Goal: Information Seeking & Learning: Learn about a topic

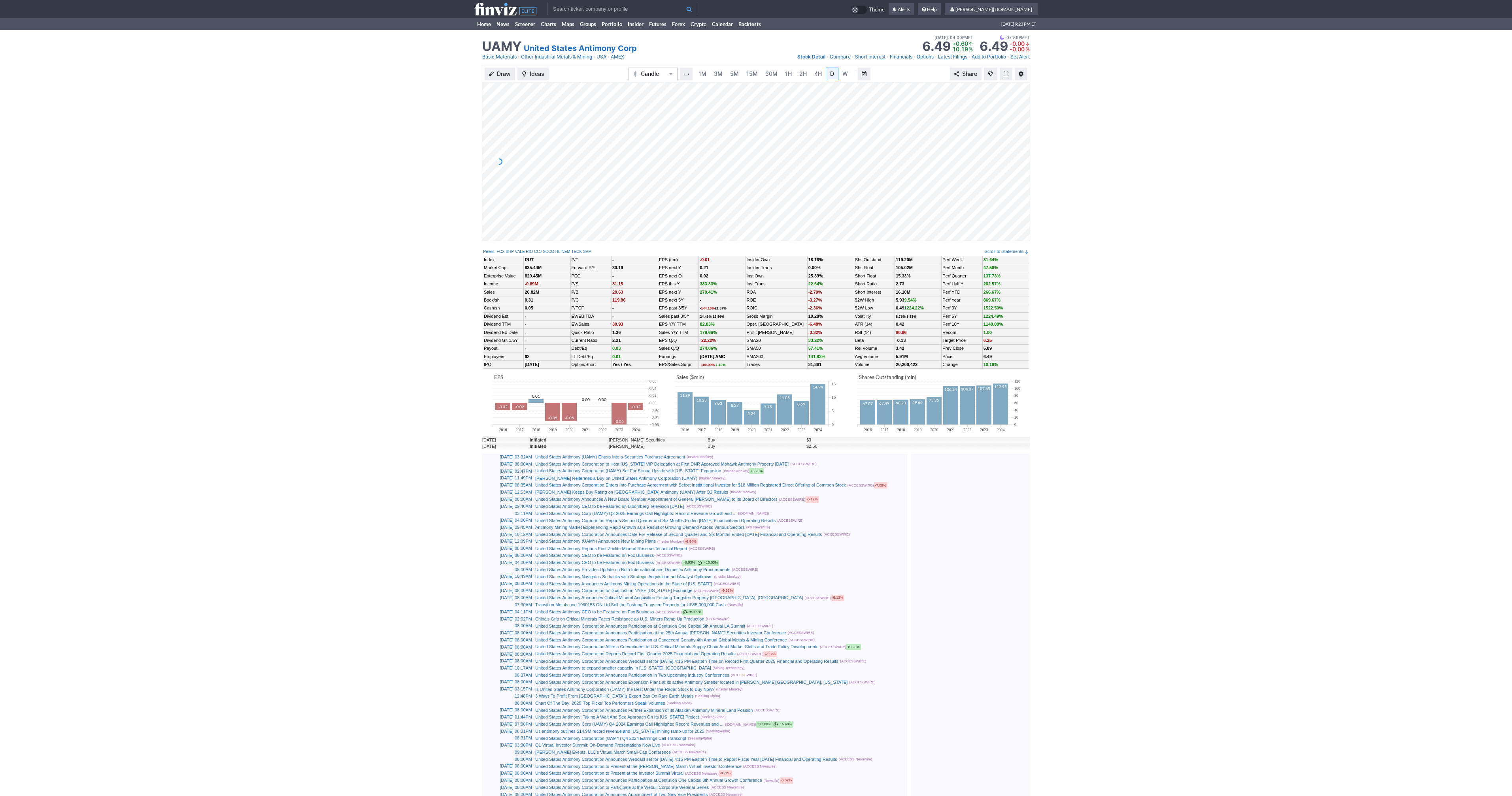
scroll to position [0, 8]
click at [1007, 76] on span at bounding box center [1006, 74] width 5 height 6
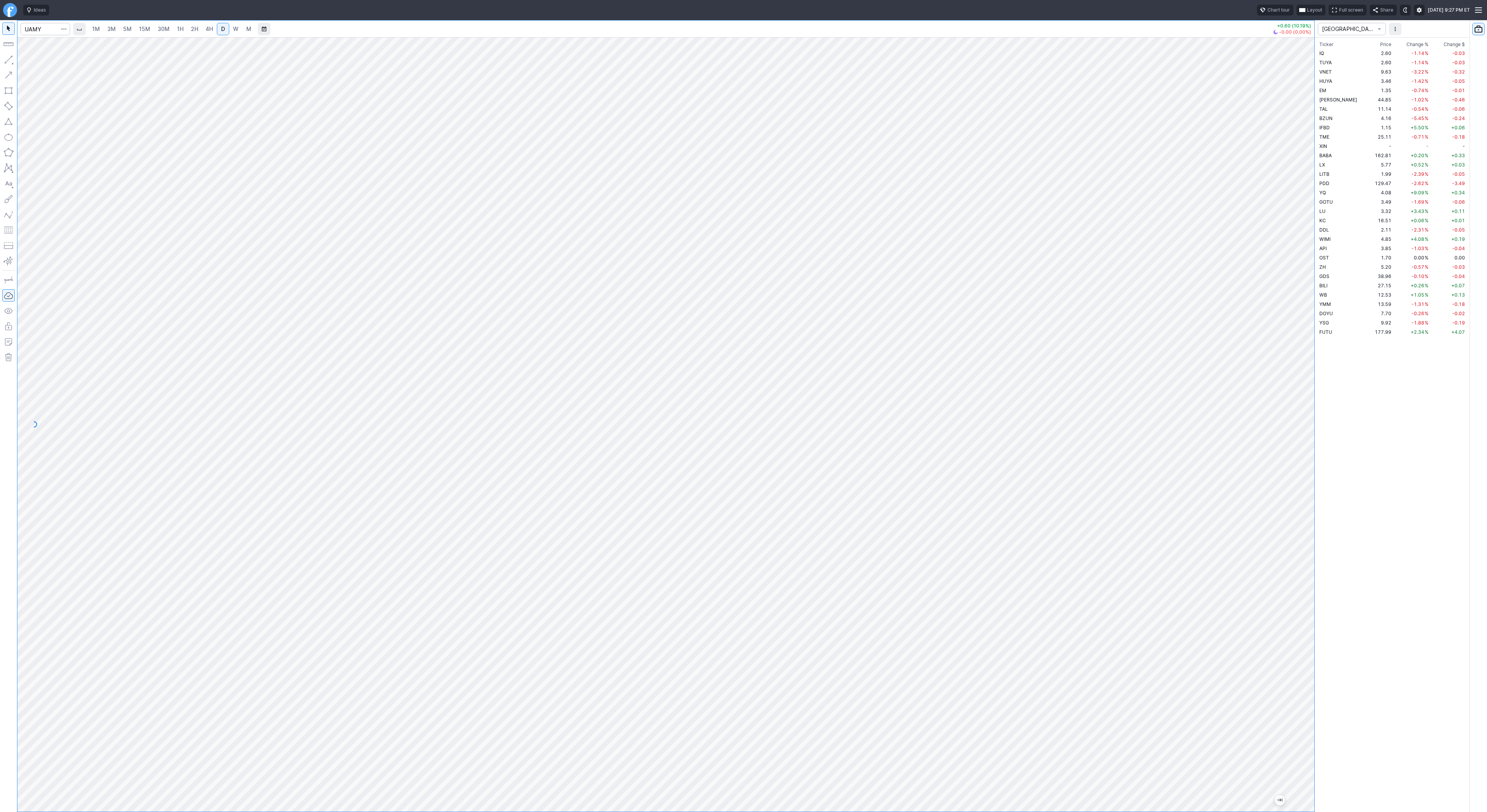
click at [63, 29] on span "button" at bounding box center [64, 29] width 5 height 8
click at [169, 135] on div at bounding box center [744, 406] width 1487 height 812
click at [1340, 29] on span "[GEOGRAPHIC_DATA]" at bounding box center [1348, 29] width 52 height 8
click at [1338, 190] on span "TREND" at bounding box center [1352, 192] width 56 height 8
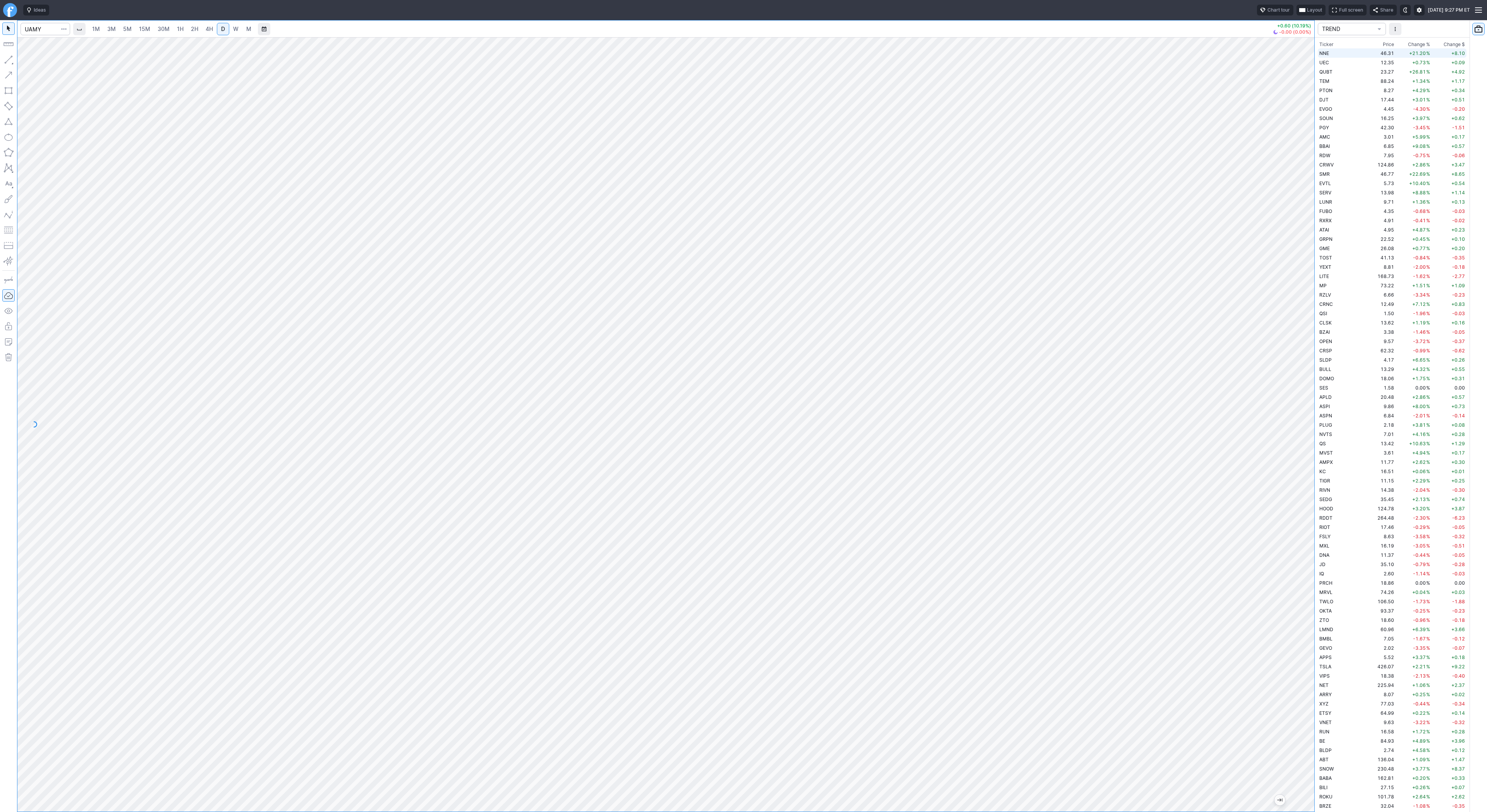
click at [1366, 50] on td "46.31" at bounding box center [1381, 53] width 29 height 9
click at [236, 27] on span "W" at bounding box center [236, 28] width 5 height 6
click at [221, 30] on span "D" at bounding box center [223, 28] width 4 height 6
click at [240, 29] on link "W" at bounding box center [236, 29] width 12 height 12
click at [224, 32] on span "D" at bounding box center [223, 29] width 5 height 8
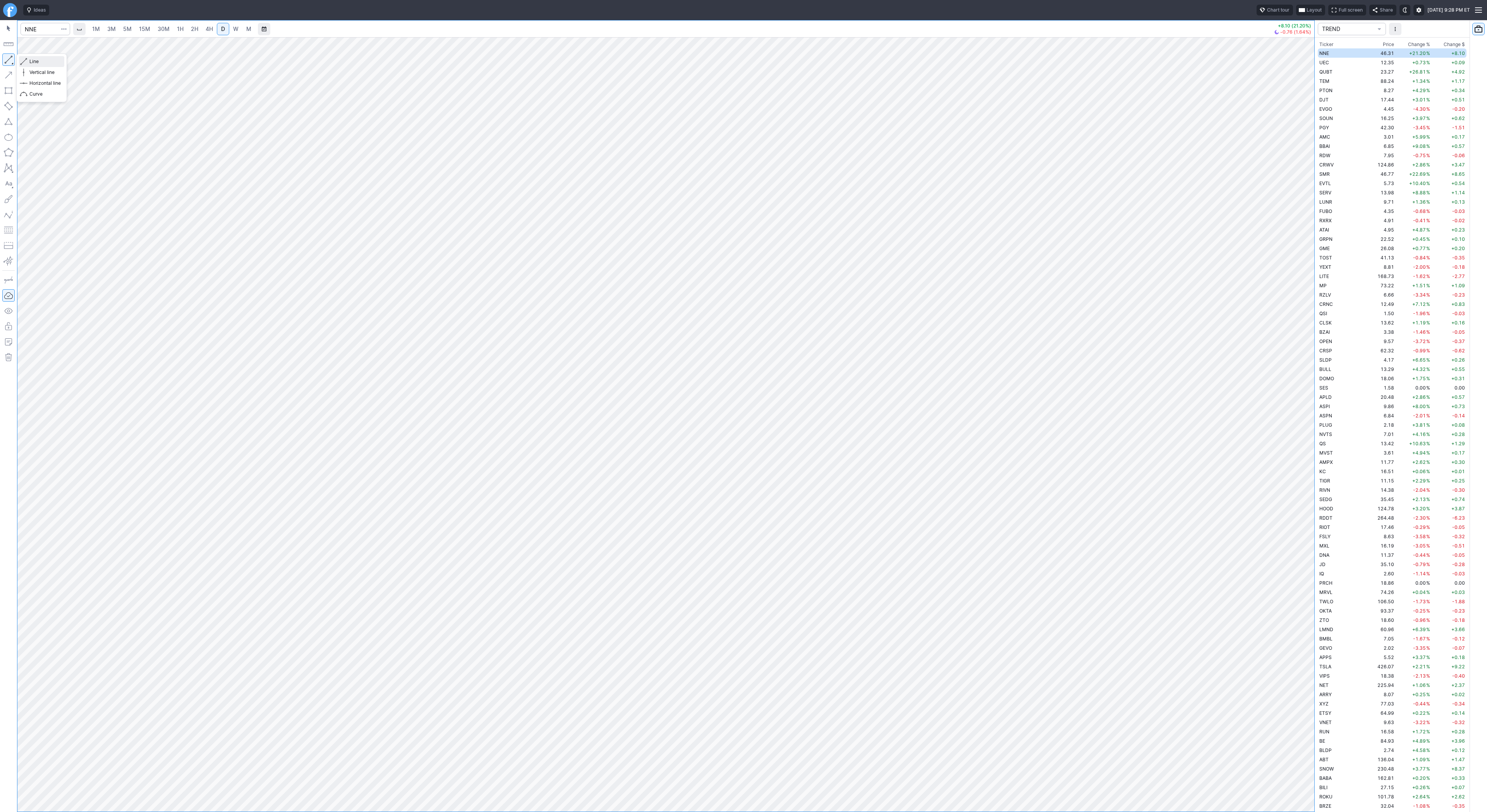
click at [43, 63] on span "Line" at bounding box center [45, 61] width 31 height 8
click at [29, 60] on button "Line" at bounding box center [42, 61] width 45 height 11
click at [38, 59] on span "Line" at bounding box center [45, 61] width 31 height 8
click at [50, 63] on span "Line" at bounding box center [45, 61] width 31 height 8
click at [44, 62] on span "Line" at bounding box center [45, 61] width 31 height 8
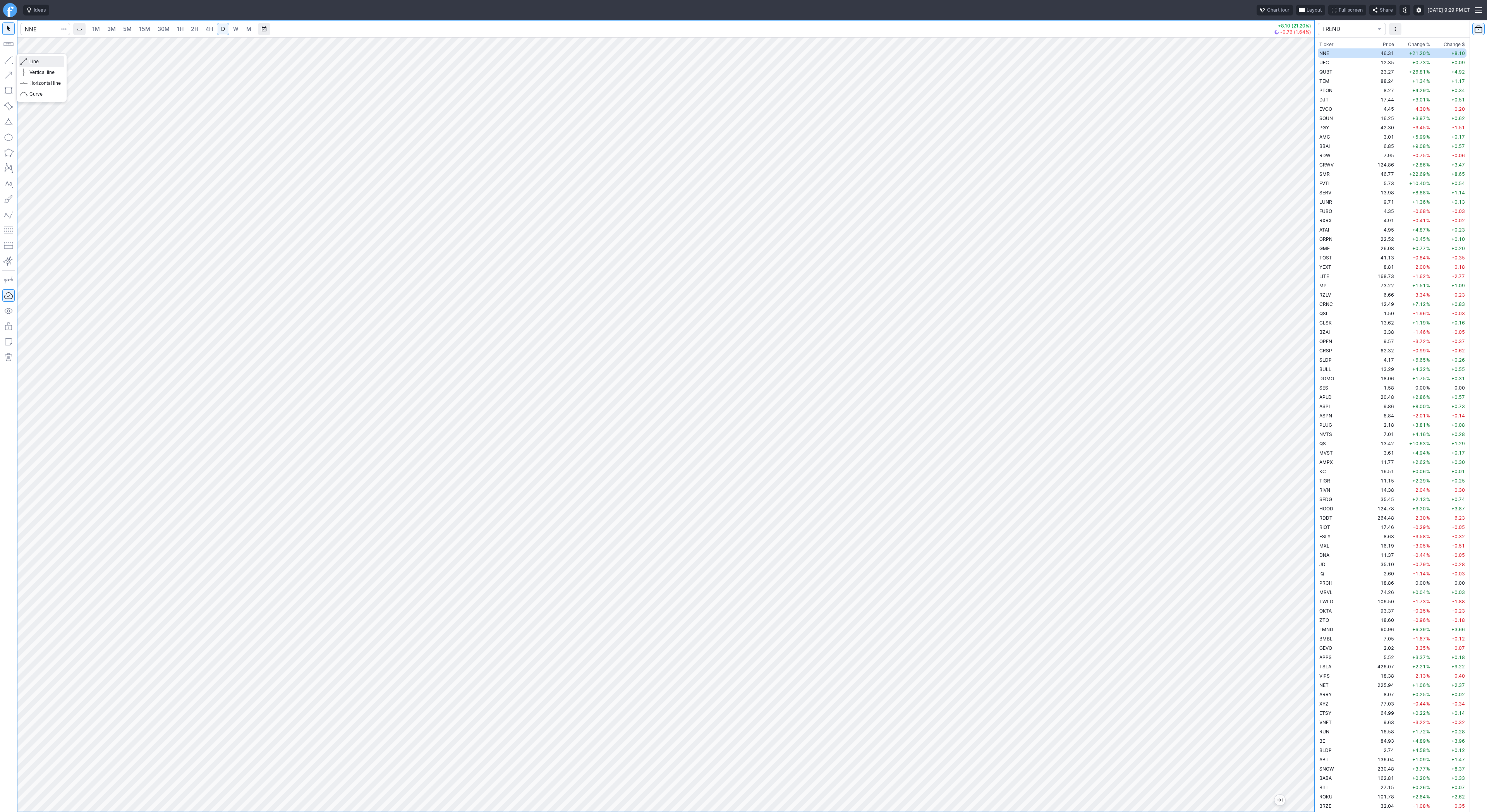
click at [44, 59] on span "Line" at bounding box center [45, 61] width 31 height 8
click at [34, 59] on span "Line" at bounding box center [45, 61] width 31 height 8
click at [1302, 315] on div at bounding box center [666, 424] width 1297 height 774
drag, startPoint x: 1307, startPoint y: 296, endPoint x: 1299, endPoint y: 387, distance: 91.4
click at [1299, 387] on div at bounding box center [1306, 422] width 16 height 755
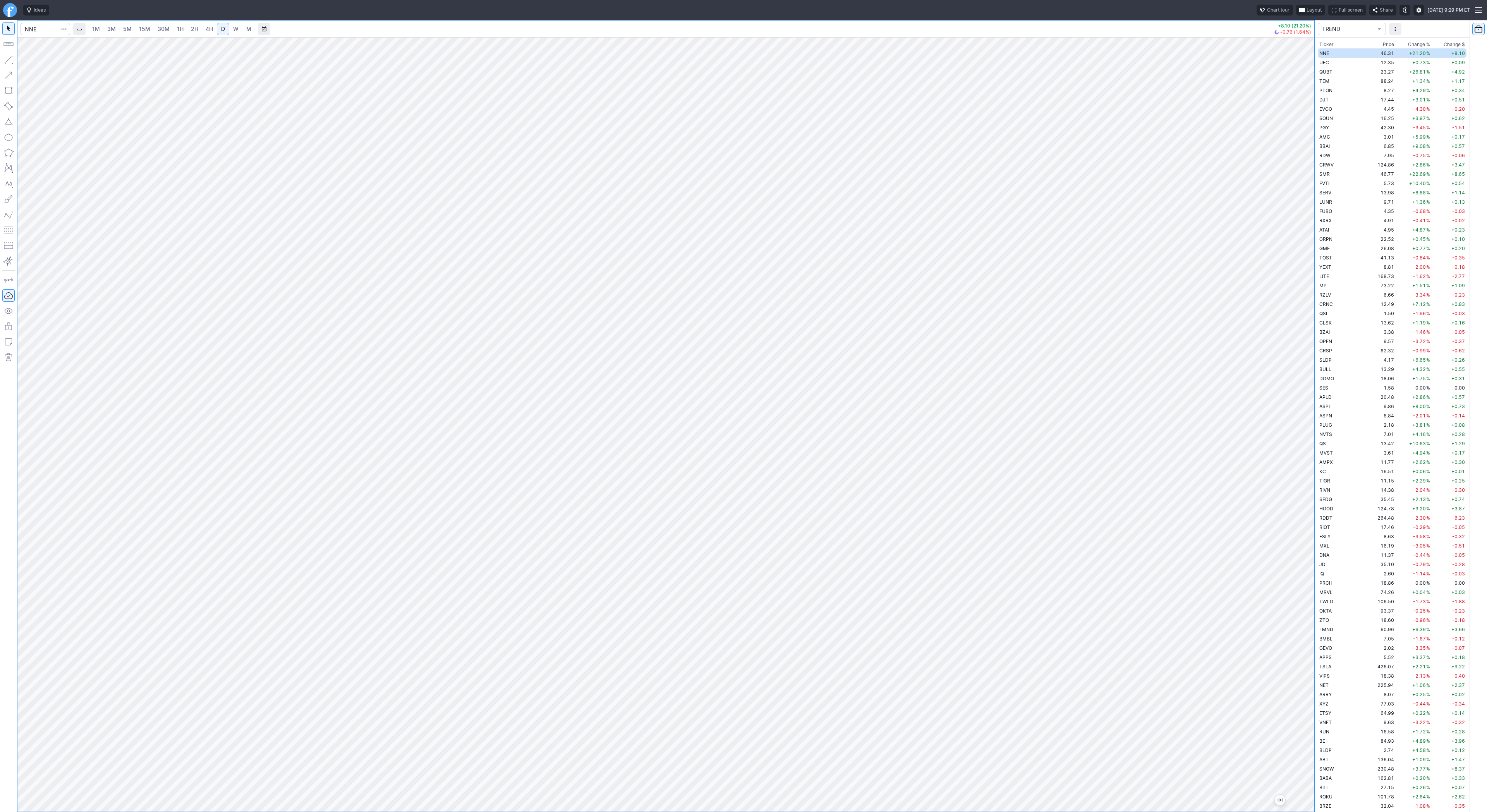
click at [9, 58] on button "button" at bounding box center [8, 59] width 12 height 12
click at [33, 61] on span "Line" at bounding box center [45, 61] width 31 height 8
click at [1413, 45] on span "Change %" at bounding box center [1419, 44] width 22 height 8
click at [1413, 44] on span "Change %" at bounding box center [1419, 44] width 22 height 8
click at [1366, 51] on td "135.23" at bounding box center [1381, 53] width 29 height 9
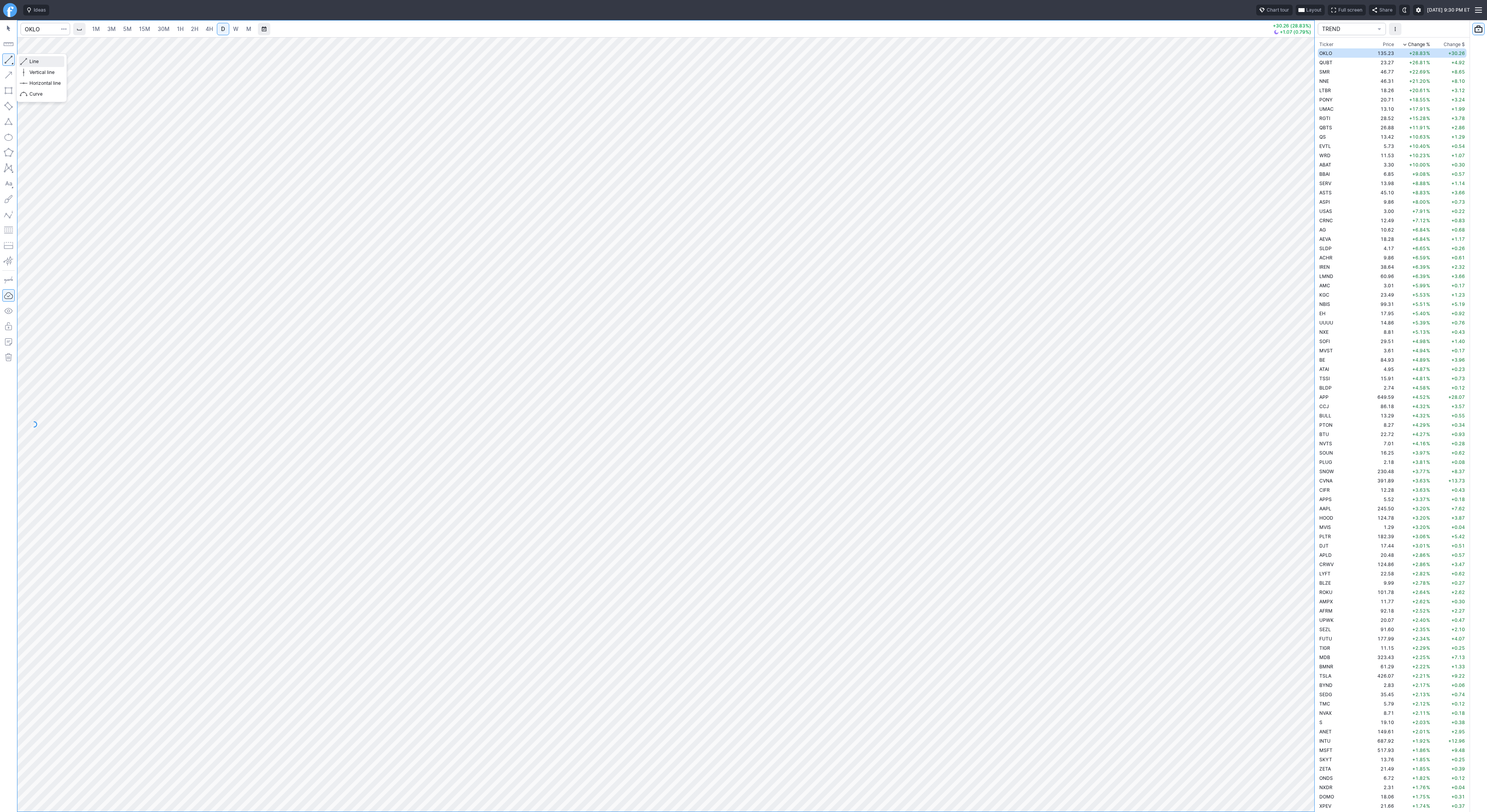
click at [36, 61] on span "Line" at bounding box center [45, 61] width 31 height 8
click at [33, 61] on span "Line" at bounding box center [45, 61] width 31 height 8
click at [35, 62] on span "Line" at bounding box center [45, 61] width 31 height 8
click at [38, 60] on span "Line" at bounding box center [45, 61] width 31 height 8
click at [39, 63] on span "Line" at bounding box center [45, 61] width 31 height 8
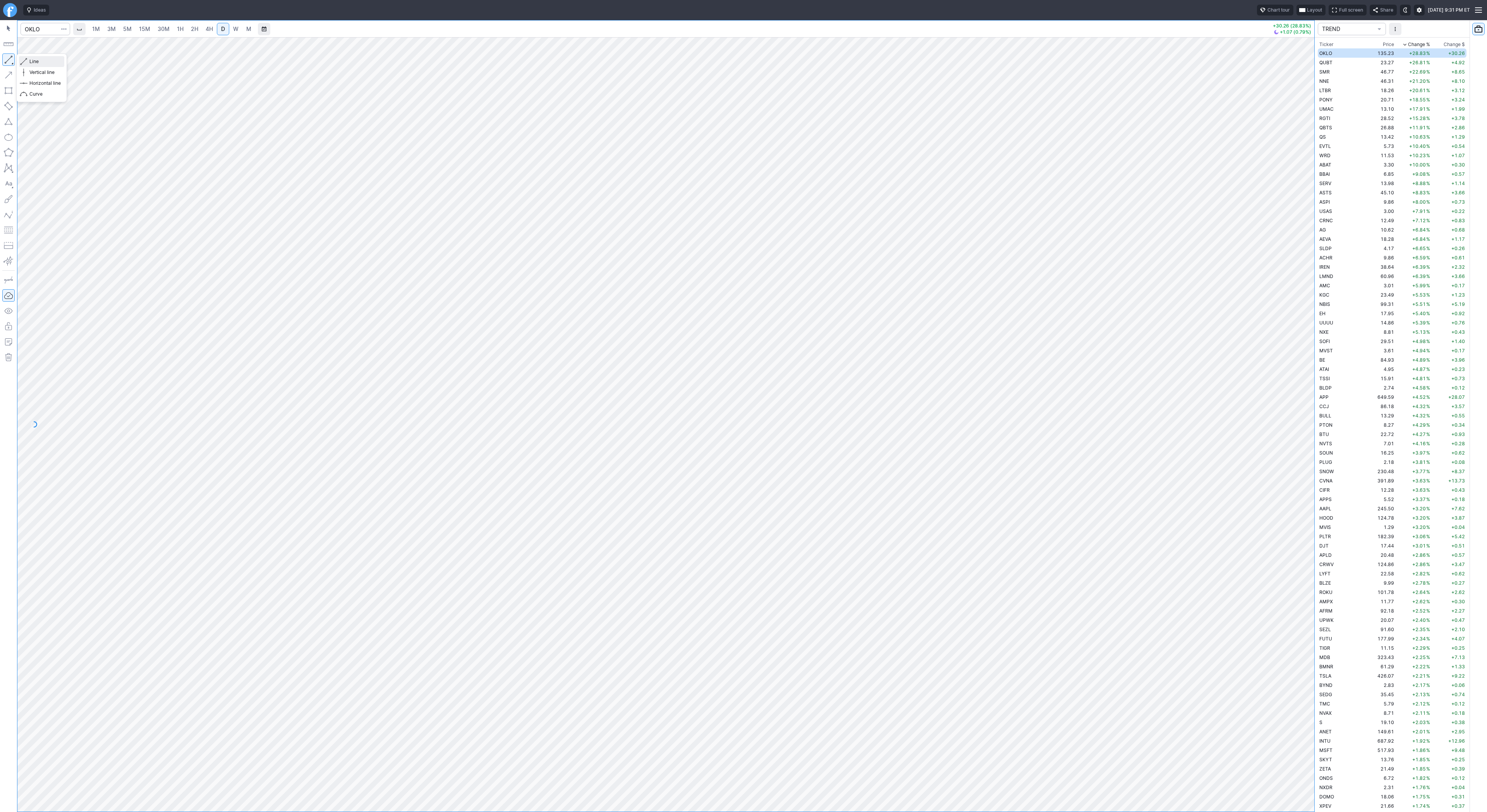
click at [51, 62] on span "Line" at bounding box center [45, 61] width 31 height 8
click at [43, 63] on span "Line" at bounding box center [45, 61] width 31 height 8
click at [39, 62] on span "Line" at bounding box center [45, 61] width 31 height 8
drag, startPoint x: 1311, startPoint y: 324, endPoint x: 1306, endPoint y: 411, distance: 87.1
click at [1306, 411] on div at bounding box center [1306, 422] width 16 height 755
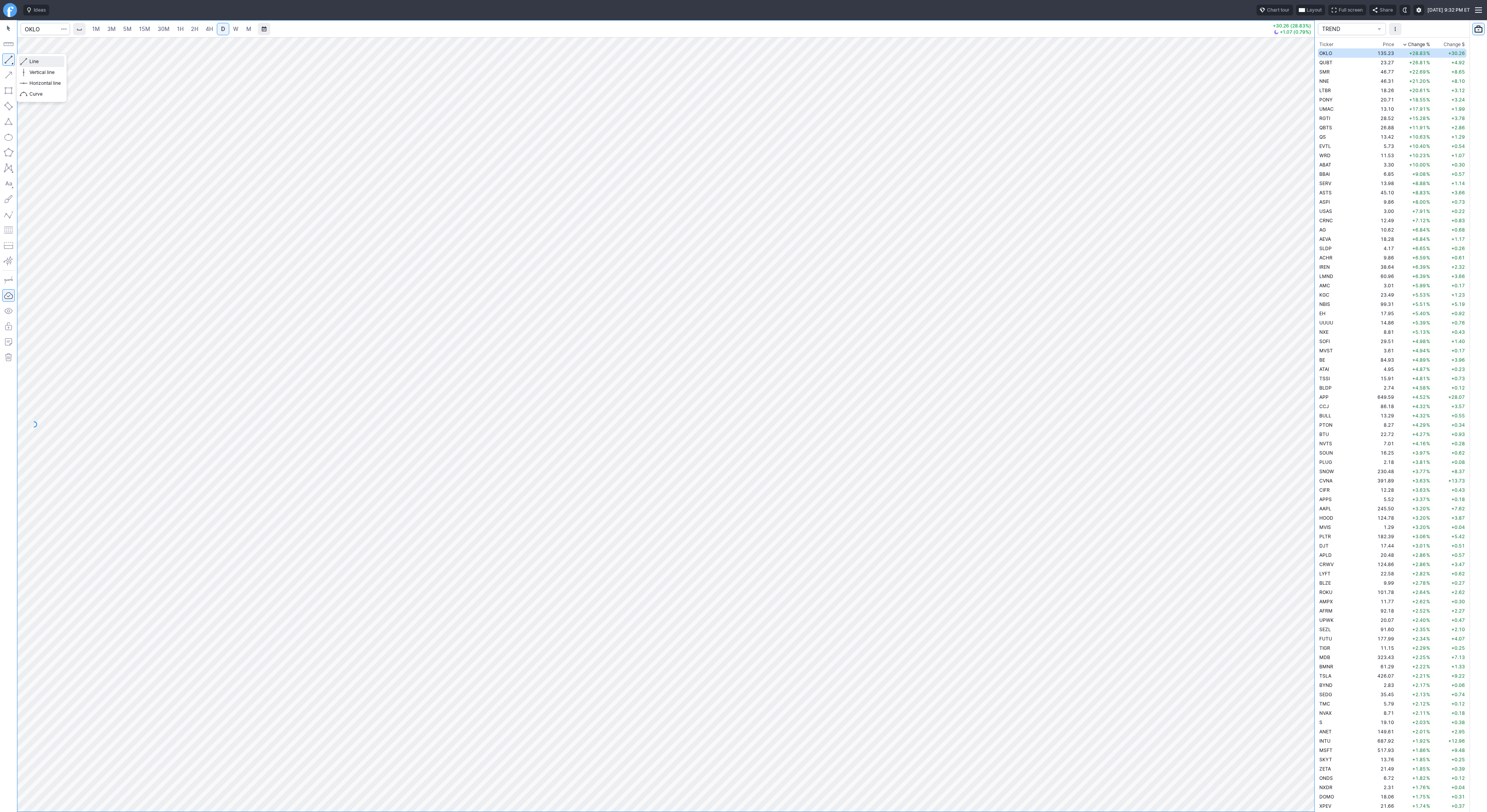
click at [35, 62] on span "Line" at bounding box center [45, 61] width 31 height 8
click at [40, 61] on span "Line" at bounding box center [45, 61] width 31 height 8
click at [1332, 59] on span "QUBT" at bounding box center [1326, 62] width 13 height 6
click at [39, 64] on span "Line" at bounding box center [45, 61] width 31 height 8
click at [56, 63] on span "Line" at bounding box center [45, 61] width 31 height 8
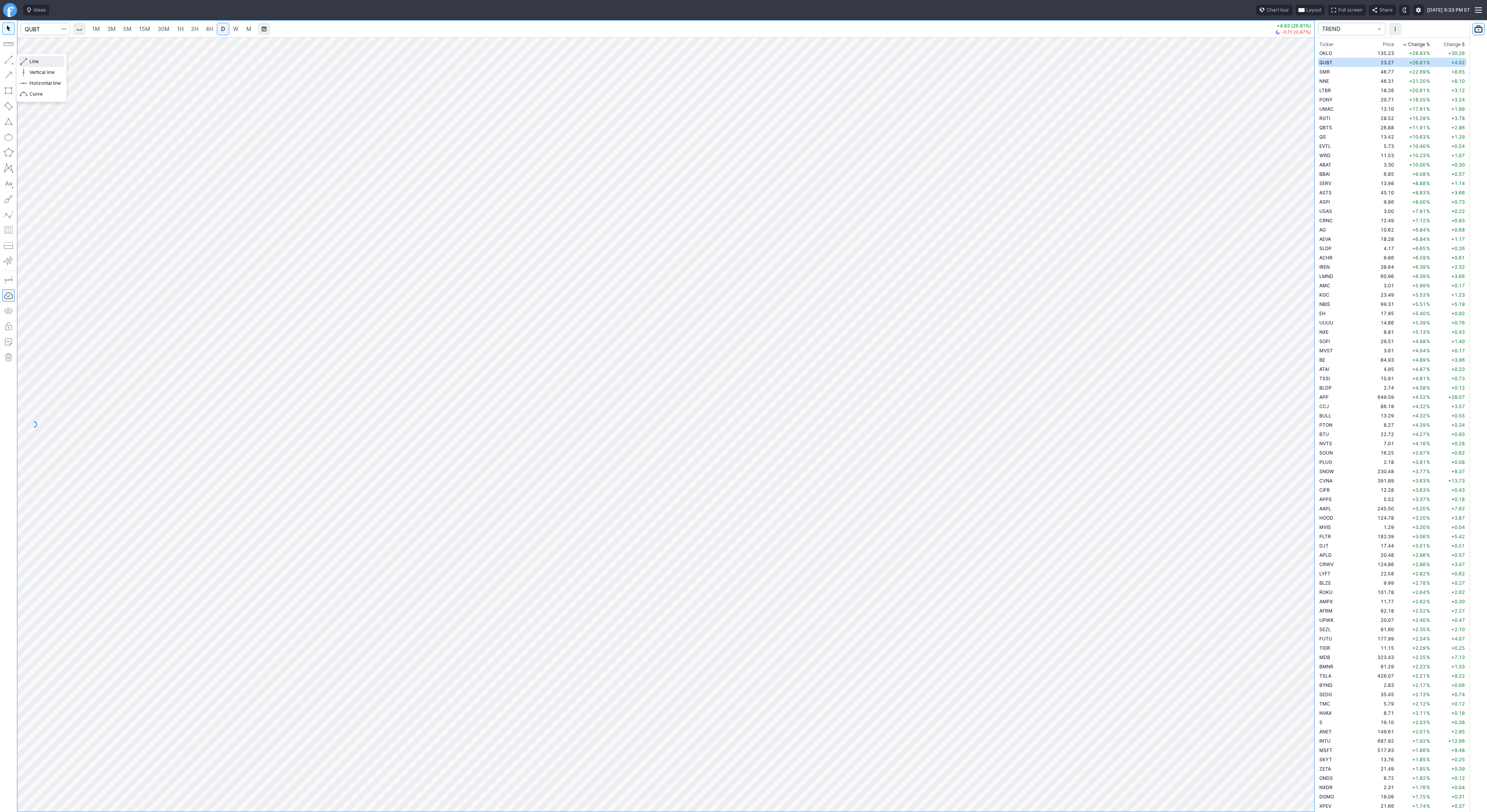
click at [36, 63] on span "Line" at bounding box center [45, 61] width 31 height 8
click at [41, 63] on span "Line" at bounding box center [45, 61] width 31 height 8
click at [53, 65] on span "Line" at bounding box center [45, 61] width 31 height 8
click at [38, 62] on span "Line" at bounding box center [45, 61] width 31 height 8
click at [29, 58] on span "Line" at bounding box center [45, 61] width 31 height 8
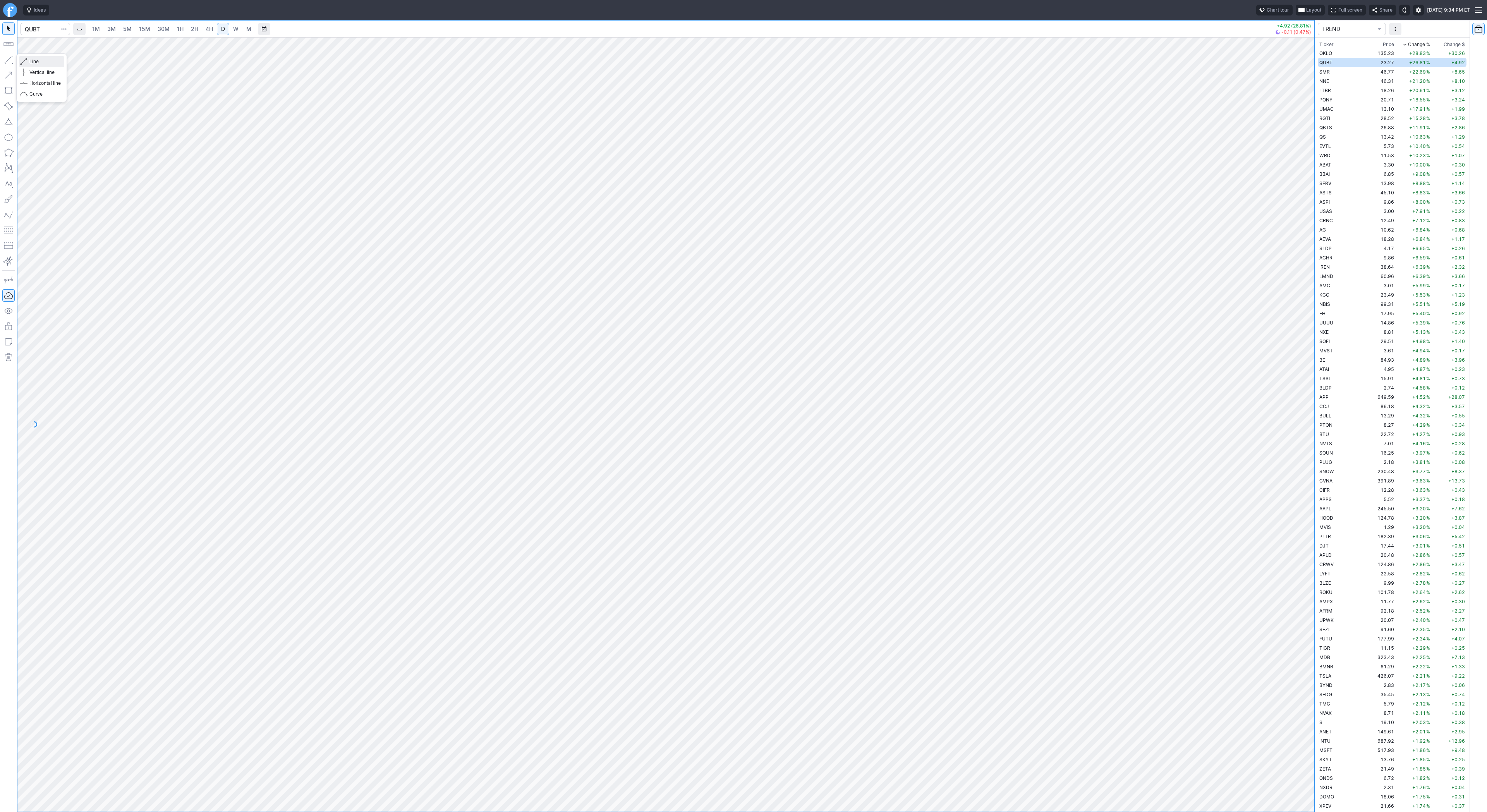
click at [59, 62] on span "Line" at bounding box center [45, 61] width 31 height 8
click at [31, 58] on span "Line" at bounding box center [45, 61] width 31 height 8
click at [33, 61] on span "Line" at bounding box center [45, 61] width 31 height 8
click at [32, 62] on span "Line" at bounding box center [45, 61] width 31 height 8
click at [42, 63] on span "Line" at bounding box center [45, 61] width 31 height 8
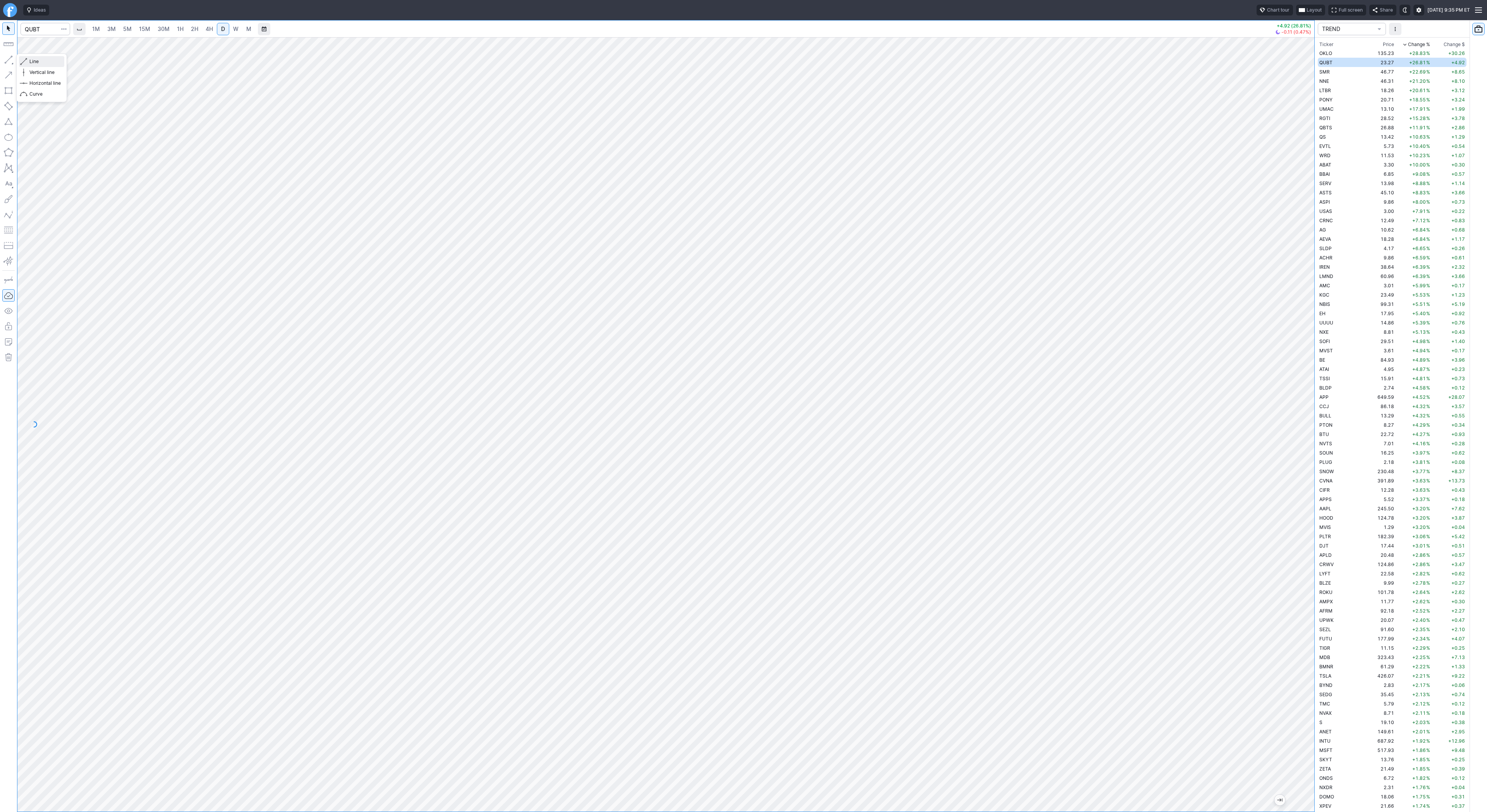
click at [40, 66] on button "Line" at bounding box center [42, 61] width 45 height 11
click at [40, 63] on span "Line" at bounding box center [45, 61] width 31 height 8
click at [1285, 428] on div at bounding box center [666, 424] width 1297 height 774
drag, startPoint x: 49, startPoint y: 61, endPoint x: 62, endPoint y: 78, distance: 21.4
click at [49, 61] on span "Line" at bounding box center [45, 61] width 31 height 8
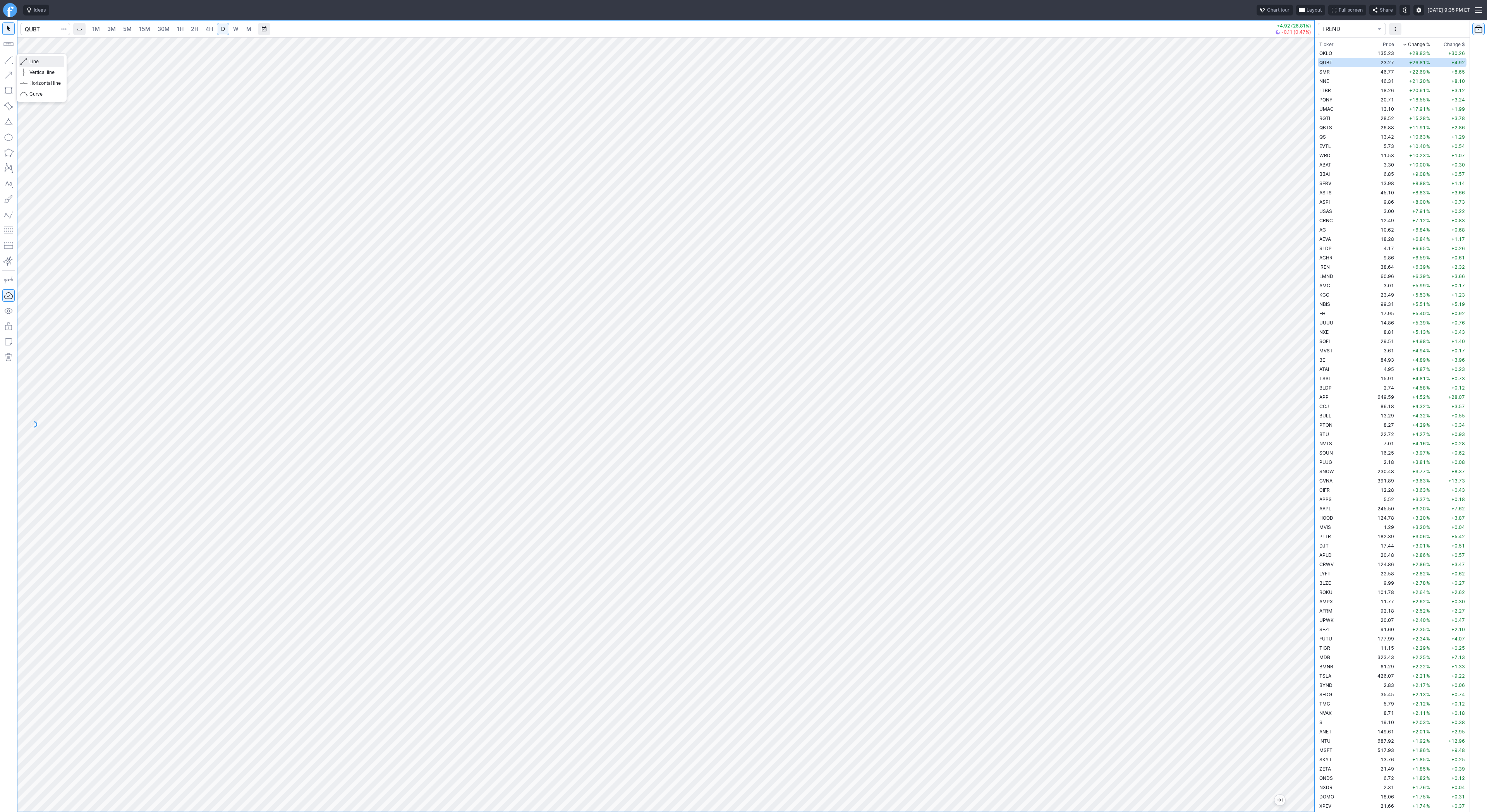
click at [29, 61] on button "Line" at bounding box center [42, 61] width 45 height 11
click at [1344, 53] on td "OKLO" at bounding box center [1342, 53] width 49 height 9
click at [1329, 72] on span "SMR" at bounding box center [1325, 72] width 10 height 6
click at [38, 61] on span "Line" at bounding box center [45, 61] width 31 height 8
drag, startPoint x: 5, startPoint y: 61, endPoint x: 23, endPoint y: 83, distance: 28.4
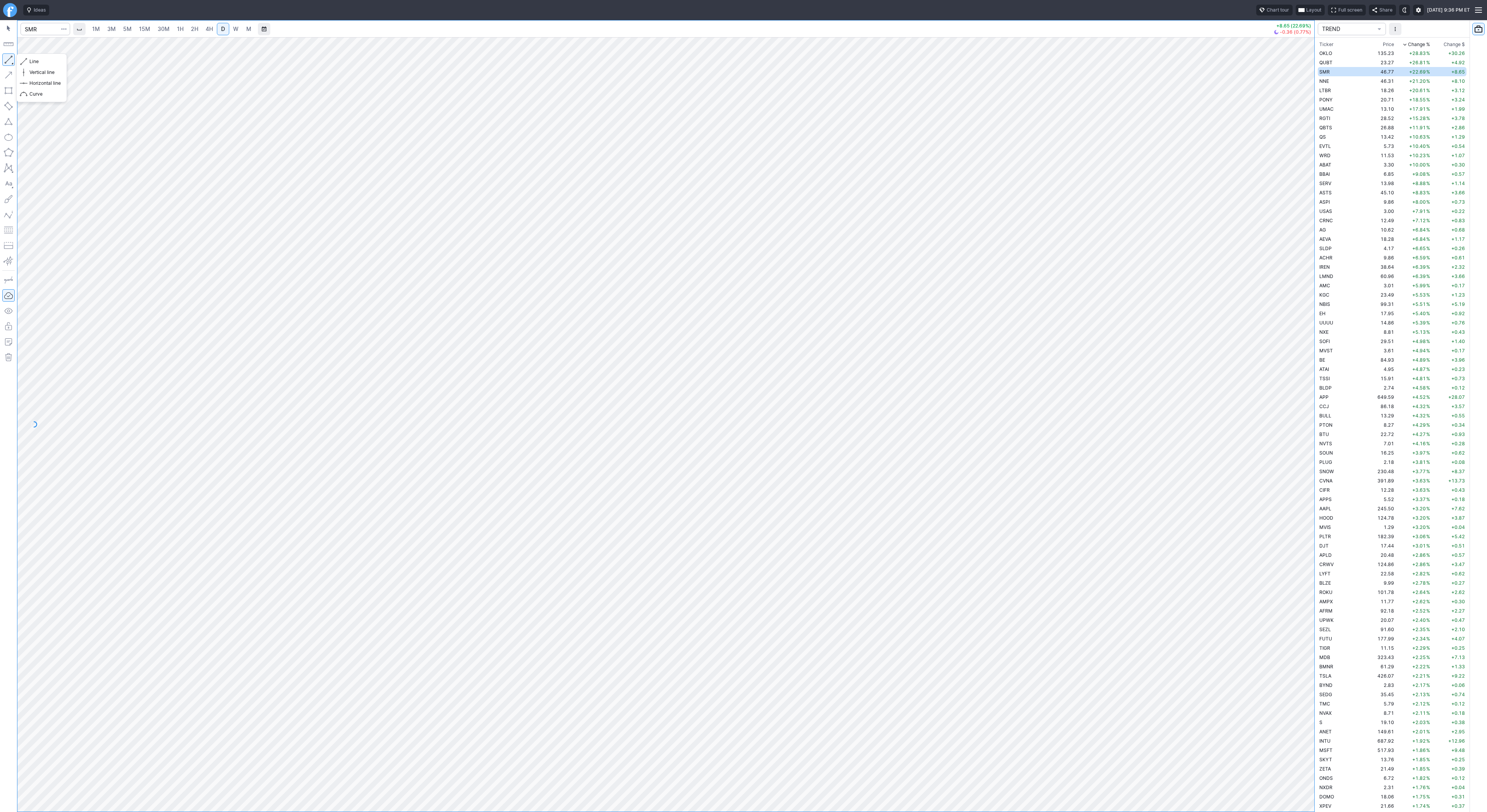
click at [5, 63] on button "button" at bounding box center [8, 59] width 12 height 12
click at [48, 63] on span "Line" at bounding box center [45, 61] width 31 height 8
click at [37, 60] on span "Line" at bounding box center [45, 61] width 31 height 8
click at [38, 62] on span "Line" at bounding box center [45, 61] width 31 height 8
click at [39, 62] on span "Line" at bounding box center [45, 61] width 31 height 8
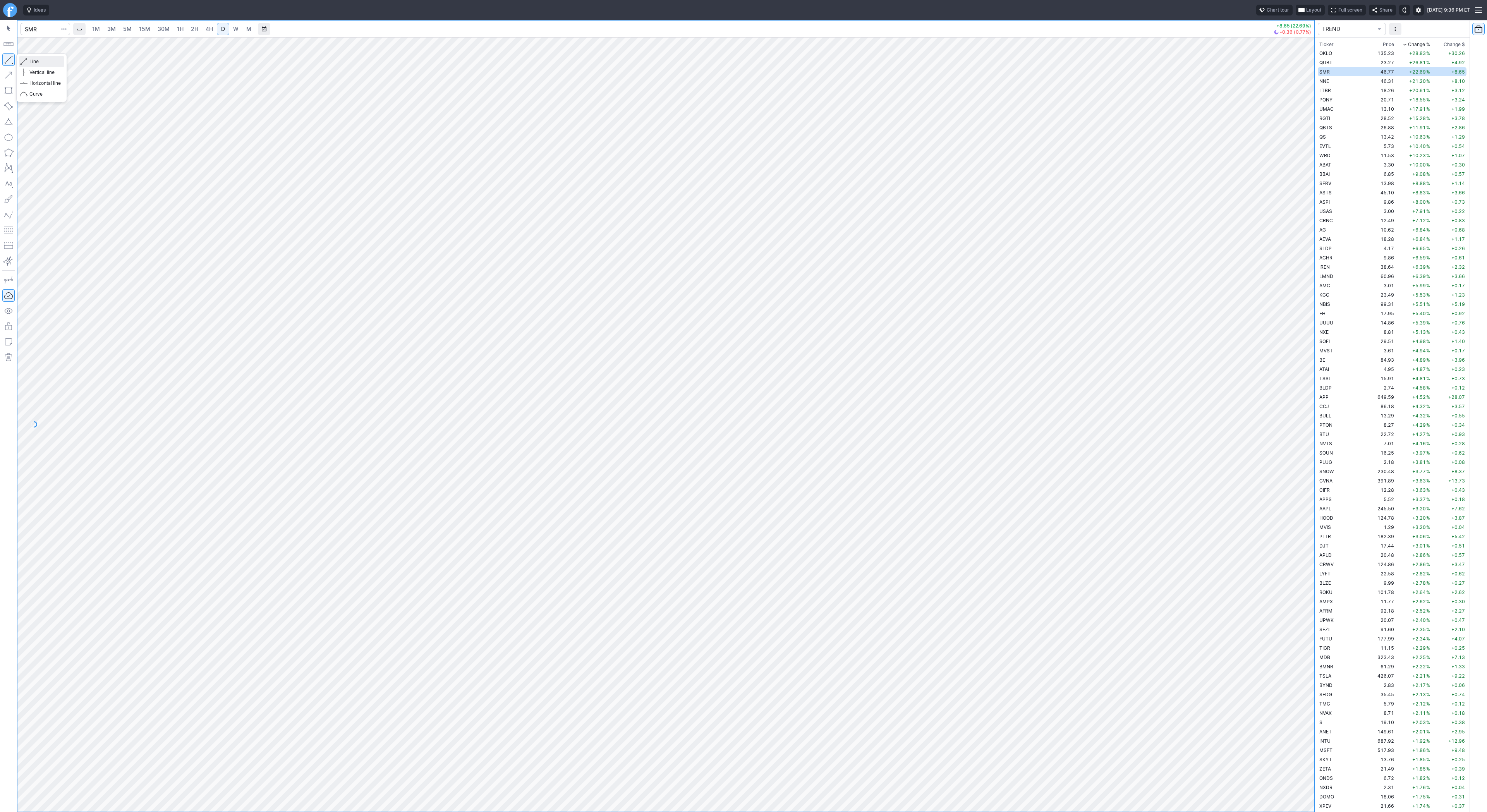
click at [39, 64] on span "Line" at bounding box center [45, 61] width 31 height 8
click at [40, 63] on span "Line" at bounding box center [45, 61] width 31 height 8
click at [1330, 81] on td "NNE" at bounding box center [1342, 81] width 49 height 9
drag, startPoint x: 1312, startPoint y: 256, endPoint x: 1303, endPoint y: 352, distance: 96.4
click at [1309, 361] on div at bounding box center [1306, 422] width 16 height 755
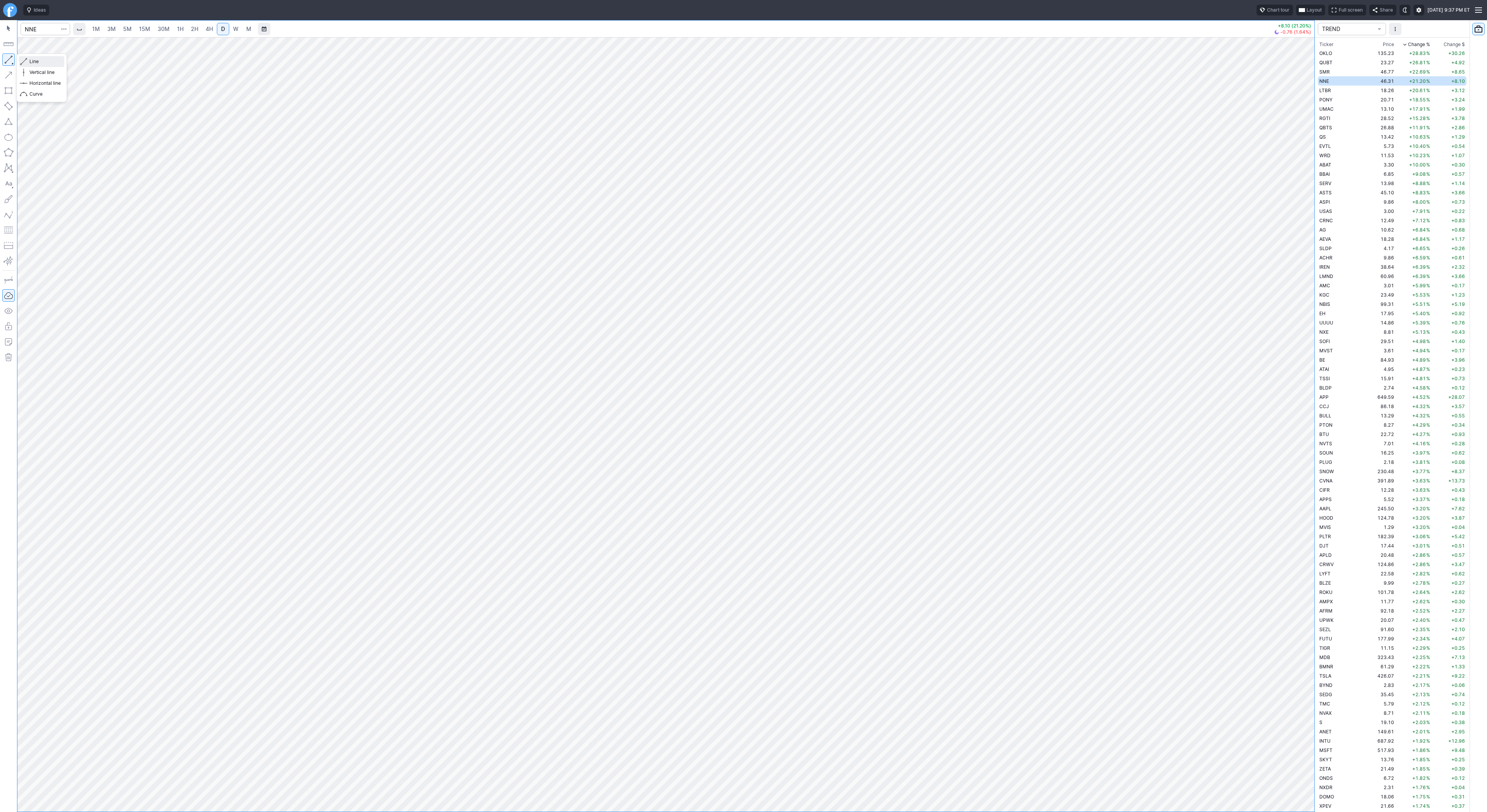
click at [45, 62] on span "Line" at bounding box center [45, 61] width 31 height 8
click at [48, 63] on span "Line" at bounding box center [45, 61] width 31 height 8
click at [33, 61] on span "Line" at bounding box center [45, 61] width 31 height 8
click at [36, 62] on span "Line" at bounding box center [45, 61] width 31 height 8
click at [56, 62] on span "Line" at bounding box center [45, 61] width 31 height 8
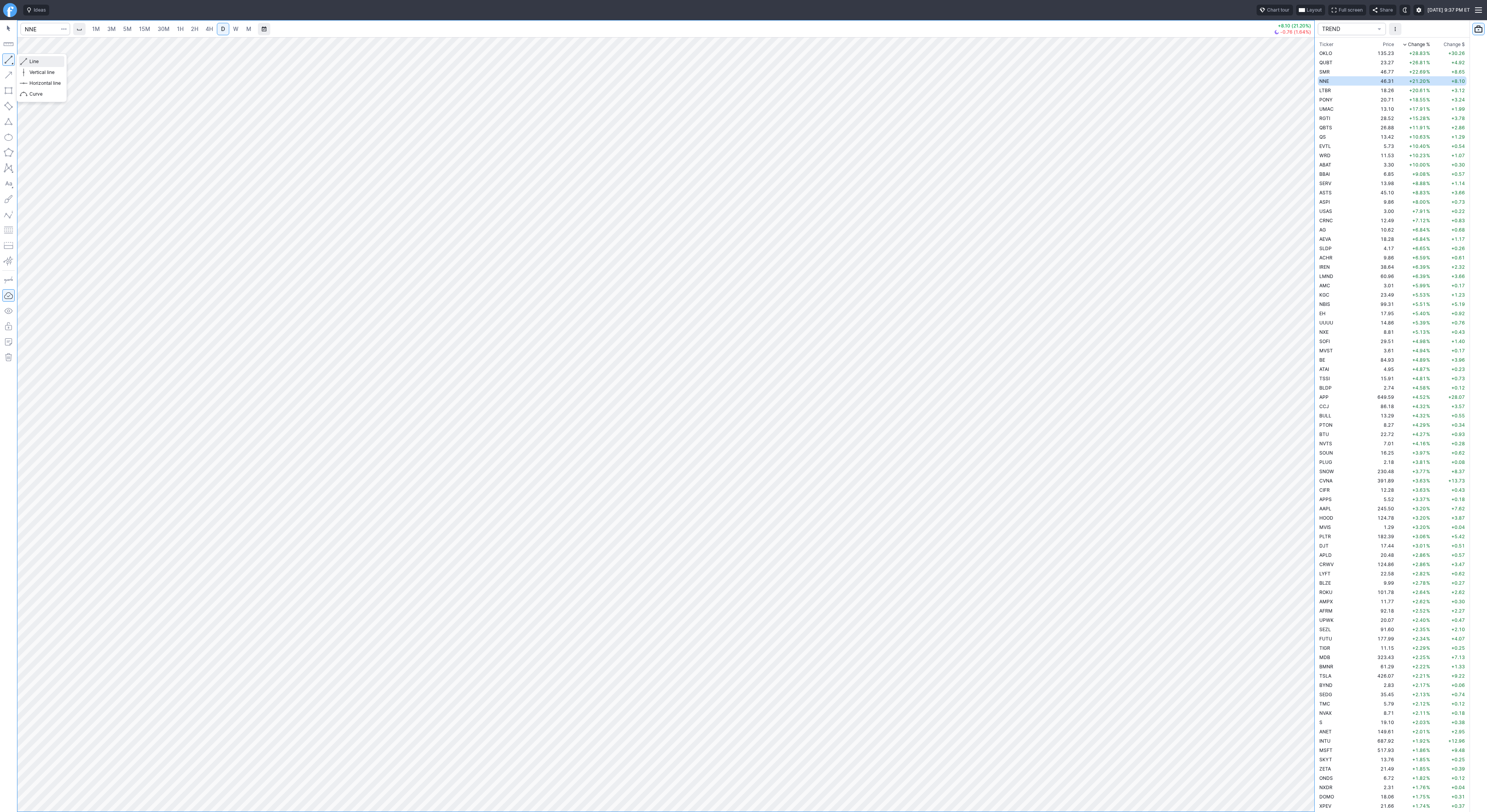
drag, startPoint x: 34, startPoint y: 61, endPoint x: 48, endPoint y: 80, distance: 23.6
click at [34, 61] on span "Line" at bounding box center [45, 61] width 31 height 8
click at [29, 60] on span "Line" at bounding box center [45, 61] width 31 height 8
click at [40, 60] on span "Line" at bounding box center [45, 61] width 31 height 8
click at [1366, 89] on td "18.26" at bounding box center [1381, 90] width 29 height 9
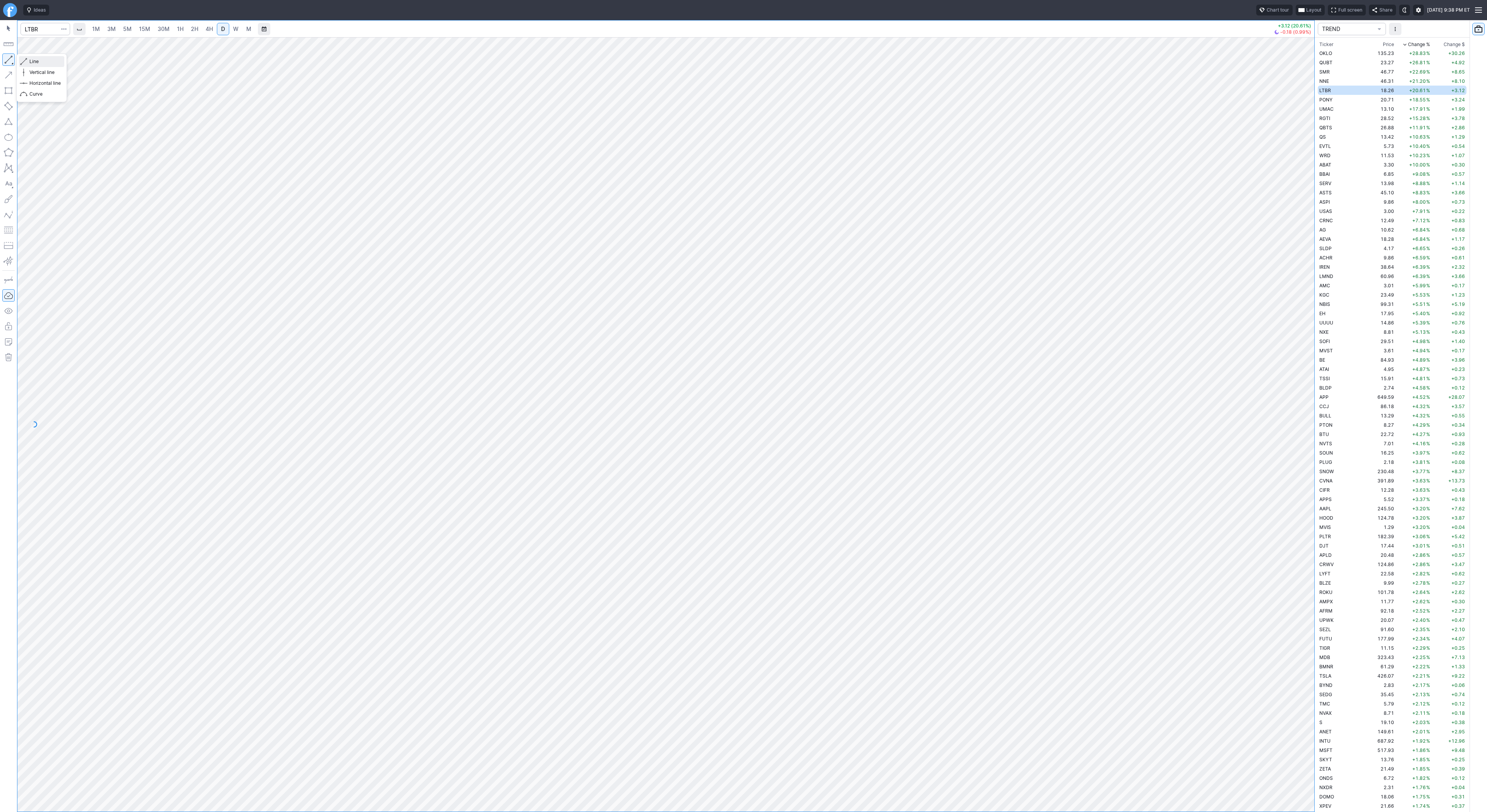
click at [35, 59] on span "Line" at bounding box center [45, 61] width 31 height 8
click at [32, 58] on span "Line" at bounding box center [45, 61] width 31 height 8
drag, startPoint x: 11, startPoint y: 58, endPoint x: 27, endPoint y: 90, distance: 35.8
click at [11, 58] on button "button" at bounding box center [8, 59] width 12 height 12
click at [33, 62] on span "Line" at bounding box center [45, 61] width 31 height 8
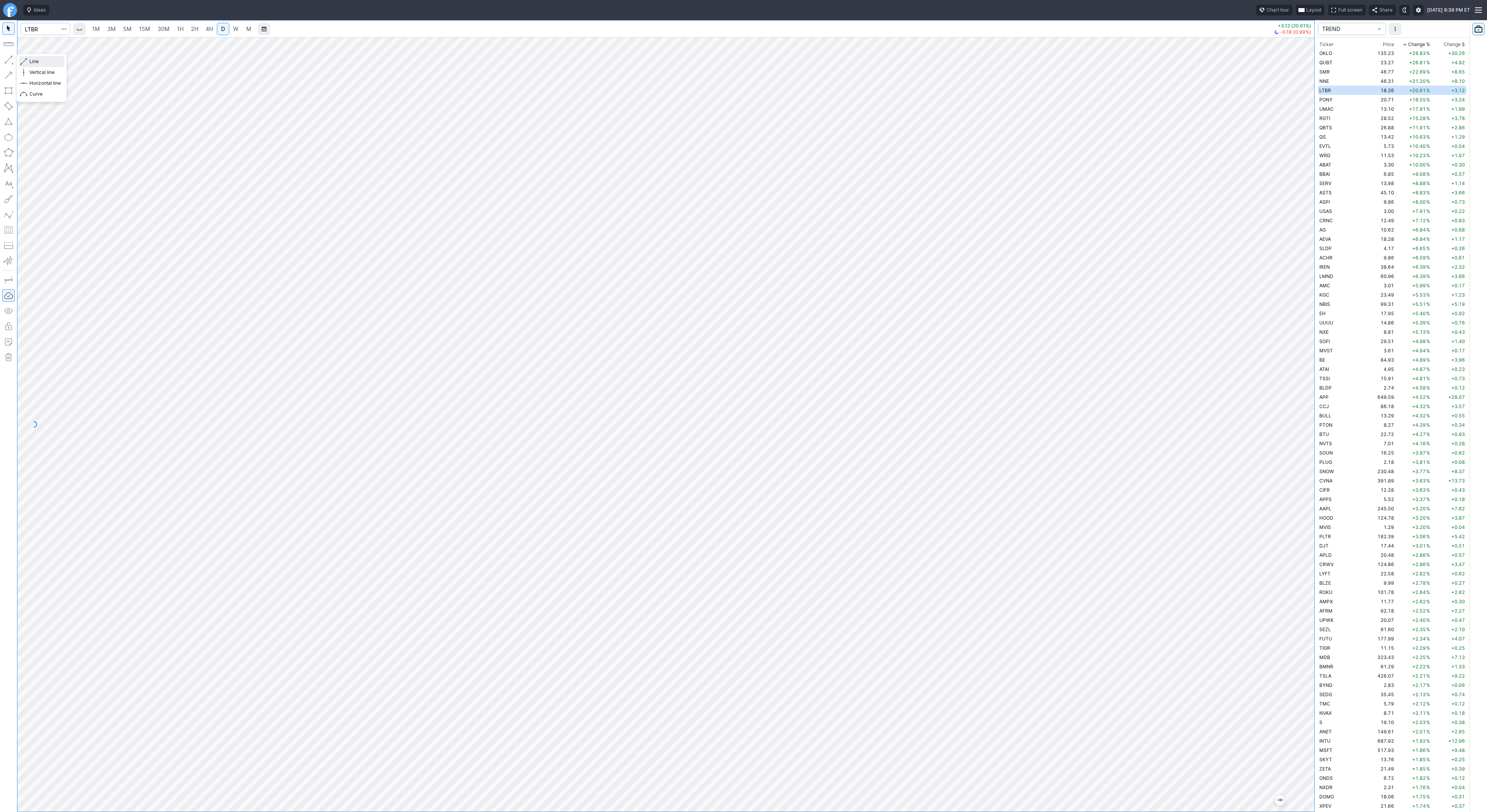
click at [37, 61] on span "Line" at bounding box center [45, 61] width 31 height 8
click at [38, 62] on span "Line" at bounding box center [45, 61] width 31 height 8
click at [35, 60] on span "Line" at bounding box center [45, 61] width 31 height 8
click at [40, 62] on span "Line" at bounding box center [45, 61] width 31 height 8
click at [43, 64] on span "Line" at bounding box center [45, 61] width 31 height 8
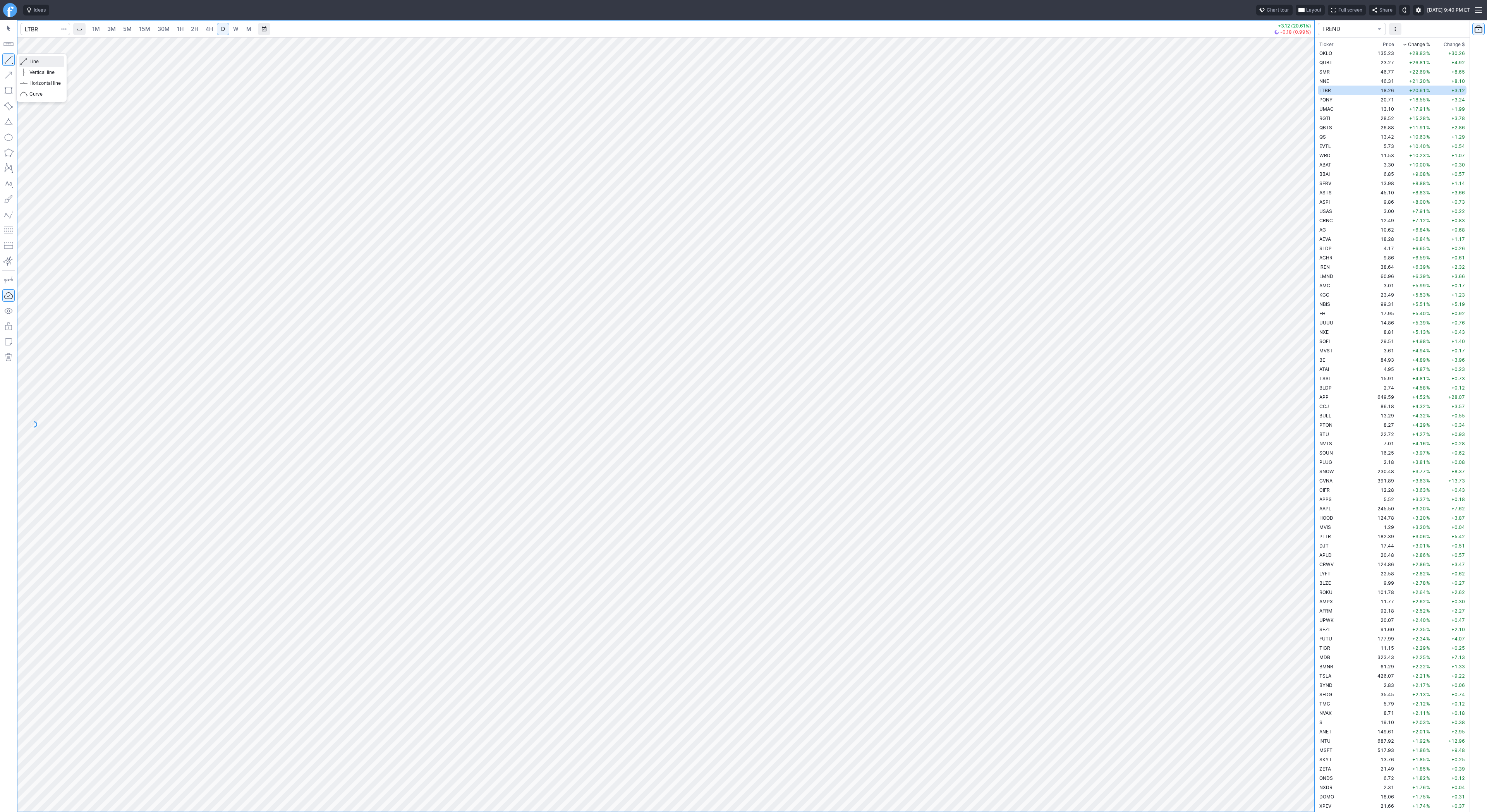
click at [63, 63] on button "Line" at bounding box center [42, 61] width 45 height 11
click at [33, 63] on span "Line" at bounding box center [45, 61] width 31 height 8
click at [33, 62] on span "Line" at bounding box center [45, 61] width 31 height 8
click at [1321, 371] on div "1M 3M 5M 15M 30M 1H 2H 4H D W M +3.12 (20.61%) -0.18 (0.99%) TREND Ticker Price…" at bounding box center [744, 416] width 1487 height 792
click at [1339, 100] on td "PONY" at bounding box center [1342, 99] width 49 height 9
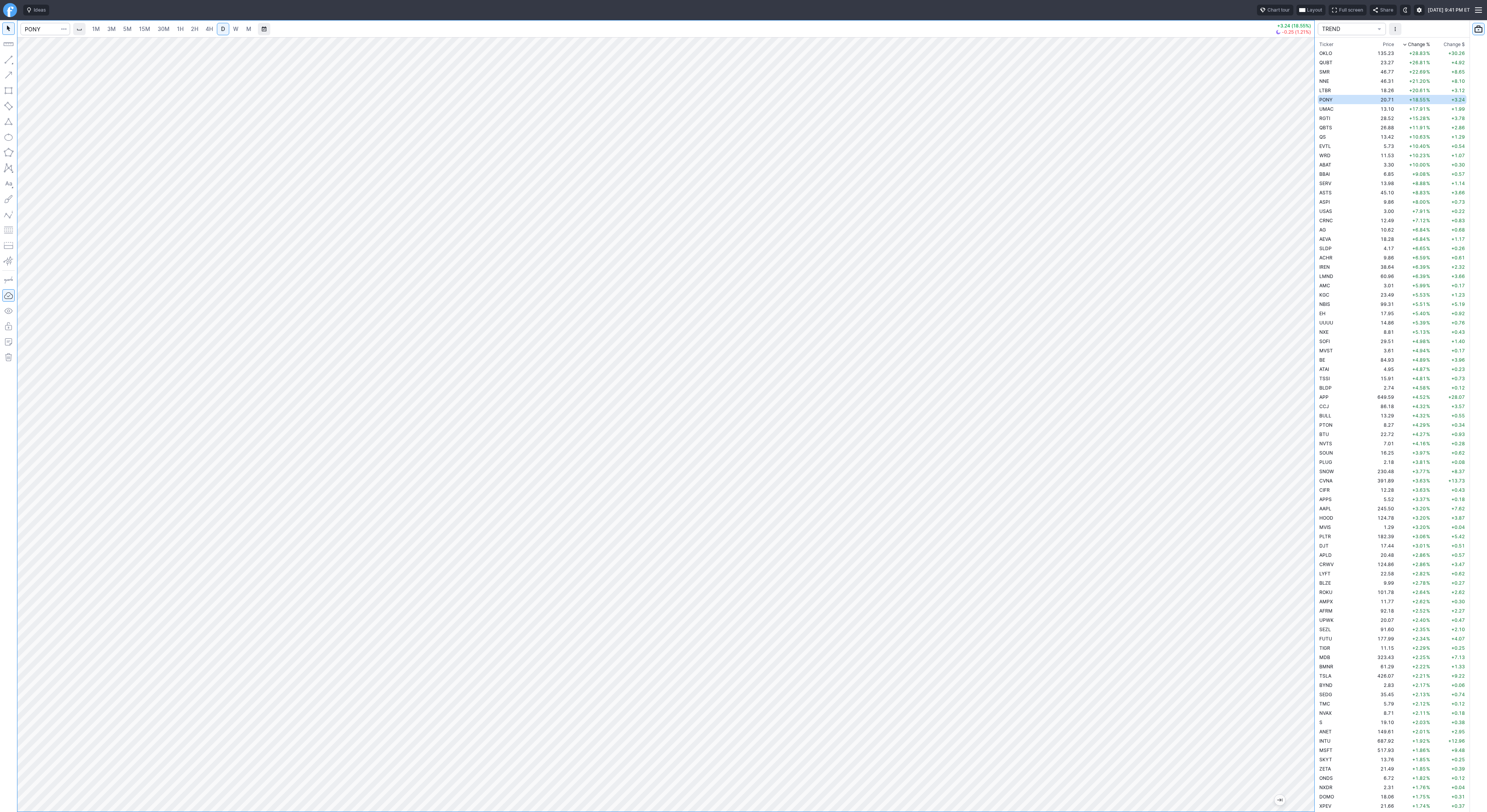
drag, startPoint x: 1305, startPoint y: 287, endPoint x: 1309, endPoint y: 351, distance: 64.1
click at [1309, 351] on div at bounding box center [1306, 422] width 16 height 755
drag, startPoint x: 1317, startPoint y: 463, endPoint x: 1314, endPoint y: 432, distance: 31.1
click at [1314, 432] on div "TREND Ticker Price Chg.% Change % Chg.$ Change $ OKLO 135.23 +28.83 % +30.26 QU…" at bounding box center [1392, 416] width 155 height 792
drag, startPoint x: 1302, startPoint y: 456, endPoint x: 1348, endPoint y: 611, distance: 161.7
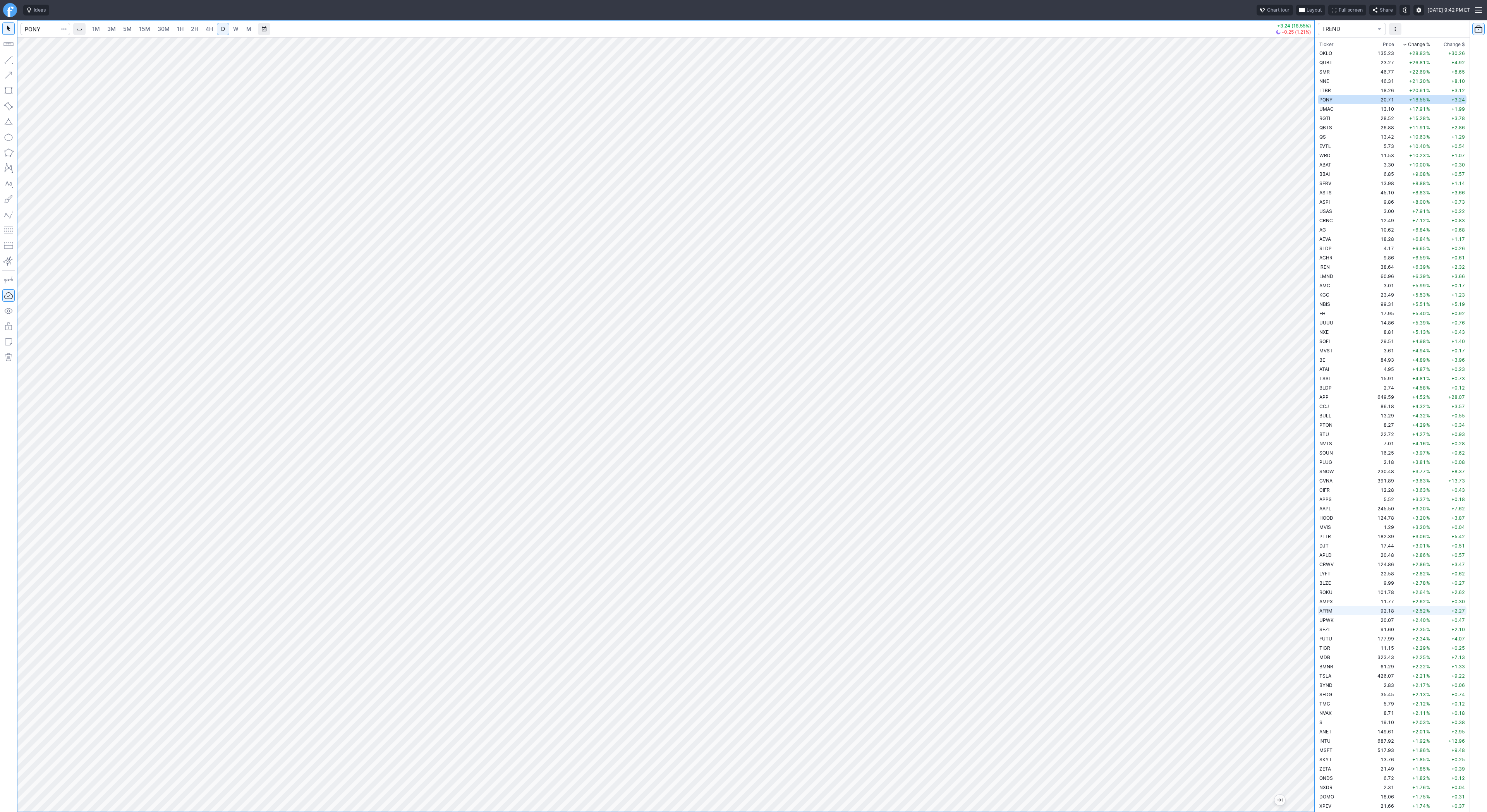
click at [1349, 615] on div "1M 3M 5M 15M 30M 1H 2H 4H D W M +3.24 (18.55%) -0.25 (1.21%) TREND Ticker Price…" at bounding box center [744, 416] width 1487 height 792
click at [44, 62] on span "Line" at bounding box center [45, 61] width 31 height 8
click at [5, 58] on button "button" at bounding box center [8, 59] width 12 height 12
click at [10, 59] on button "button" at bounding box center [8, 59] width 12 height 12
click at [52, 66] on button "Line" at bounding box center [42, 61] width 45 height 11
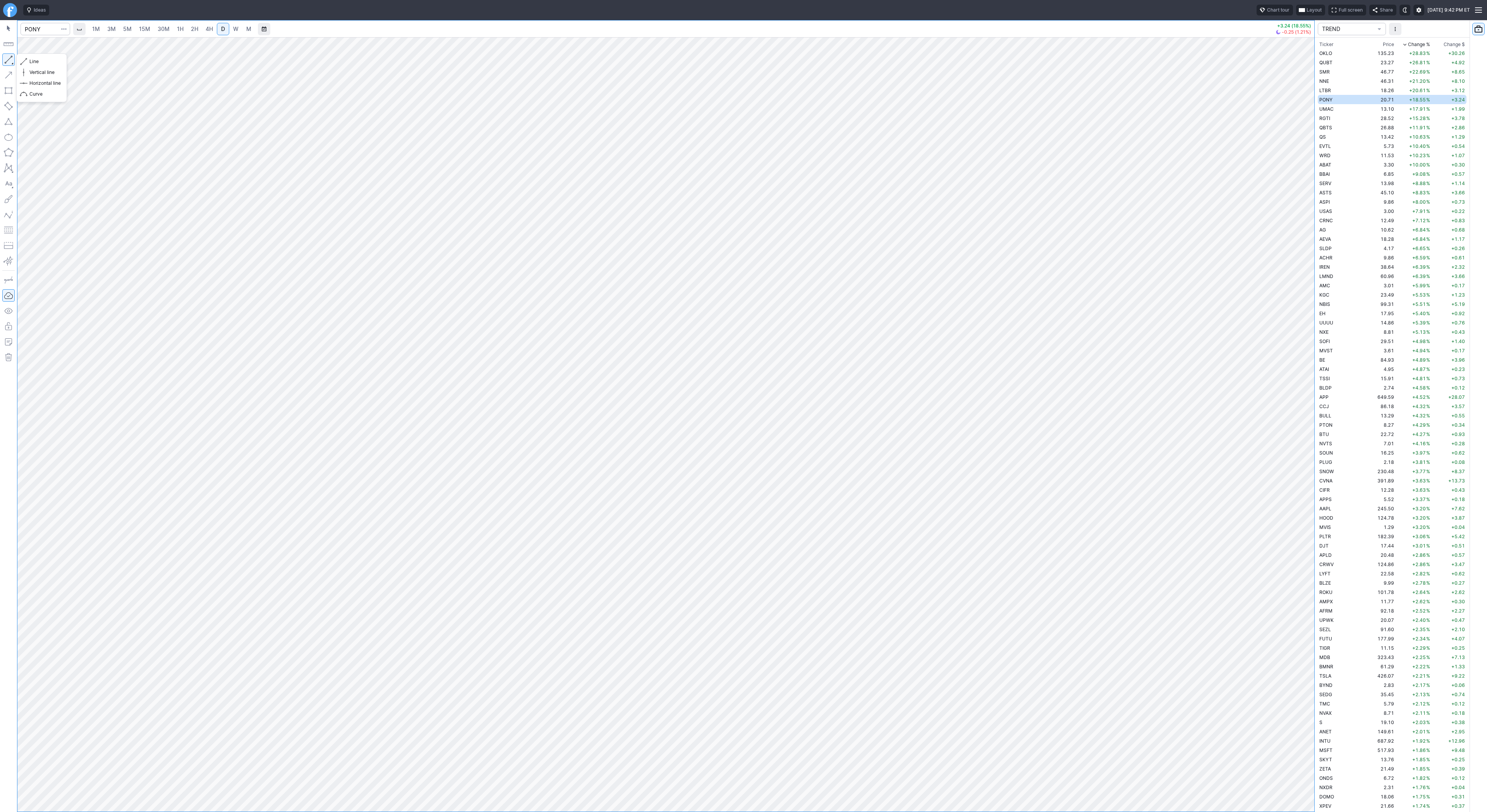
click at [7, 58] on button "button" at bounding box center [8, 59] width 12 height 12
click at [32, 61] on span "Line" at bounding box center [45, 61] width 31 height 8
click at [5, 57] on button "button" at bounding box center [8, 59] width 12 height 12
click at [1336, 111] on td "UMAC" at bounding box center [1342, 108] width 49 height 9
click at [33, 61] on span "Line" at bounding box center [45, 61] width 31 height 8
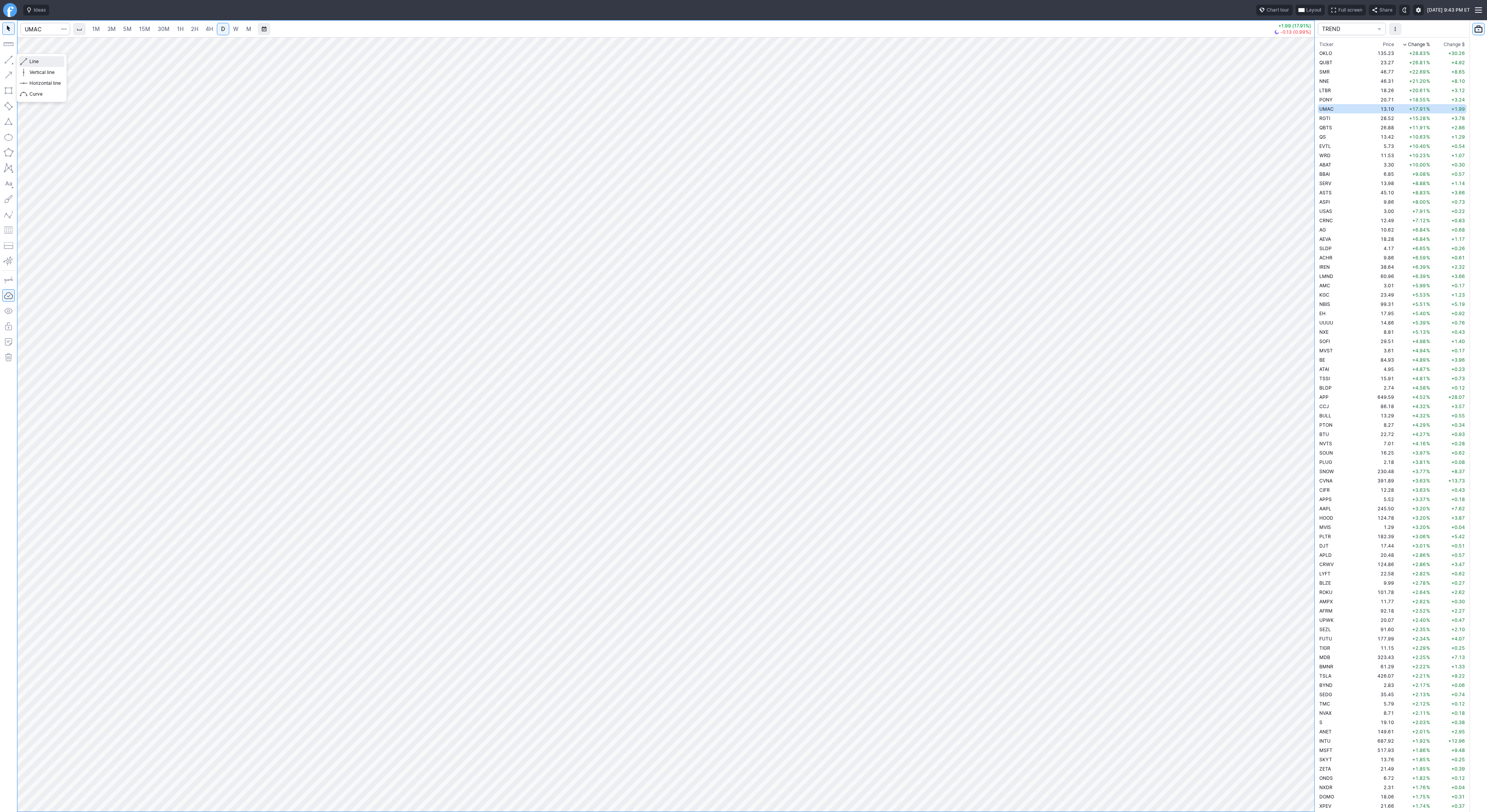
click at [31, 60] on span "Line" at bounding box center [45, 61] width 31 height 8
click at [9, 60] on button "button" at bounding box center [8, 59] width 12 height 12
click at [32, 61] on span "Line" at bounding box center [45, 61] width 31 height 8
drag, startPoint x: 32, startPoint y: 61, endPoint x: 46, endPoint y: 70, distance: 16.6
click at [32, 61] on span "Line" at bounding box center [45, 61] width 31 height 8
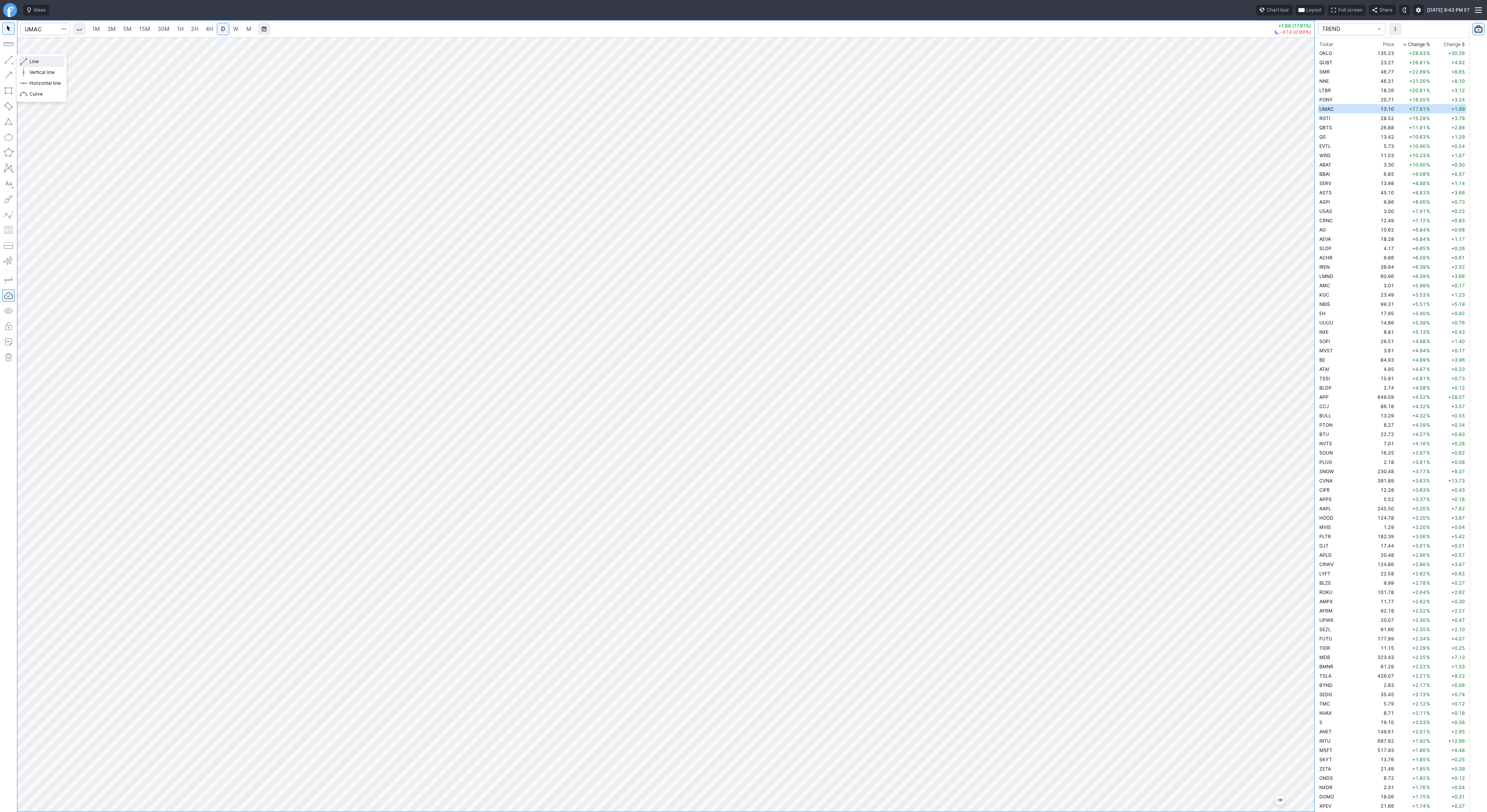
click at [51, 61] on span "Line" at bounding box center [45, 61] width 31 height 8
click at [51, 61] on span "Line" at bounding box center [45, 61] width 31 height 8
click at [35, 59] on span "Line" at bounding box center [45, 61] width 31 height 8
drag, startPoint x: 36, startPoint y: 59, endPoint x: 53, endPoint y: 81, distance: 27.8
click at [36, 59] on span "Line" at bounding box center [45, 61] width 31 height 8
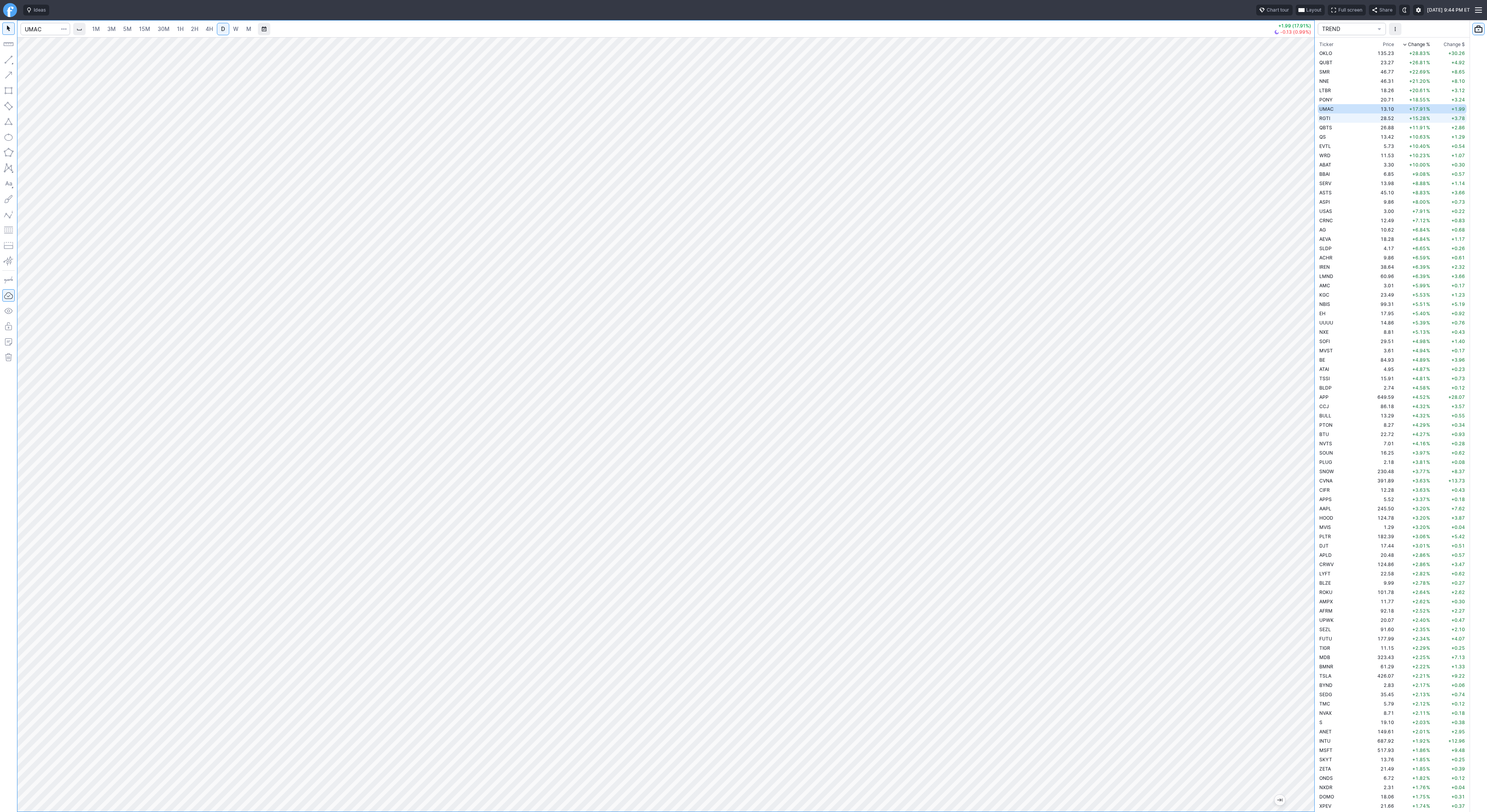
click at [1331, 119] on td "RGTI" at bounding box center [1342, 118] width 49 height 9
click at [12, 58] on button "button" at bounding box center [8, 59] width 12 height 12
click at [30, 60] on span "Line" at bounding box center [45, 61] width 31 height 8
drag, startPoint x: 40, startPoint y: 60, endPoint x: 57, endPoint y: 83, distance: 28.6
click at [40, 61] on span "Line" at bounding box center [45, 61] width 31 height 8
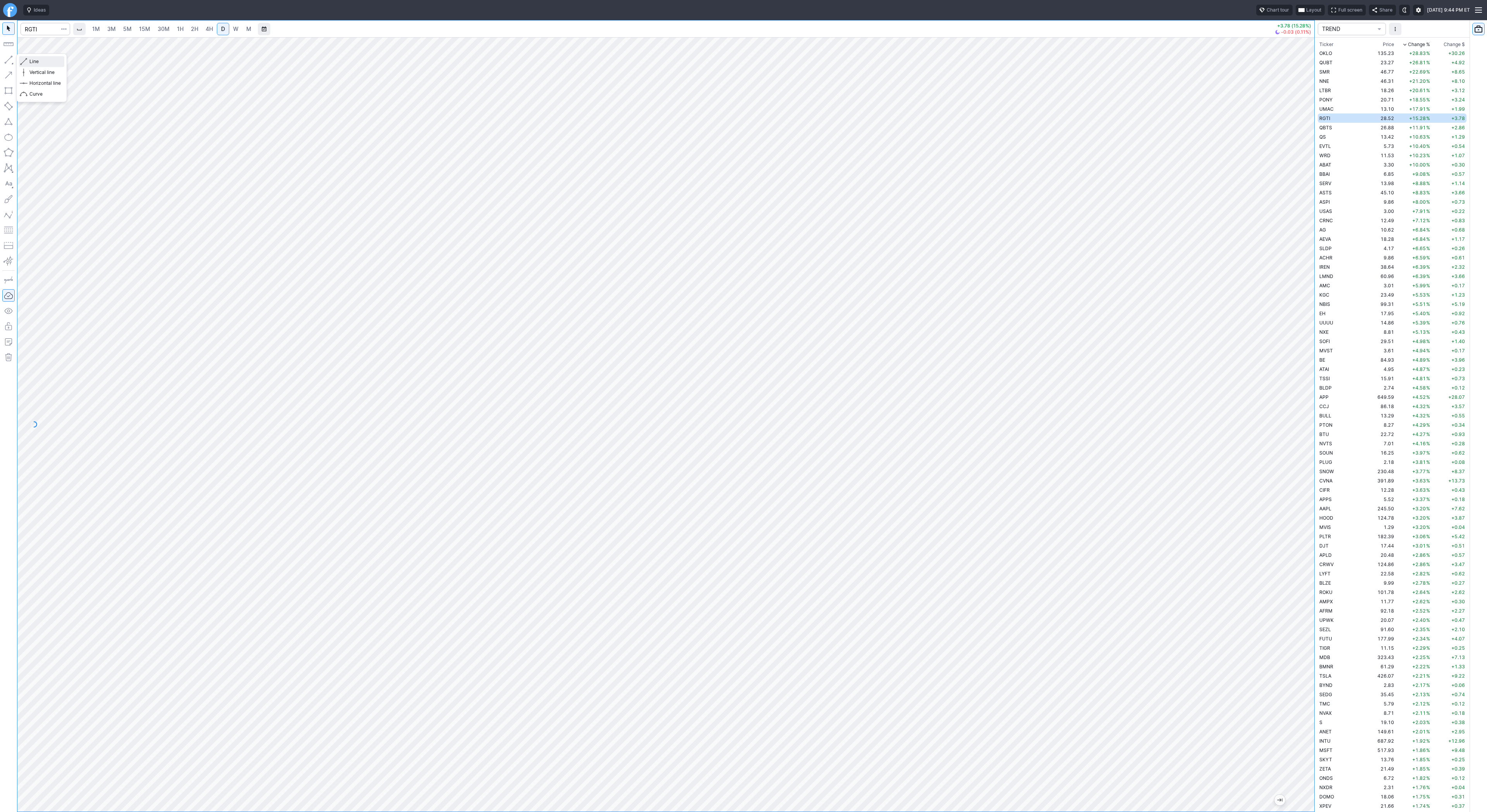
click at [36, 63] on span "Line" at bounding box center [45, 61] width 31 height 8
click at [46, 62] on span "Line" at bounding box center [45, 61] width 31 height 8
click at [44, 61] on span "Line" at bounding box center [45, 61] width 31 height 8
click at [35, 61] on span "Line" at bounding box center [45, 61] width 31 height 8
drag, startPoint x: 1310, startPoint y: 287, endPoint x: 1306, endPoint y: 448, distance: 161.0
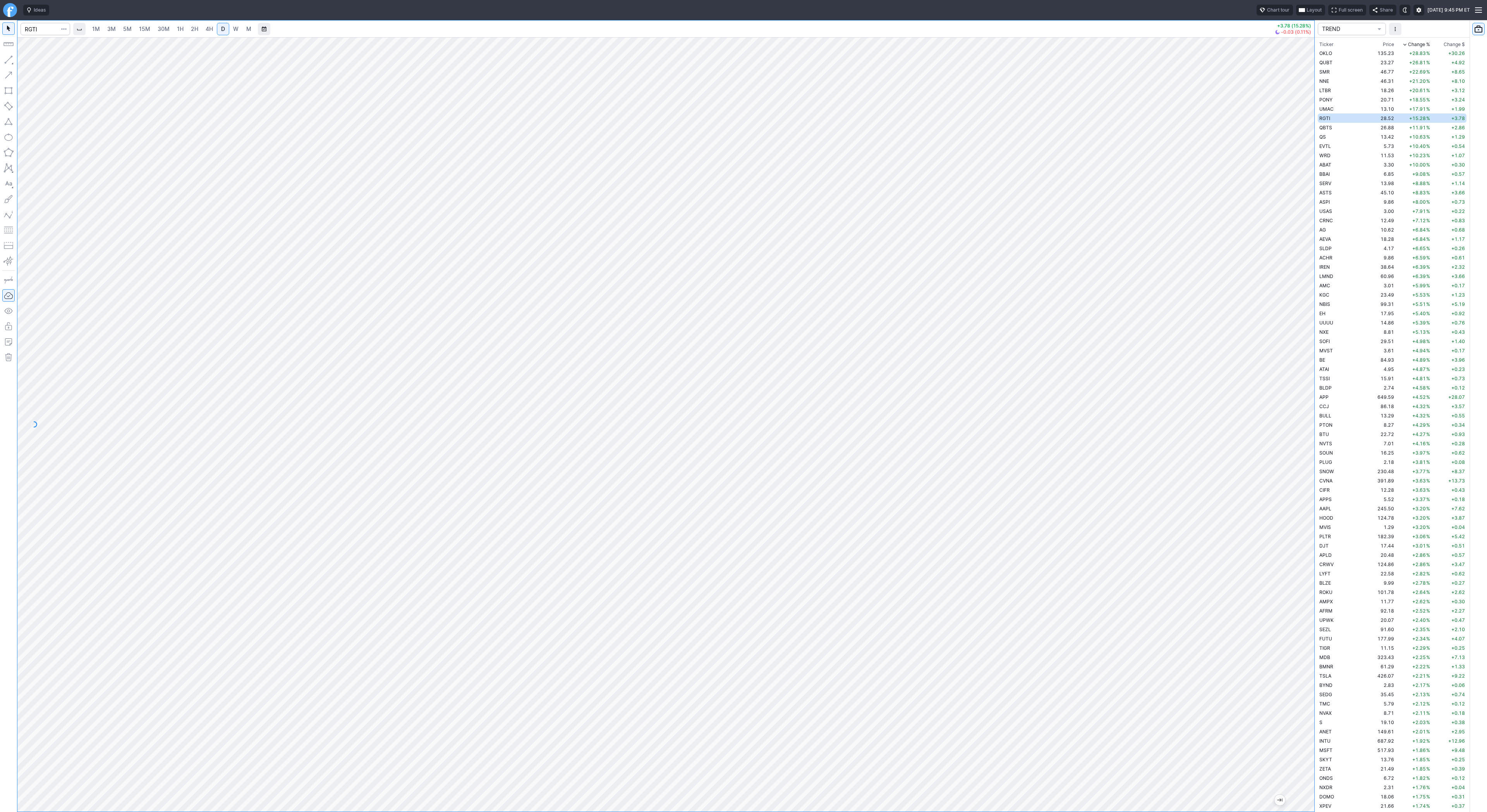
click at [1306, 448] on div at bounding box center [1306, 422] width 16 height 755
click at [42, 61] on span "Line" at bounding box center [45, 61] width 31 height 8
click at [1340, 123] on td "QBTS" at bounding box center [1342, 128] width 49 height 9
click at [233, 26] on span "W" at bounding box center [236, 28] width 5 height 6
click at [221, 30] on span "D" at bounding box center [223, 29] width 5 height 8
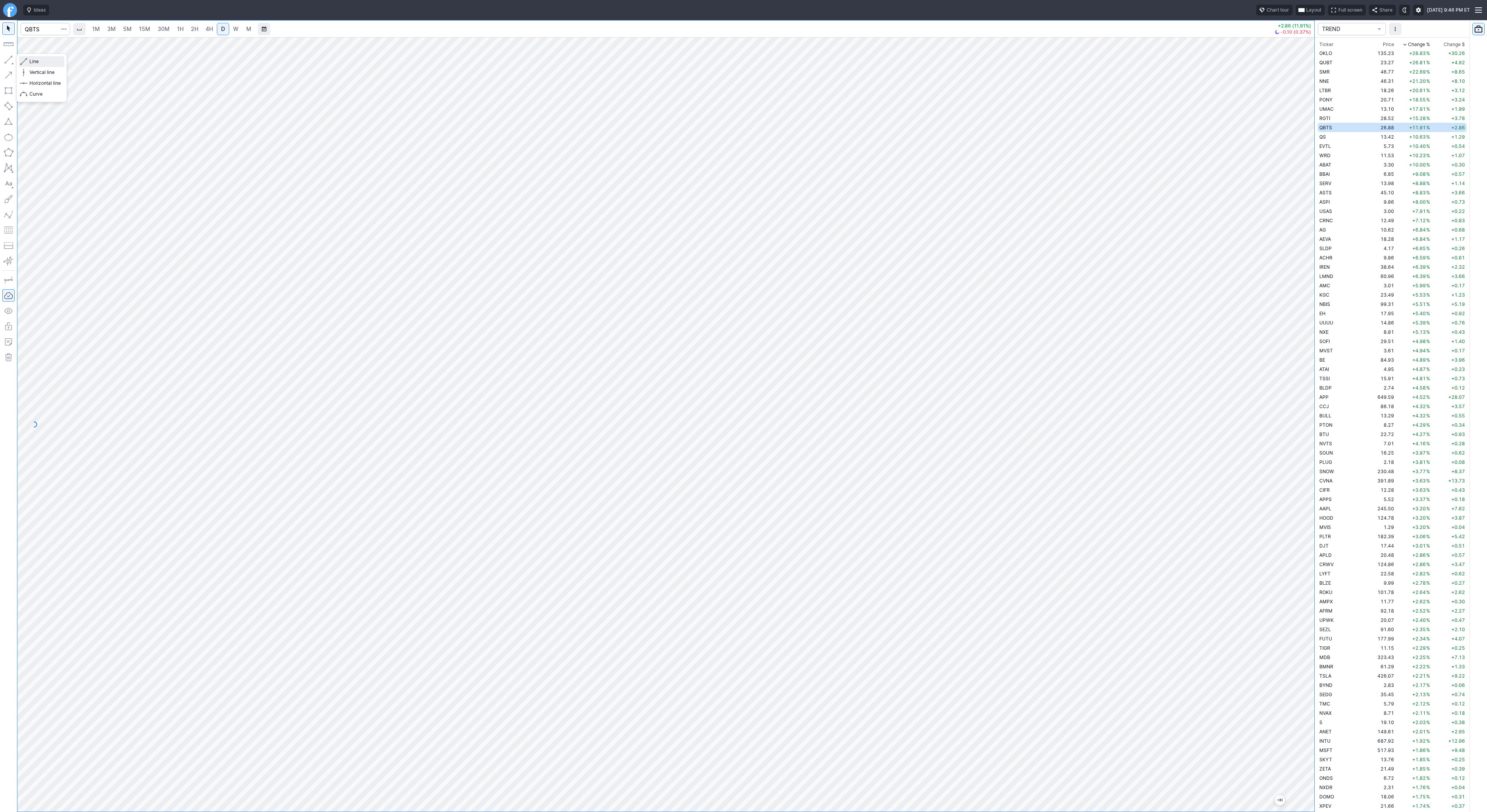
click at [36, 61] on span "Line" at bounding box center [45, 61] width 31 height 8
click at [34, 58] on span "Line" at bounding box center [45, 61] width 31 height 8
click at [56, 59] on span "Line" at bounding box center [45, 61] width 31 height 8
click at [36, 63] on span "Line" at bounding box center [45, 61] width 31 height 8
click at [29, 60] on span "Line" at bounding box center [45, 61] width 31 height 8
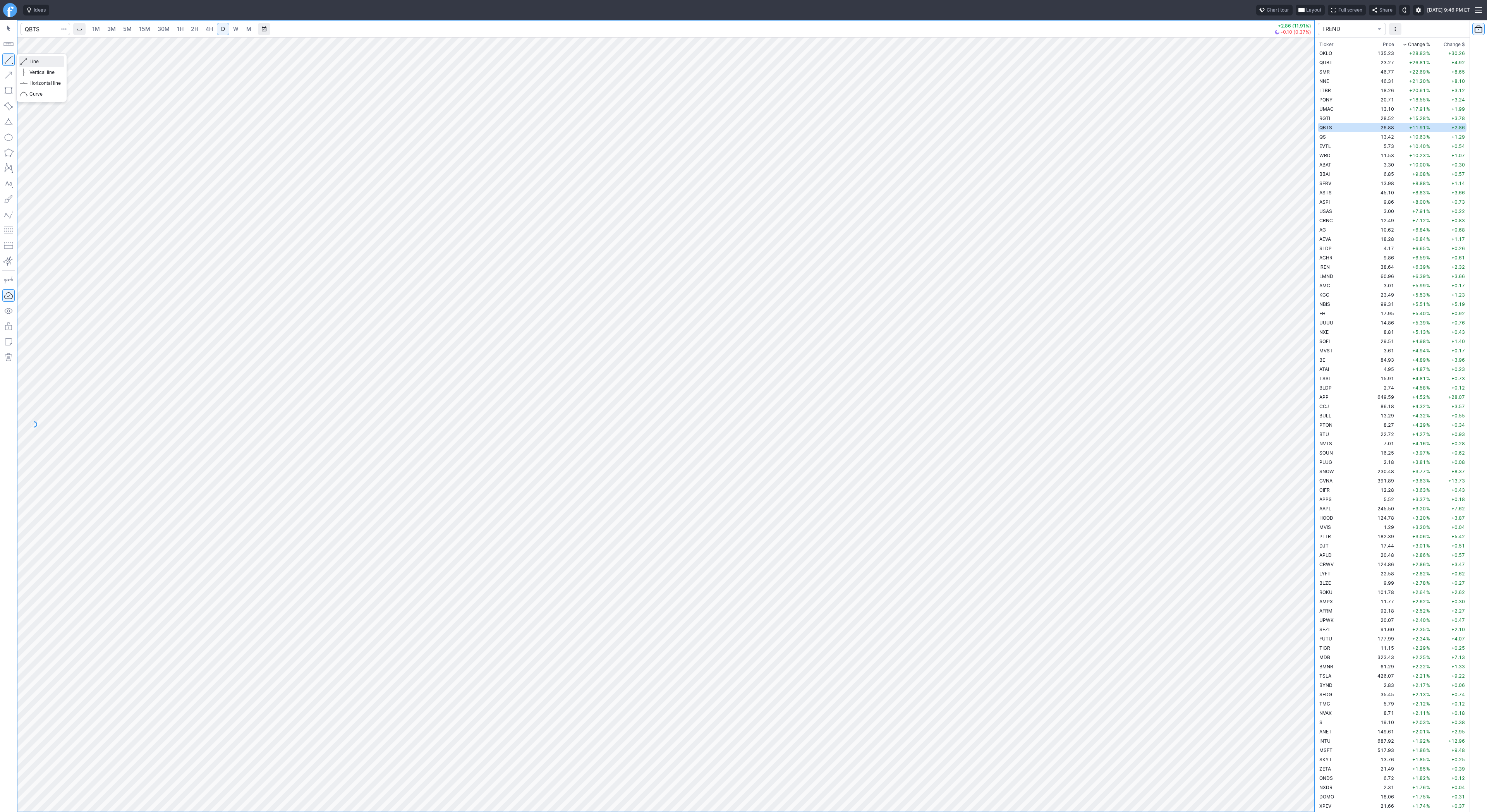
click at [37, 63] on span "Line" at bounding box center [45, 61] width 31 height 8
click at [35, 62] on span "Line" at bounding box center [45, 61] width 31 height 8
click at [40, 62] on span "Line" at bounding box center [45, 61] width 31 height 8
click at [35, 62] on span "Line" at bounding box center [45, 61] width 31 height 8
click at [39, 58] on span "Line" at bounding box center [45, 61] width 31 height 8
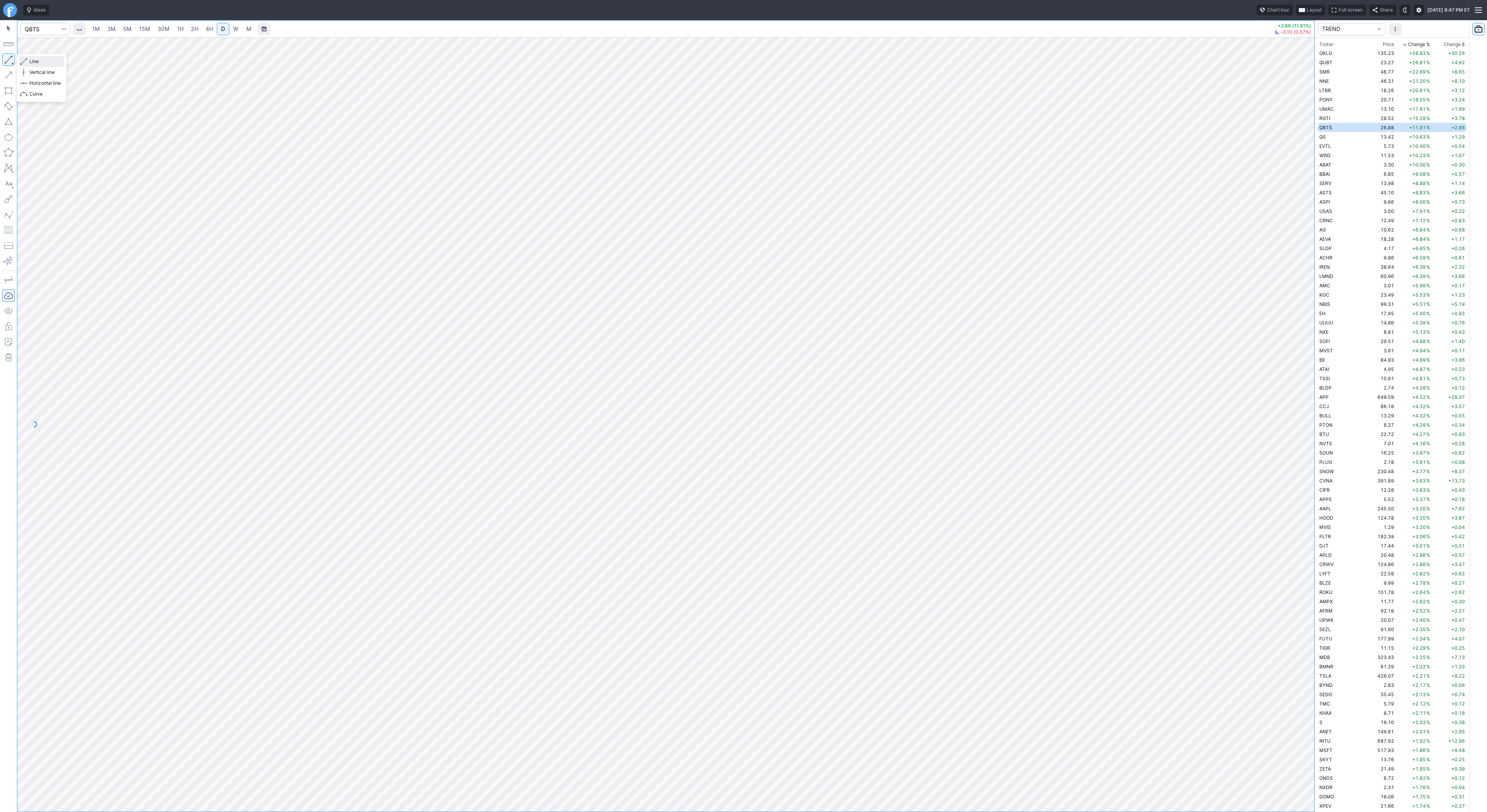
click at [35, 62] on span "Line" at bounding box center [45, 61] width 31 height 8
click at [33, 61] on span "Line" at bounding box center [45, 61] width 31 height 8
click at [32, 60] on span "Line" at bounding box center [45, 61] width 31 height 8
drag, startPoint x: 1312, startPoint y: 267, endPoint x: 1316, endPoint y: 301, distance: 34.2
click at [1316, 301] on div "1M 3M 5M 15M 30M 1H 2H 4H D W M +2.86 (11.91%) -0.10 (0.37%) TREND Ticker Price…" at bounding box center [744, 416] width 1487 height 792
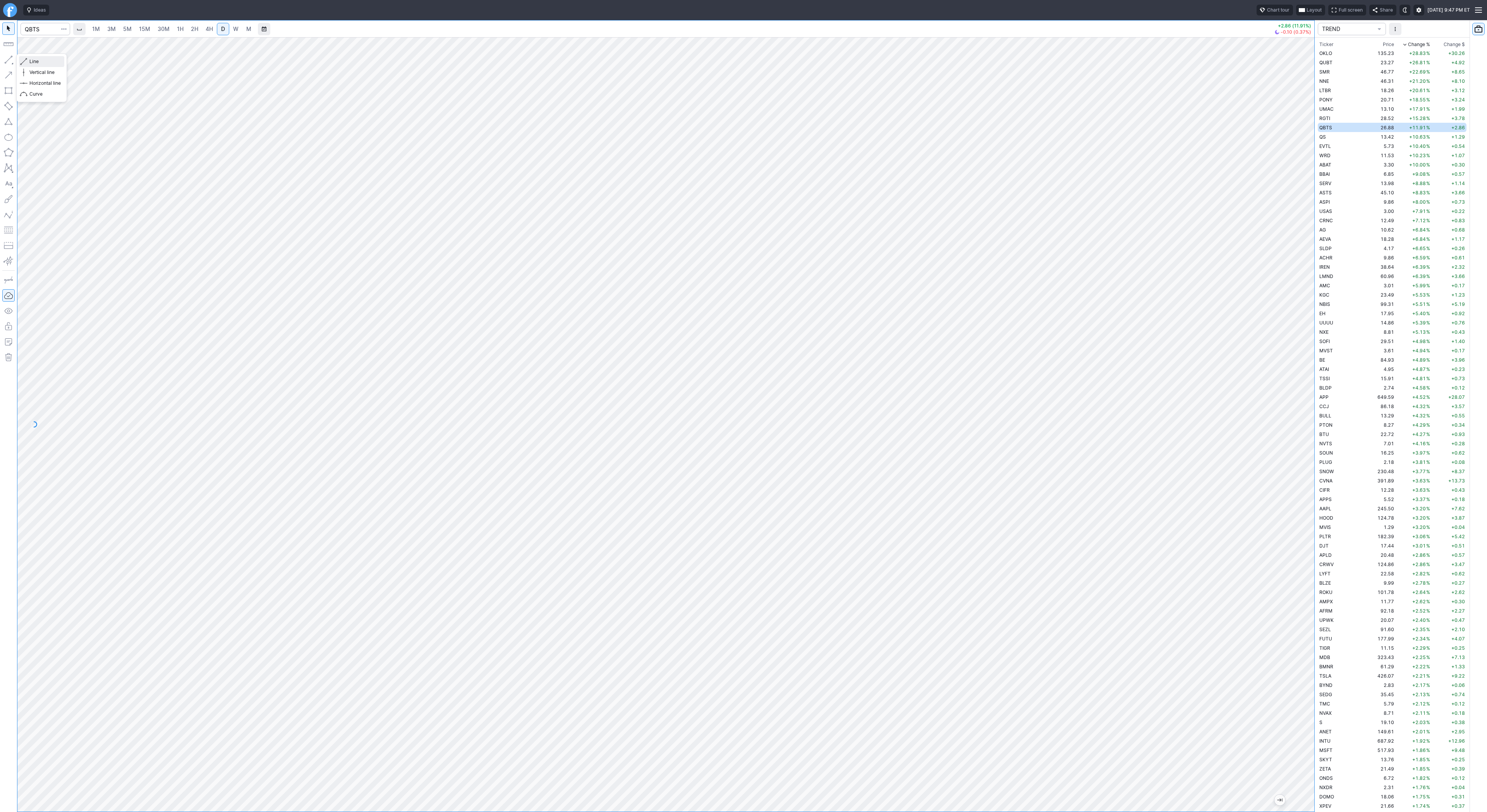
click at [33, 61] on span "Line" at bounding box center [45, 61] width 31 height 8
click at [1333, 134] on td "QS" at bounding box center [1342, 137] width 49 height 9
drag, startPoint x: 1309, startPoint y: 260, endPoint x: 1301, endPoint y: 444, distance: 184.2
click at [1313, 452] on div at bounding box center [1306, 422] width 16 height 755
click at [1297, 439] on div at bounding box center [666, 424] width 1297 height 774
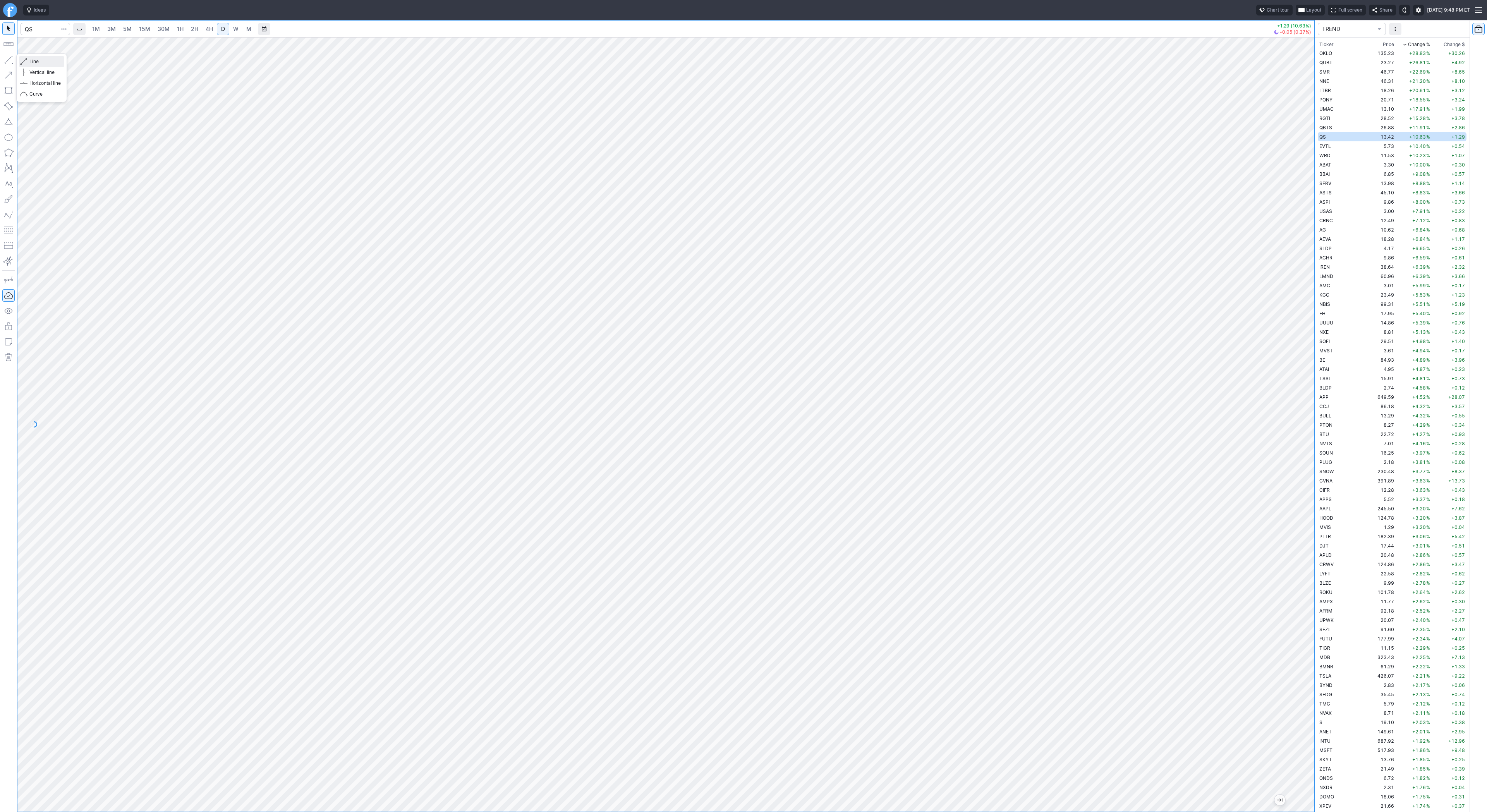
click at [40, 60] on span "Line" at bounding box center [45, 61] width 31 height 8
click at [36, 59] on span "Line" at bounding box center [45, 61] width 31 height 8
click at [54, 61] on span "Line" at bounding box center [45, 61] width 31 height 8
drag, startPoint x: 32, startPoint y: 61, endPoint x: 58, endPoint y: 89, distance: 38.2
click at [32, 62] on span "Line" at bounding box center [45, 61] width 31 height 8
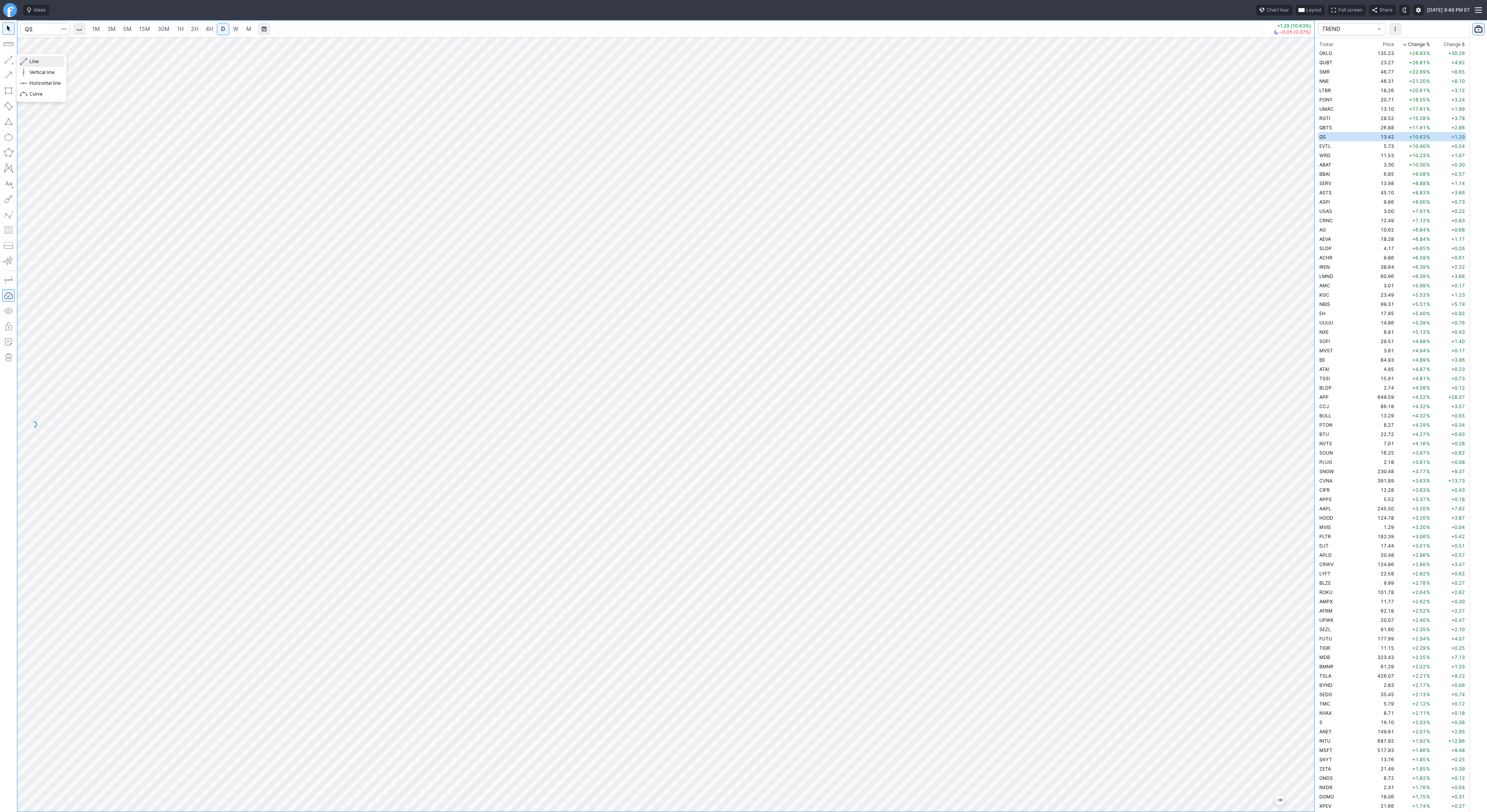
click at [37, 61] on span "Line" at bounding box center [45, 61] width 31 height 8
click at [40, 65] on span "Line" at bounding box center [45, 61] width 31 height 8
click at [59, 62] on span "Line" at bounding box center [45, 61] width 31 height 8
click at [31, 58] on span "Line" at bounding box center [45, 61] width 31 height 8
drag, startPoint x: 1311, startPoint y: 381, endPoint x: 1298, endPoint y: 451, distance: 71.2
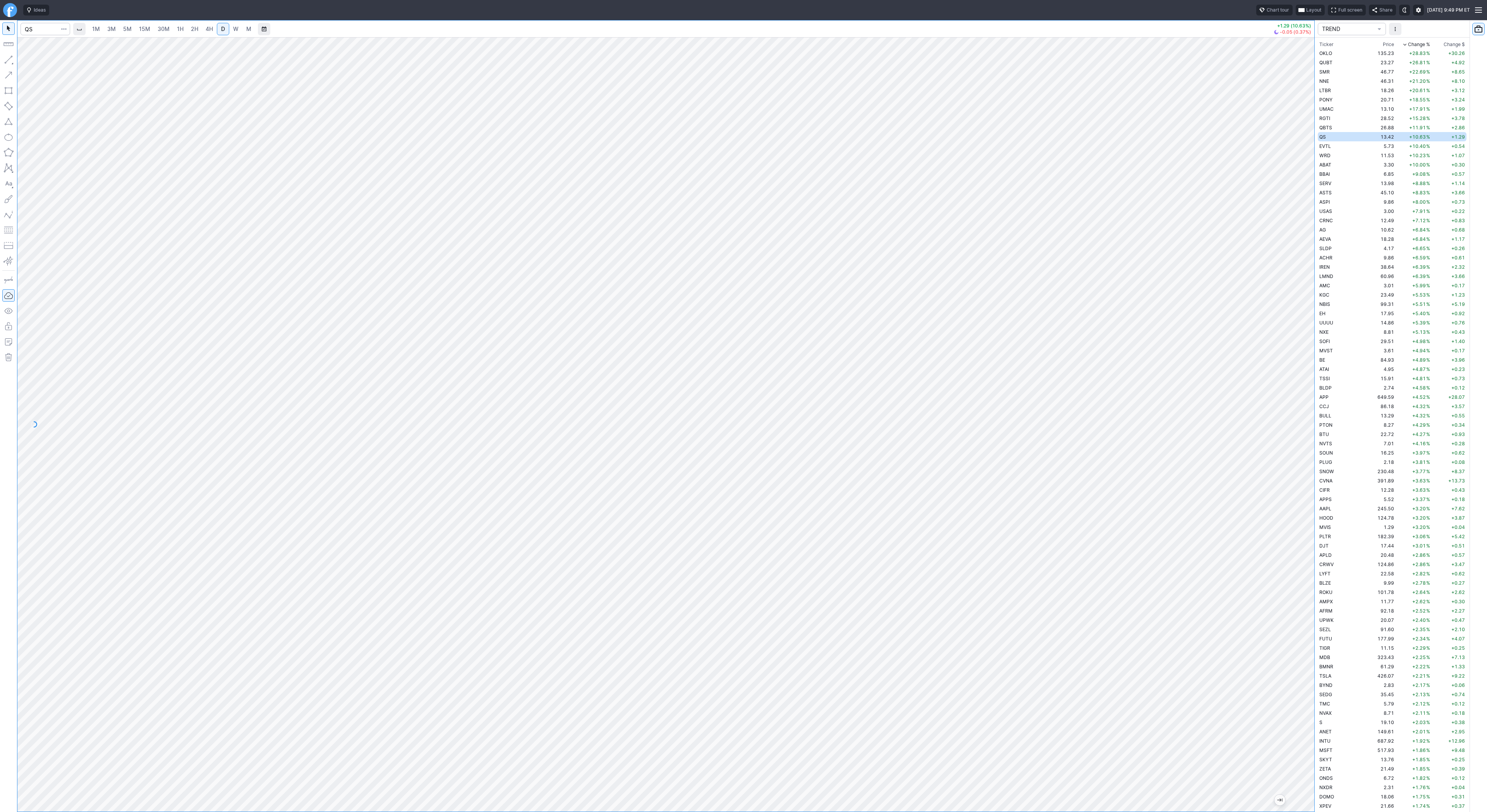
click at [1299, 453] on div at bounding box center [1306, 422] width 16 height 755
click at [1133, 36] on div "1M 3M 5M 15M 30M 1H 2H 4H D W M +1.29 (10.63%) -0.05 (0.37%)" at bounding box center [666, 416] width 1297 height 791
drag, startPoint x: 1309, startPoint y: 241, endPoint x: 1306, endPoint y: 291, distance: 50.1
click at [1306, 291] on div at bounding box center [1306, 422] width 16 height 755
click at [34, 62] on span "Line" at bounding box center [45, 61] width 31 height 8
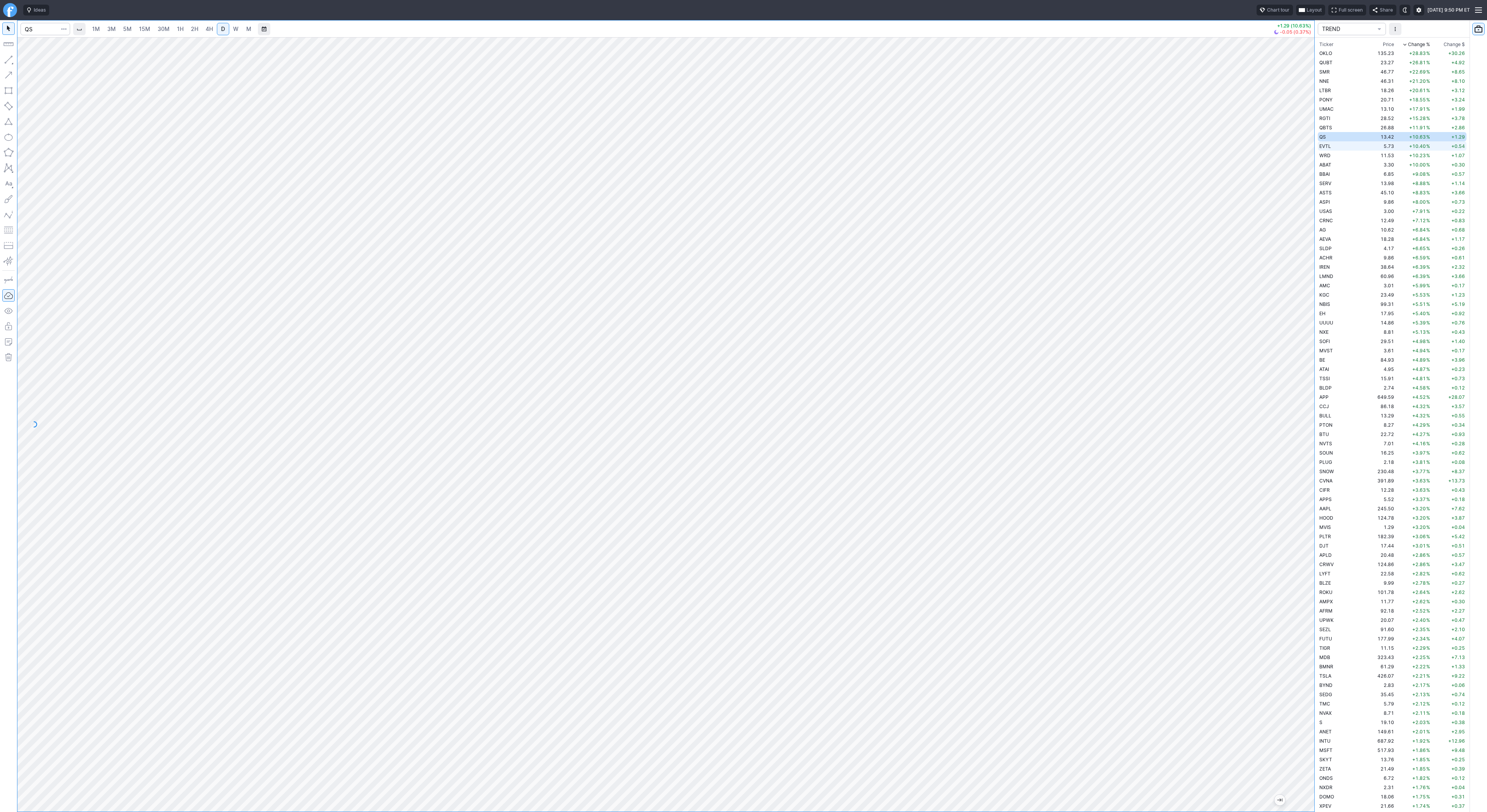
click at [1332, 145] on td "EVTL" at bounding box center [1342, 146] width 49 height 9
click at [1333, 156] on td "WRD" at bounding box center [1342, 155] width 49 height 9
click at [36, 60] on span "Line" at bounding box center [45, 61] width 31 height 8
click at [28, 60] on button "Line" at bounding box center [42, 61] width 45 height 11
drag, startPoint x: 33, startPoint y: 62, endPoint x: 58, endPoint y: 98, distance: 43.8
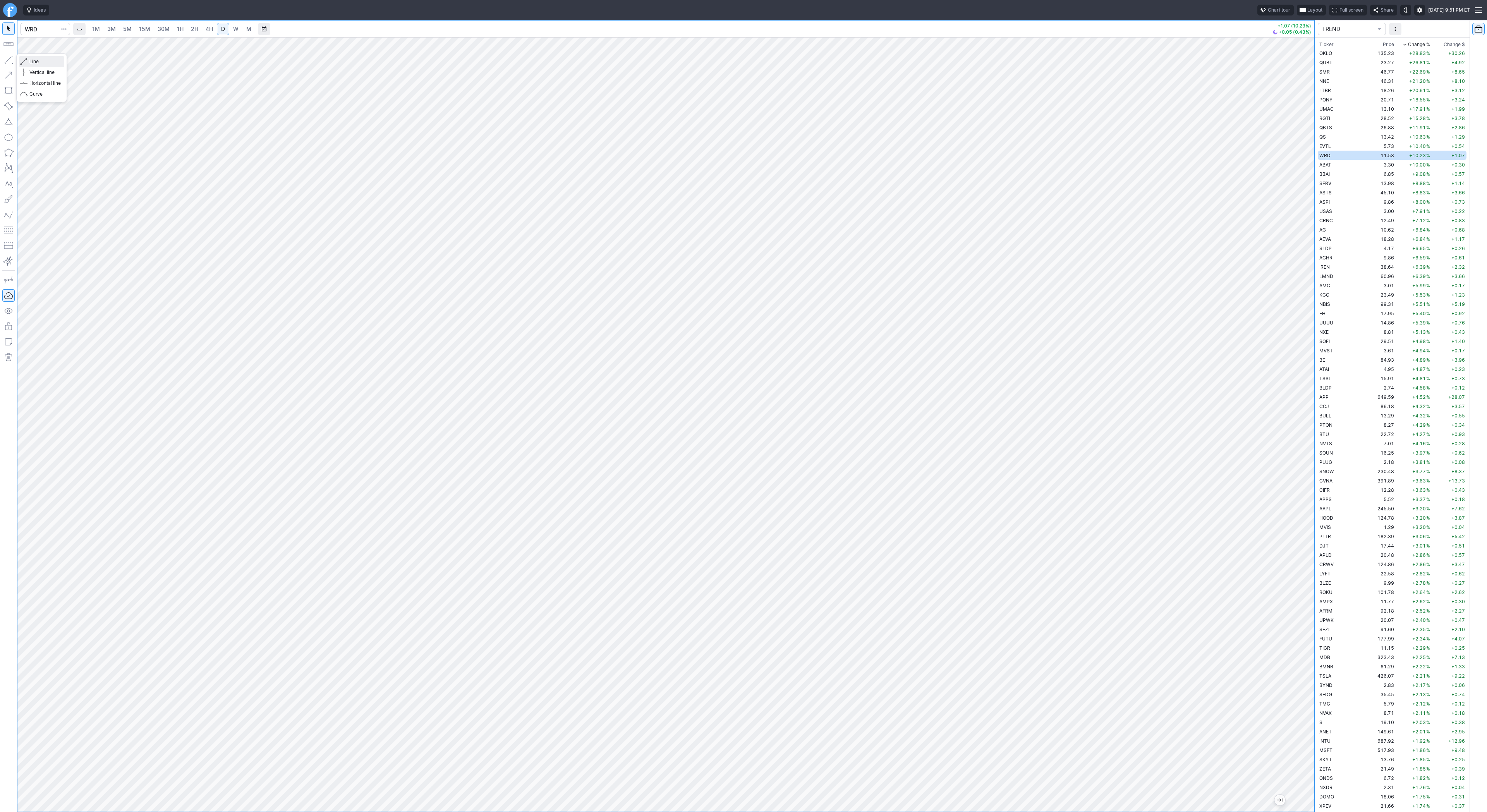
click at [33, 62] on span "Line" at bounding box center [45, 61] width 31 height 8
click at [35, 59] on span "Line" at bounding box center [45, 61] width 31 height 8
click at [1332, 164] on td "ABAT" at bounding box center [1342, 164] width 49 height 9
click at [1328, 173] on span "BBAI" at bounding box center [1325, 174] width 10 height 6
click at [1337, 184] on td "SERV" at bounding box center [1342, 183] width 49 height 9
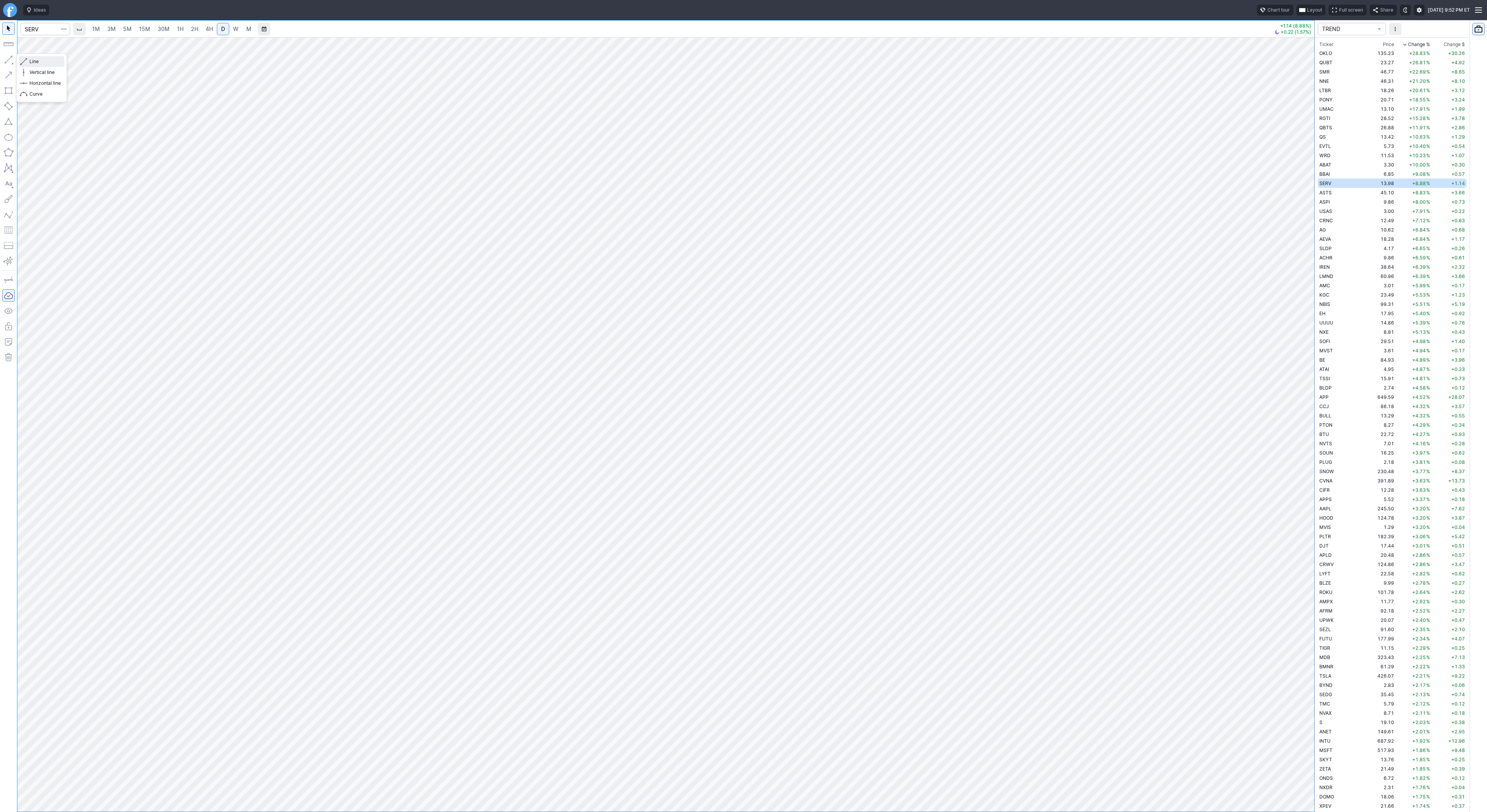
click at [39, 62] on span "Line" at bounding box center [45, 61] width 31 height 8
click at [29, 63] on span "Line" at bounding box center [45, 61] width 31 height 8
click at [33, 59] on span "Line" at bounding box center [45, 61] width 31 height 8
click at [6, 59] on button "button" at bounding box center [8, 59] width 12 height 12
click at [32, 58] on span "Line" at bounding box center [45, 61] width 31 height 8
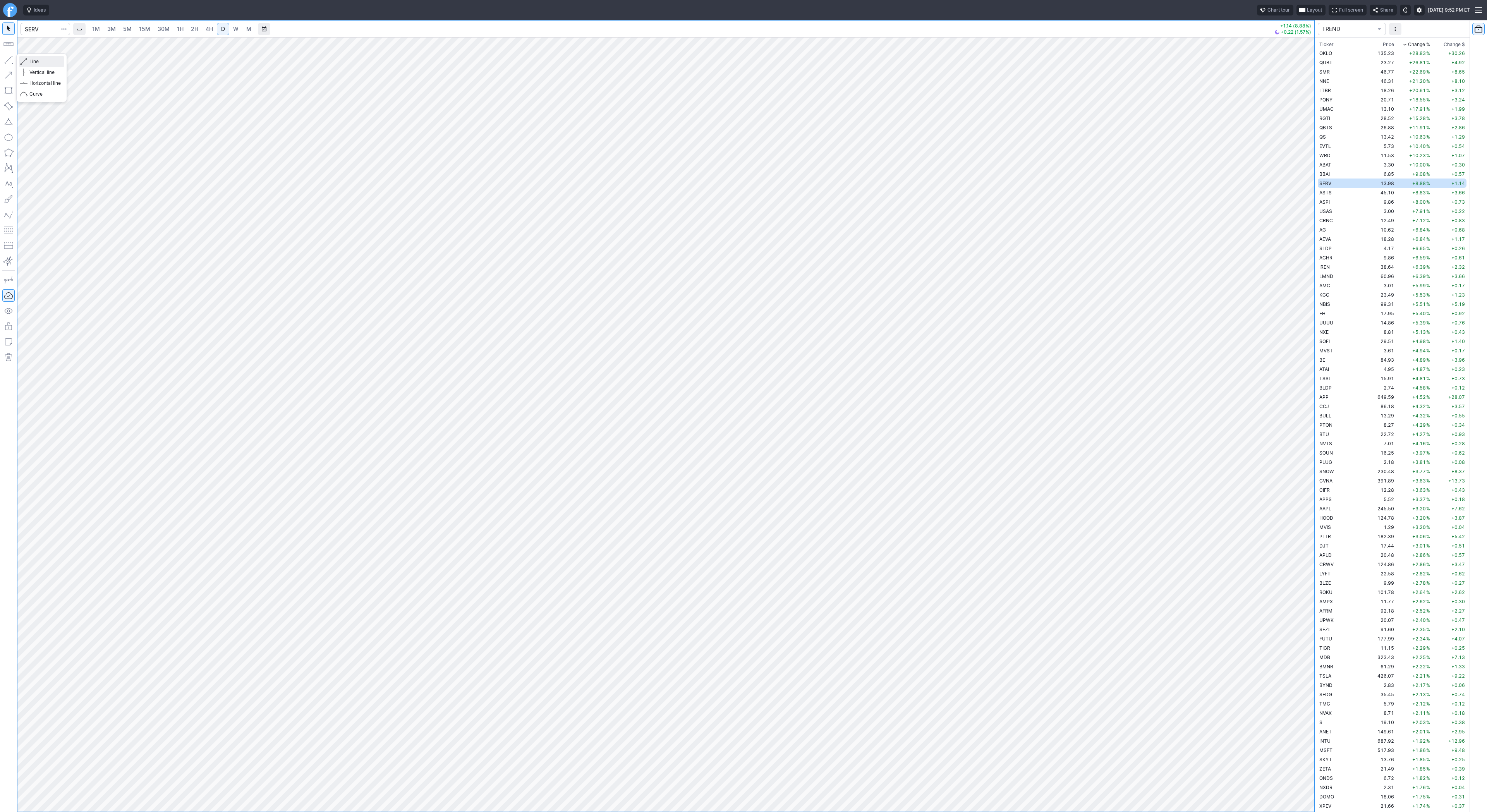
click at [48, 63] on span "Line" at bounding box center [45, 61] width 31 height 8
click at [49, 62] on span "Line" at bounding box center [45, 61] width 31 height 8
click at [30, 61] on span "Line" at bounding box center [45, 61] width 31 height 8
click at [28, 59] on button "Line" at bounding box center [42, 61] width 45 height 11
click at [36, 61] on span "Line" at bounding box center [45, 61] width 31 height 8
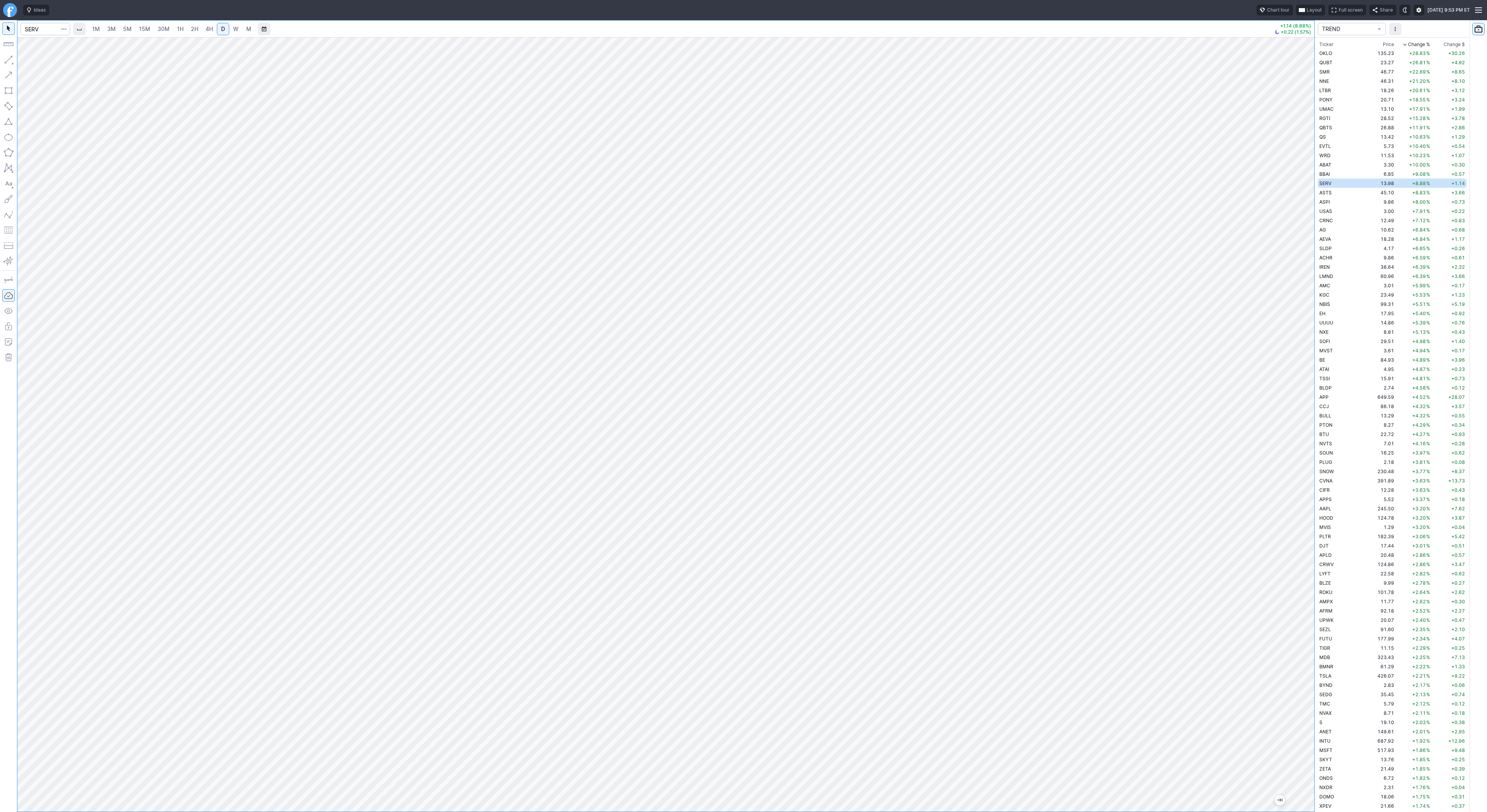
click at [1331, 187] on td "SERV" at bounding box center [1342, 183] width 49 height 9
click at [1335, 193] on td "ASTS" at bounding box center [1342, 192] width 49 height 9
click at [7, 59] on button "button" at bounding box center [8, 59] width 12 height 12
click at [6, 65] on button "button" at bounding box center [8, 59] width 12 height 12
drag, startPoint x: 39, startPoint y: 58, endPoint x: 45, endPoint y: 84, distance: 26.7
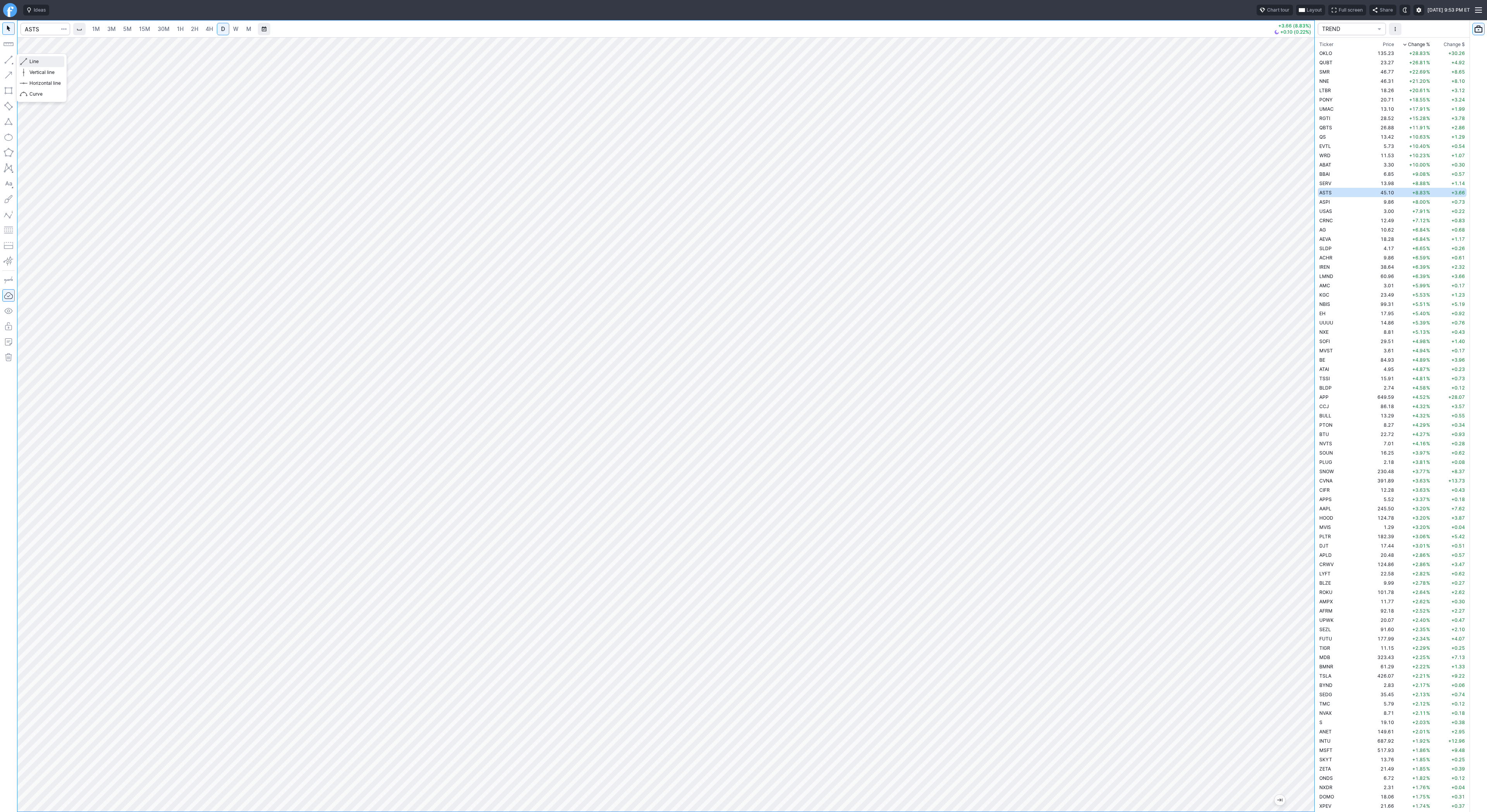
click at [39, 58] on span "Line" at bounding box center [45, 61] width 31 height 8
click at [28, 61] on button "Line" at bounding box center [42, 61] width 45 height 11
click at [43, 62] on span "Line" at bounding box center [45, 61] width 31 height 8
drag, startPoint x: 31, startPoint y: 58, endPoint x: 37, endPoint y: 84, distance: 26.7
click at [31, 59] on span "Line" at bounding box center [45, 61] width 31 height 8
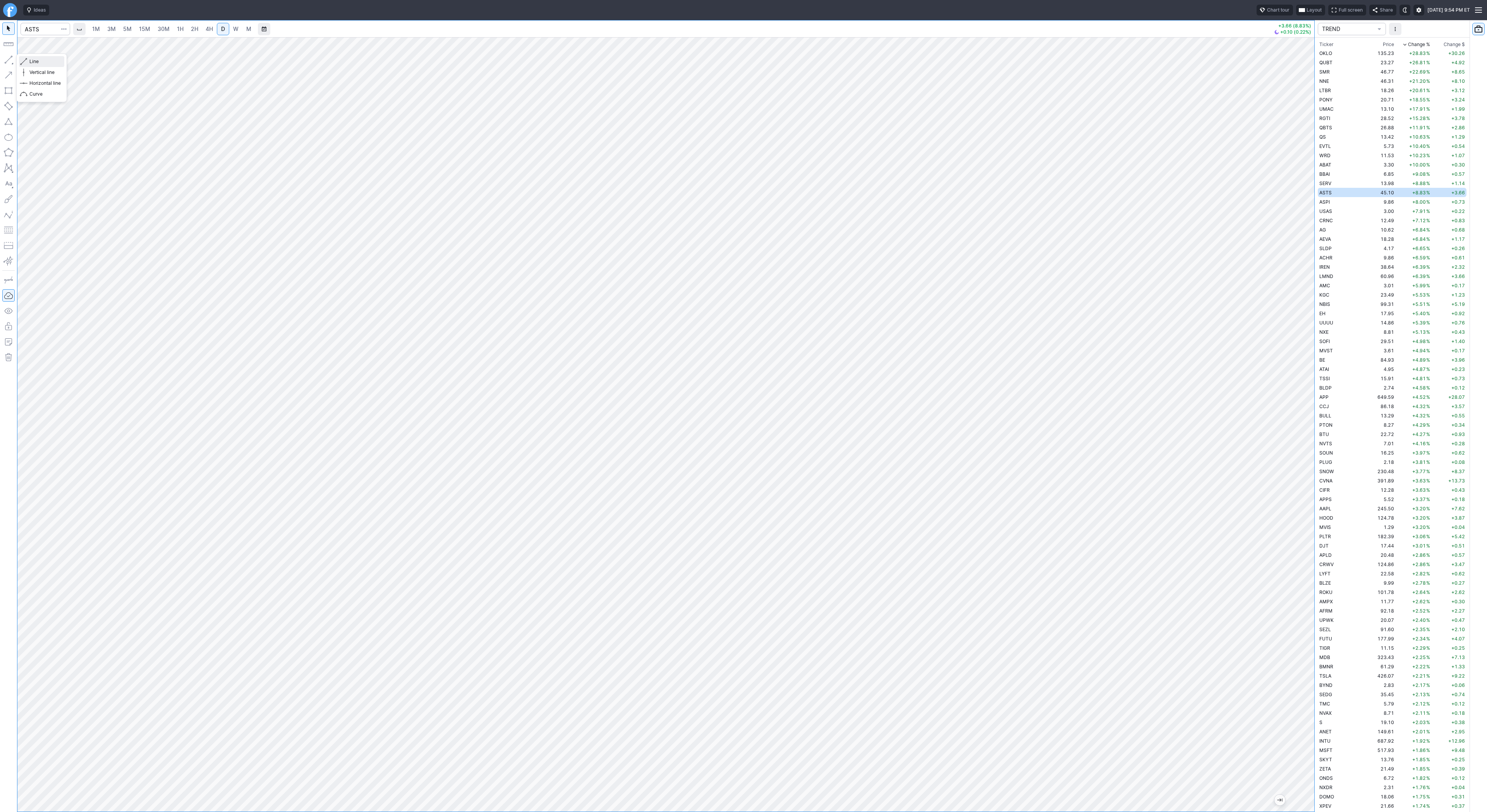
click at [51, 62] on span "Line" at bounding box center [45, 61] width 31 height 8
click at [1328, 199] on span "ASPI" at bounding box center [1325, 202] width 10 height 6
click at [1366, 212] on td "3.00" at bounding box center [1381, 211] width 29 height 9
click at [1332, 219] on span "CRNC" at bounding box center [1326, 220] width 13 height 6
click at [33, 63] on span "Line" at bounding box center [45, 61] width 31 height 8
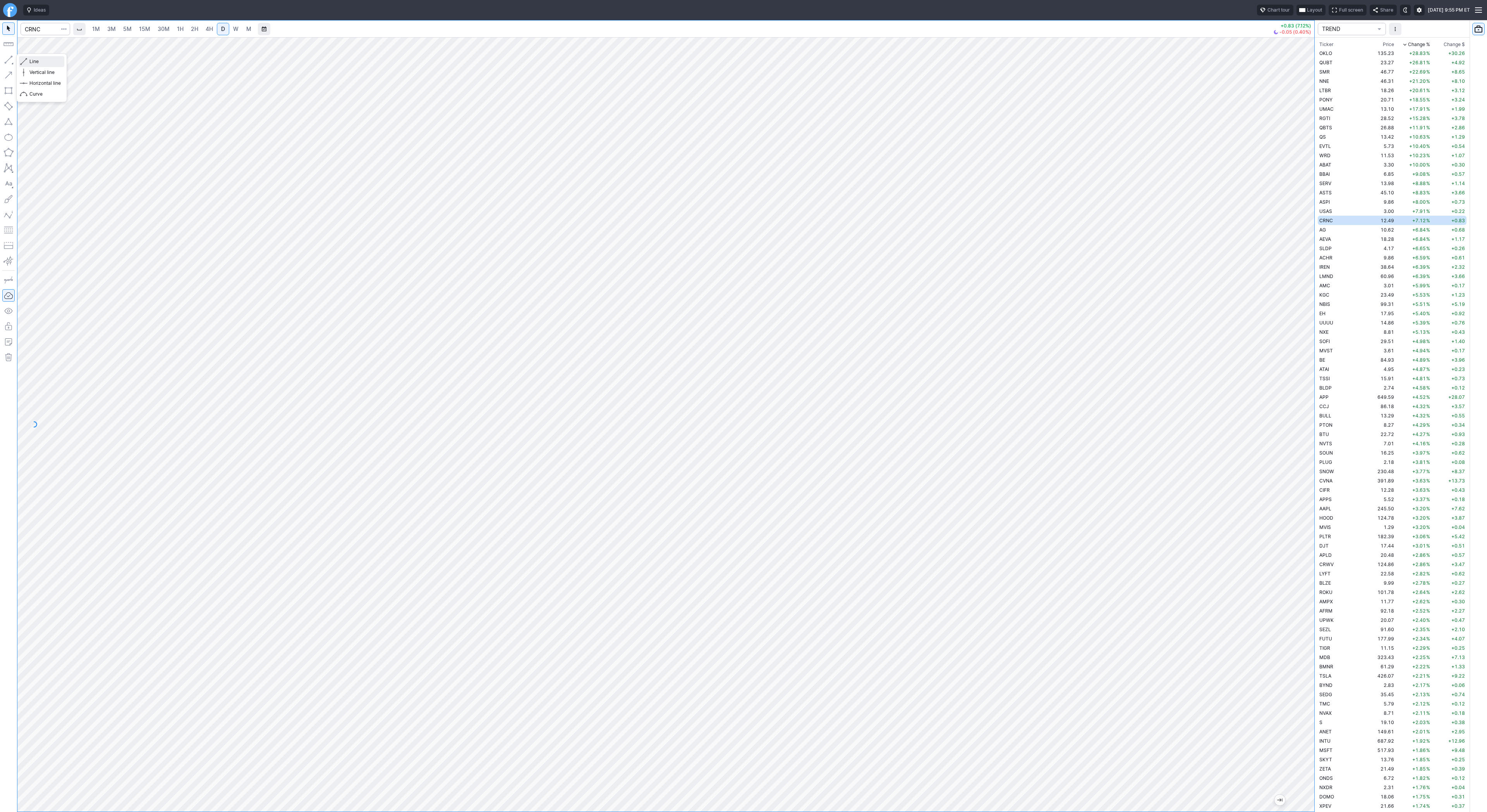
click at [43, 61] on span "Line" at bounding box center [45, 61] width 31 height 8
drag, startPoint x: 32, startPoint y: 59, endPoint x: 65, endPoint y: 92, distance: 46.7
click at [32, 59] on span "Line" at bounding box center [45, 61] width 31 height 8
click at [5, 54] on button "button" at bounding box center [8, 59] width 12 height 12
click at [40, 62] on span "Line" at bounding box center [45, 61] width 31 height 8
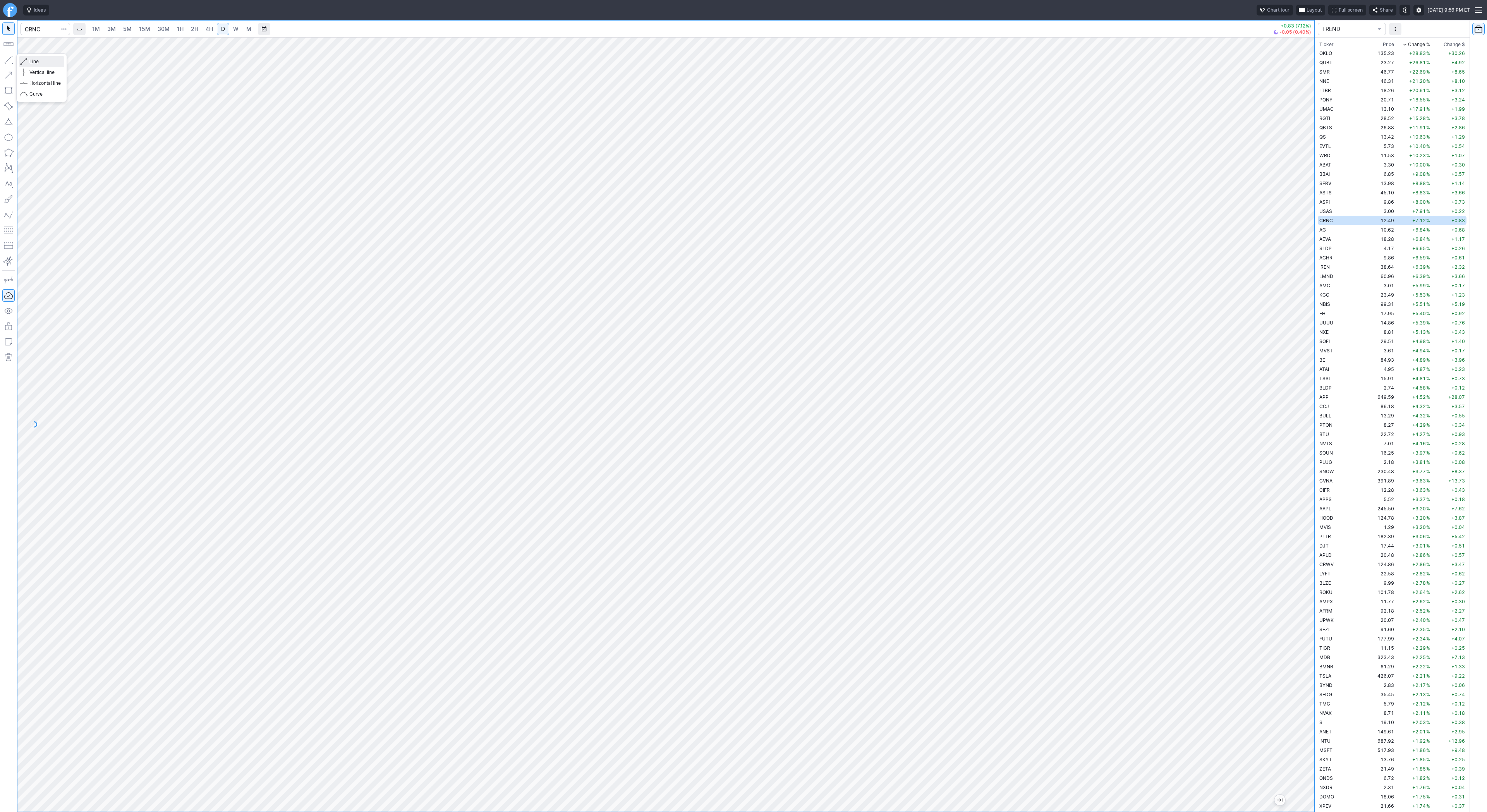
drag, startPoint x: 49, startPoint y: 62, endPoint x: 61, endPoint y: 78, distance: 20.0
click at [50, 62] on span "Line" at bounding box center [45, 61] width 31 height 8
click at [36, 61] on span "Line" at bounding box center [45, 61] width 31 height 8
click at [11, 62] on button "button" at bounding box center [8, 59] width 12 height 12
drag, startPoint x: 40, startPoint y: 62, endPoint x: 63, endPoint y: 80, distance: 29.2
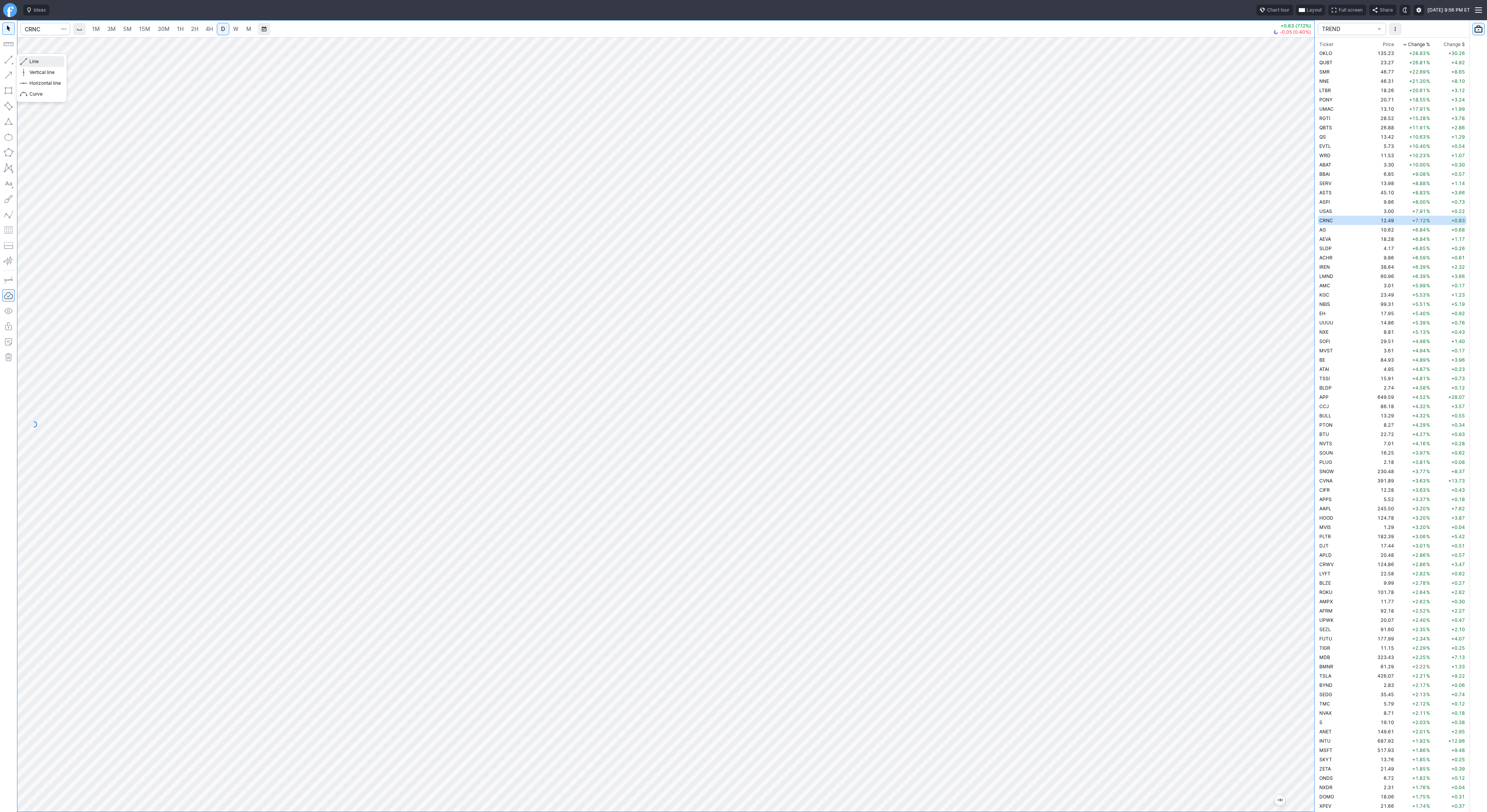
click at [40, 62] on span "Line" at bounding box center [45, 61] width 31 height 8
click at [31, 60] on span "Line" at bounding box center [45, 61] width 31 height 8
click at [40, 63] on span "Line" at bounding box center [45, 61] width 31 height 8
drag, startPoint x: 38, startPoint y: 61, endPoint x: 45, endPoint y: 77, distance: 17.5
click at [38, 63] on span "Line" at bounding box center [45, 61] width 31 height 8
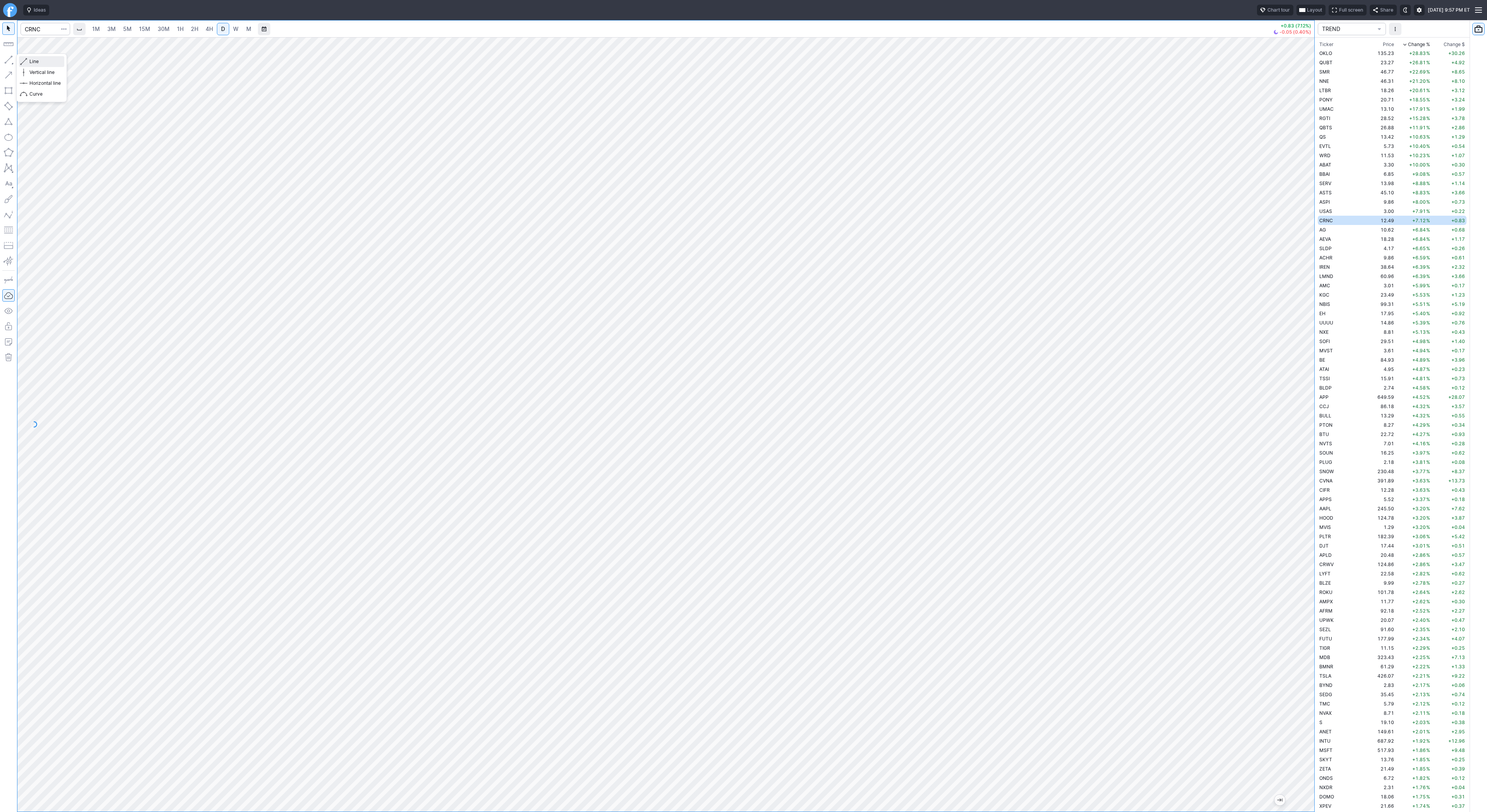
drag, startPoint x: 42, startPoint y: 63, endPoint x: 55, endPoint y: 82, distance: 23.0
click at [42, 63] on span "Line" at bounding box center [45, 61] width 31 height 8
click at [1325, 230] on span "AG" at bounding box center [1322, 230] width 6 height 6
click at [1366, 239] on td "18.28" at bounding box center [1381, 239] width 29 height 9
click at [35, 59] on span "Line" at bounding box center [45, 61] width 31 height 8
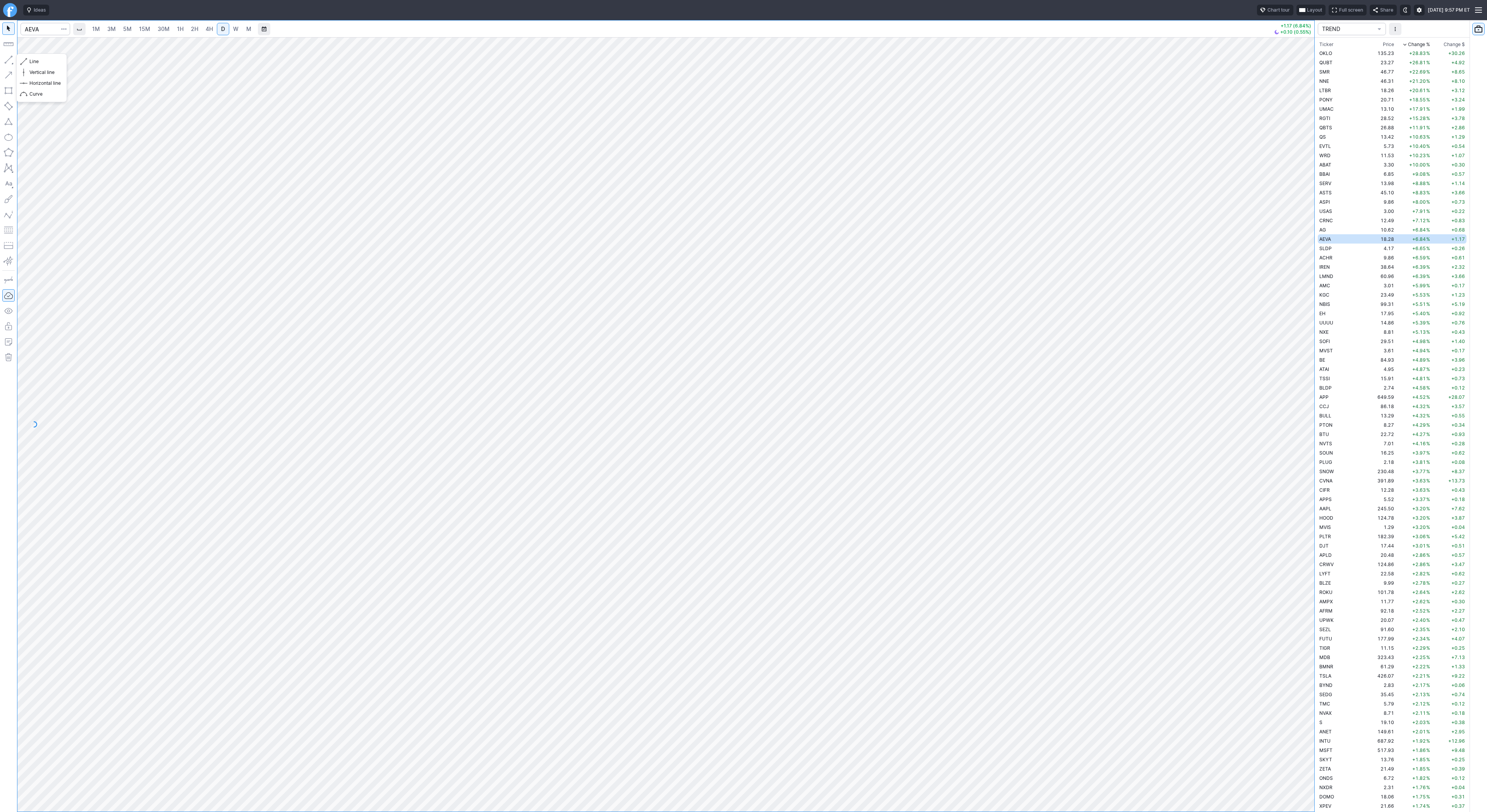
click at [8, 61] on button "button" at bounding box center [8, 59] width 12 height 12
click at [56, 65] on button "Line" at bounding box center [42, 61] width 45 height 11
drag, startPoint x: 46, startPoint y: 65, endPoint x: 61, endPoint y: 99, distance: 37.2
click at [46, 65] on span "Line" at bounding box center [45, 61] width 31 height 8
click at [51, 63] on span "Line" at bounding box center [45, 61] width 31 height 8
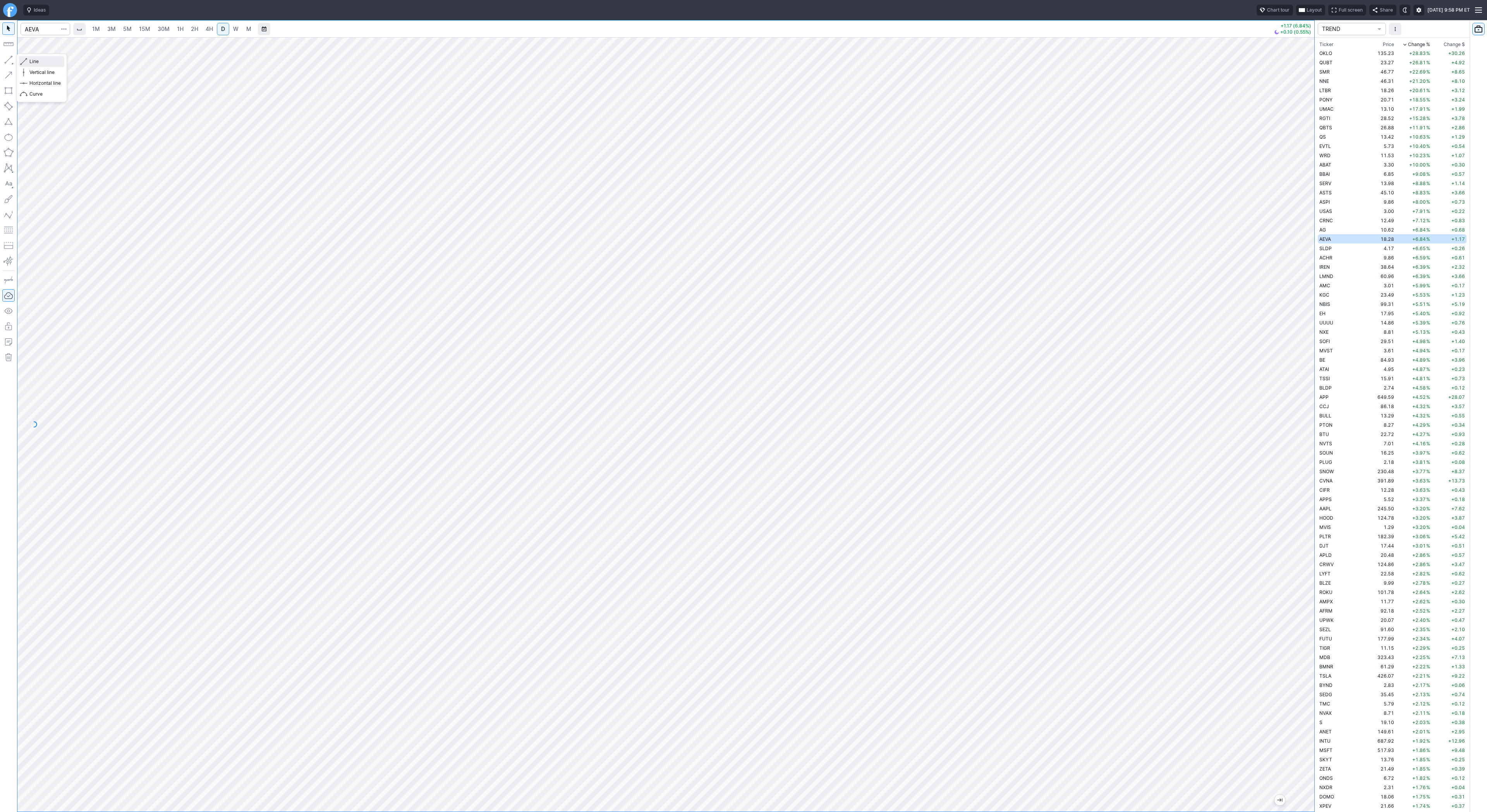
click at [31, 62] on span "Line" at bounding box center [45, 61] width 31 height 8
click at [31, 63] on span "Line" at bounding box center [45, 61] width 31 height 8
click at [1328, 246] on span "SLDP" at bounding box center [1325, 248] width 12 height 6
click at [45, 69] on span "Vertical line" at bounding box center [45, 72] width 31 height 8
click at [35, 63] on span "Line" at bounding box center [45, 61] width 31 height 8
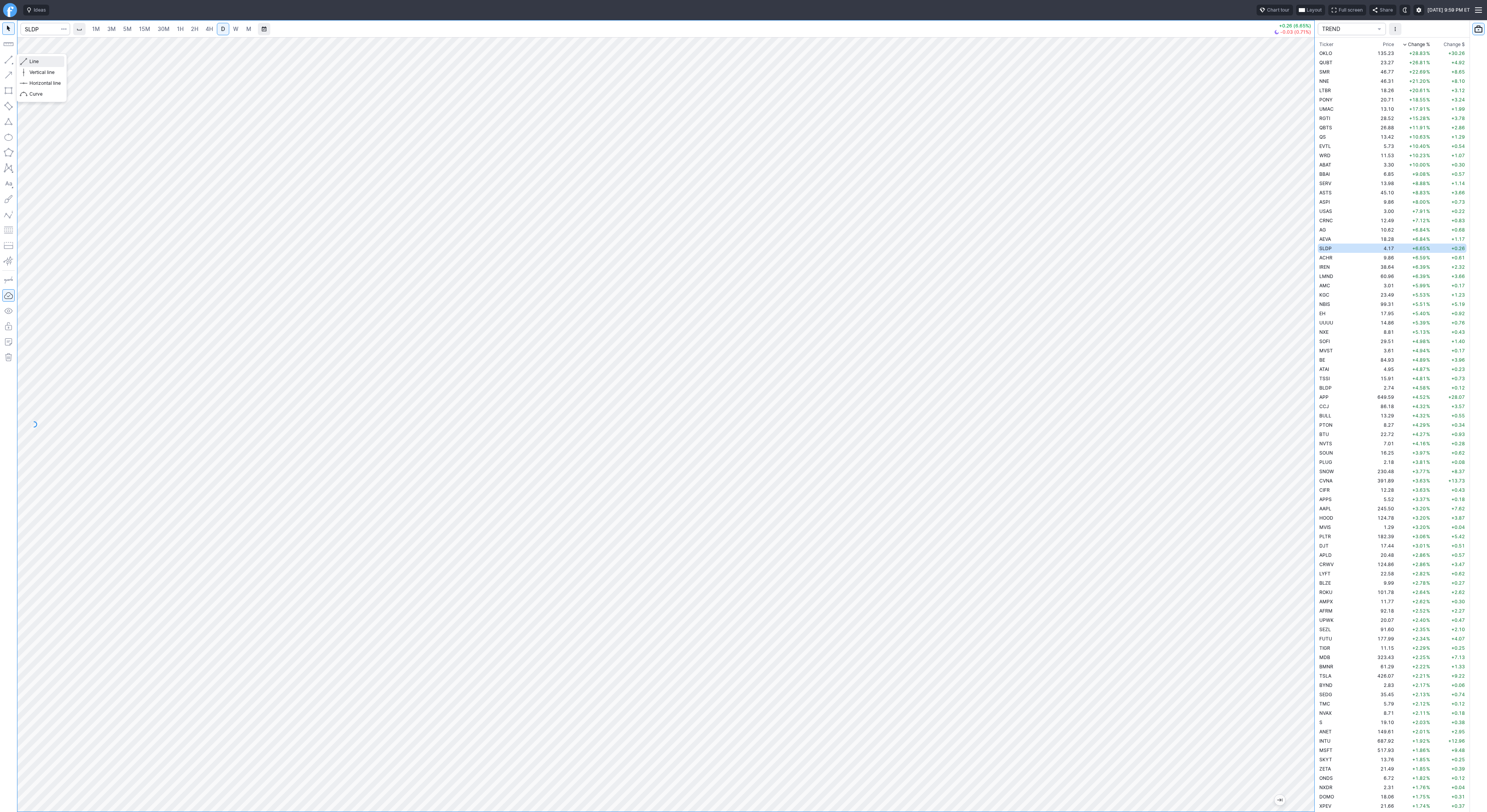
click at [57, 63] on span "Line" at bounding box center [45, 61] width 31 height 8
click at [51, 61] on span "Line" at bounding box center [45, 61] width 31 height 8
click at [5, 57] on button "button" at bounding box center [8, 59] width 12 height 12
click at [34, 59] on span "Line" at bounding box center [45, 61] width 31 height 8
click at [58, 64] on span "Line" at bounding box center [45, 61] width 31 height 8
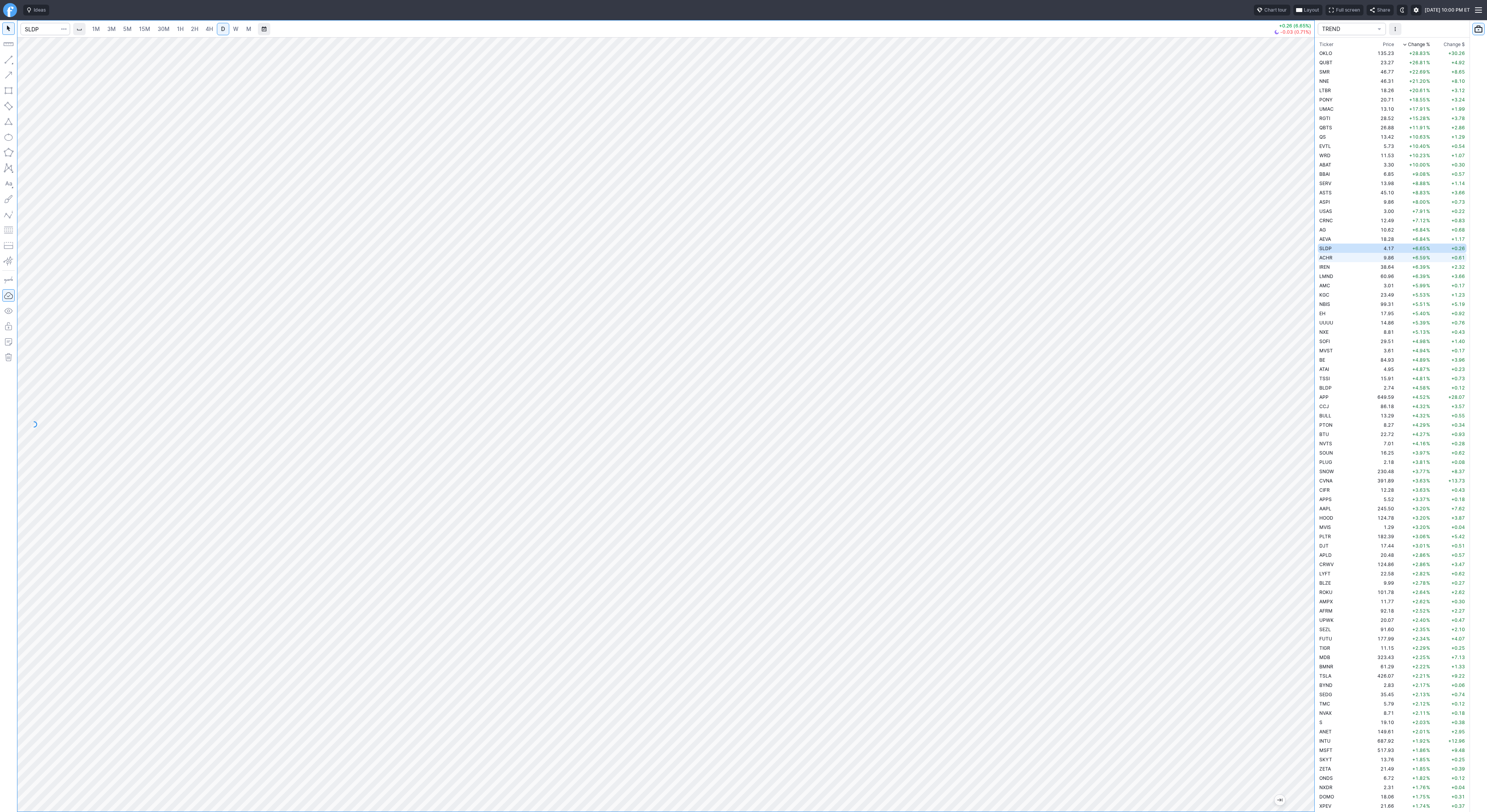
click at [1331, 258] on span "ACHR" at bounding box center [1326, 257] width 13 height 6
drag, startPoint x: 35, startPoint y: 59, endPoint x: 38, endPoint y: 84, distance: 25.2
click at [35, 59] on span "Line" at bounding box center [45, 61] width 31 height 8
drag, startPoint x: 38, startPoint y: 60, endPoint x: 64, endPoint y: 83, distance: 34.7
click at [39, 60] on span "Line" at bounding box center [45, 61] width 31 height 8
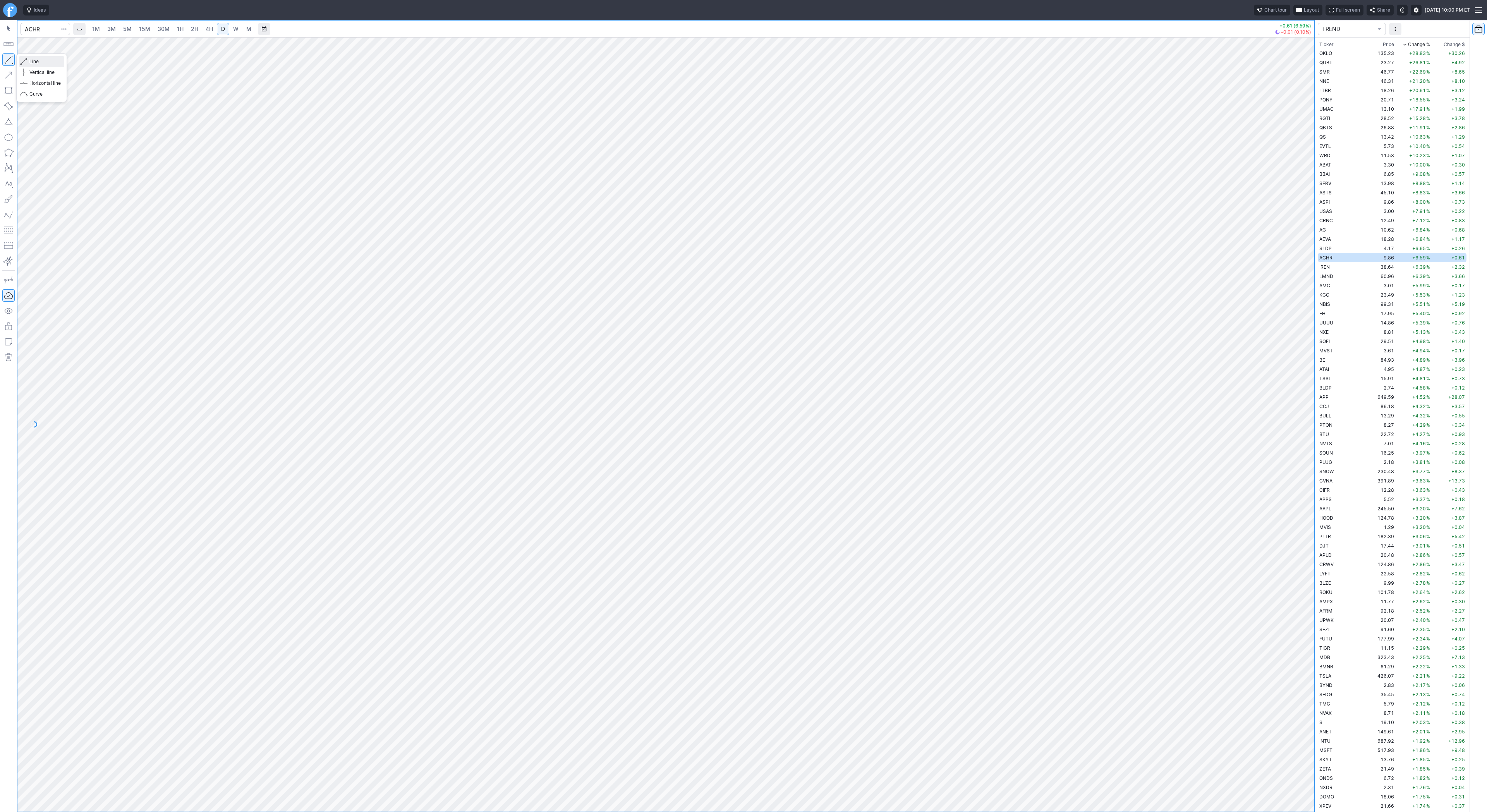
click at [33, 62] on span "Line" at bounding box center [45, 61] width 31 height 8
click at [53, 62] on span "Line" at bounding box center [45, 61] width 31 height 8
click at [40, 63] on span "Line" at bounding box center [45, 61] width 31 height 8
click at [35, 63] on span "Line" at bounding box center [45, 61] width 31 height 8
drag, startPoint x: 31, startPoint y: 62, endPoint x: 66, endPoint y: 85, distance: 41.9
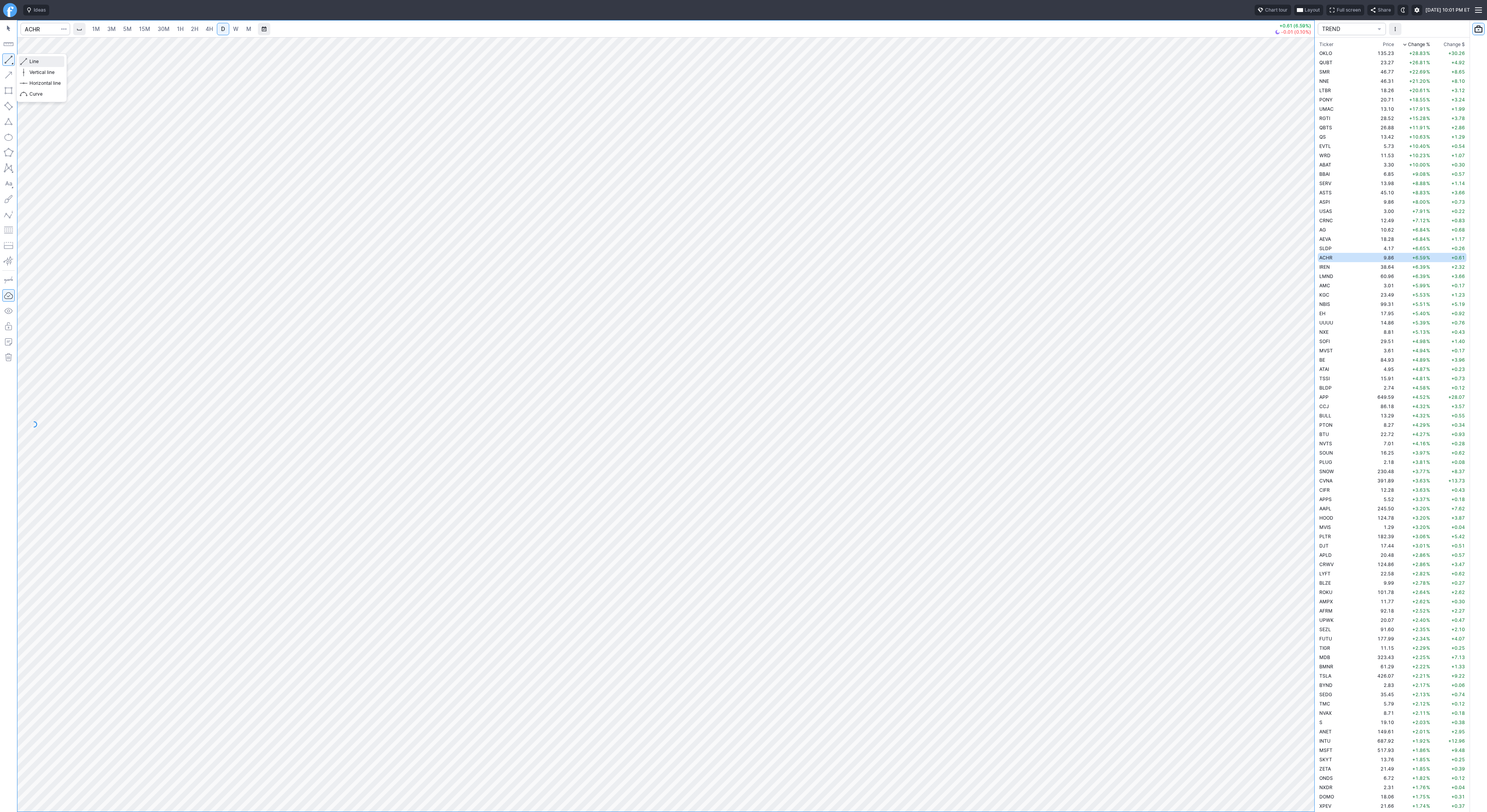
click at [31, 62] on span "Line" at bounding box center [45, 61] width 31 height 8
click at [25, 59] on span "button" at bounding box center [25, 61] width 5 height 11
click at [40, 61] on span "Line" at bounding box center [45, 61] width 31 height 8
click at [43, 29] on input "Search" at bounding box center [46, 29] width 50 height 12
type input "qs"
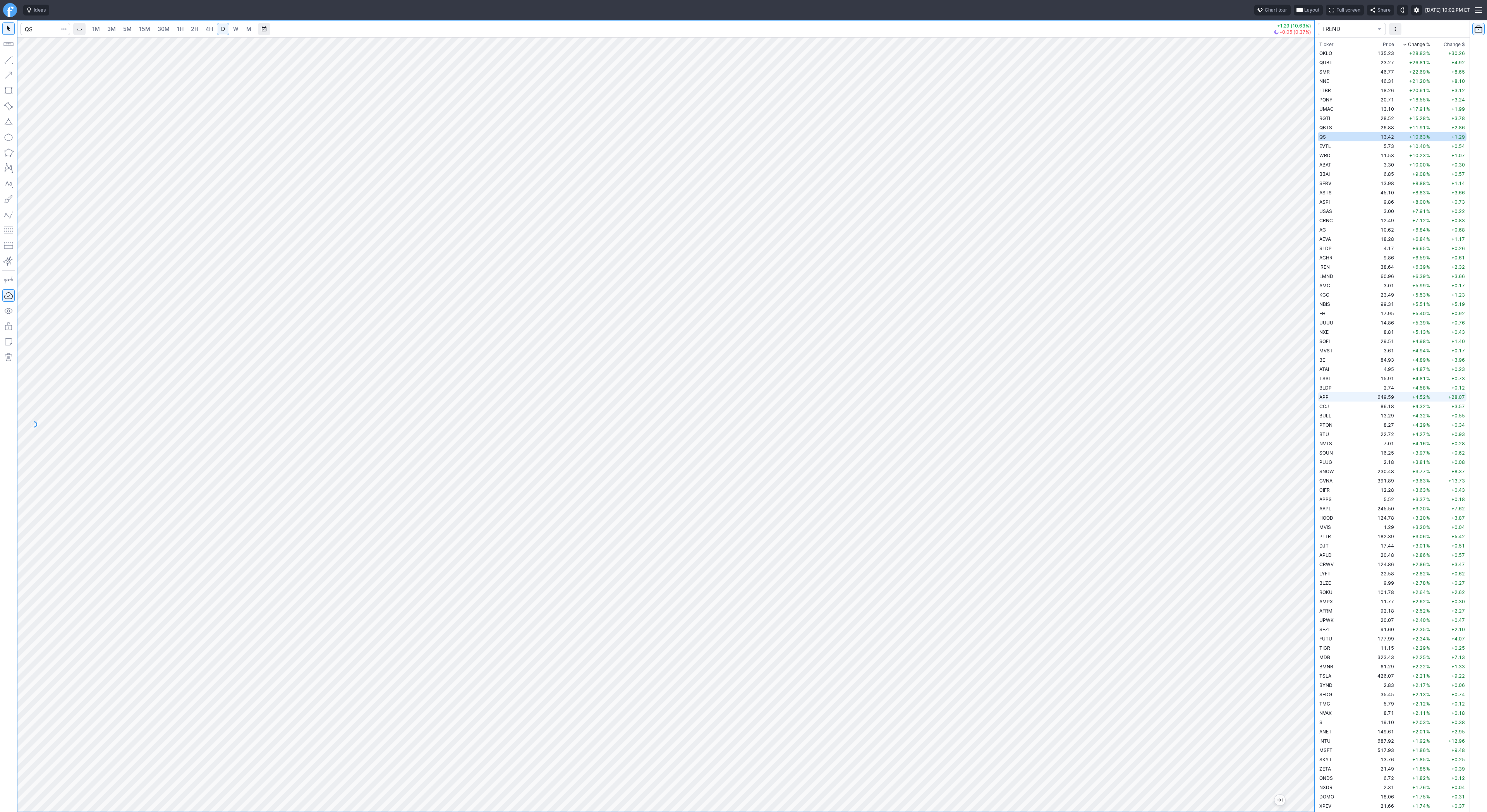
drag, startPoint x: 1313, startPoint y: 293, endPoint x: 1325, endPoint y: 398, distance: 105.7
click at [1325, 398] on div "1M 3M 5M 15M 30M 1H 2H 4H D W M +1.29 (10.63%) -0.05 (0.37%) TREND Ticker Price…" at bounding box center [744, 416] width 1487 height 792
click at [1340, 417] on td "BULL" at bounding box center [1342, 416] width 49 height 9
click at [210, 28] on span "4H" at bounding box center [209, 28] width 8 height 6
click at [1335, 426] on td "PTON" at bounding box center [1342, 425] width 49 height 9
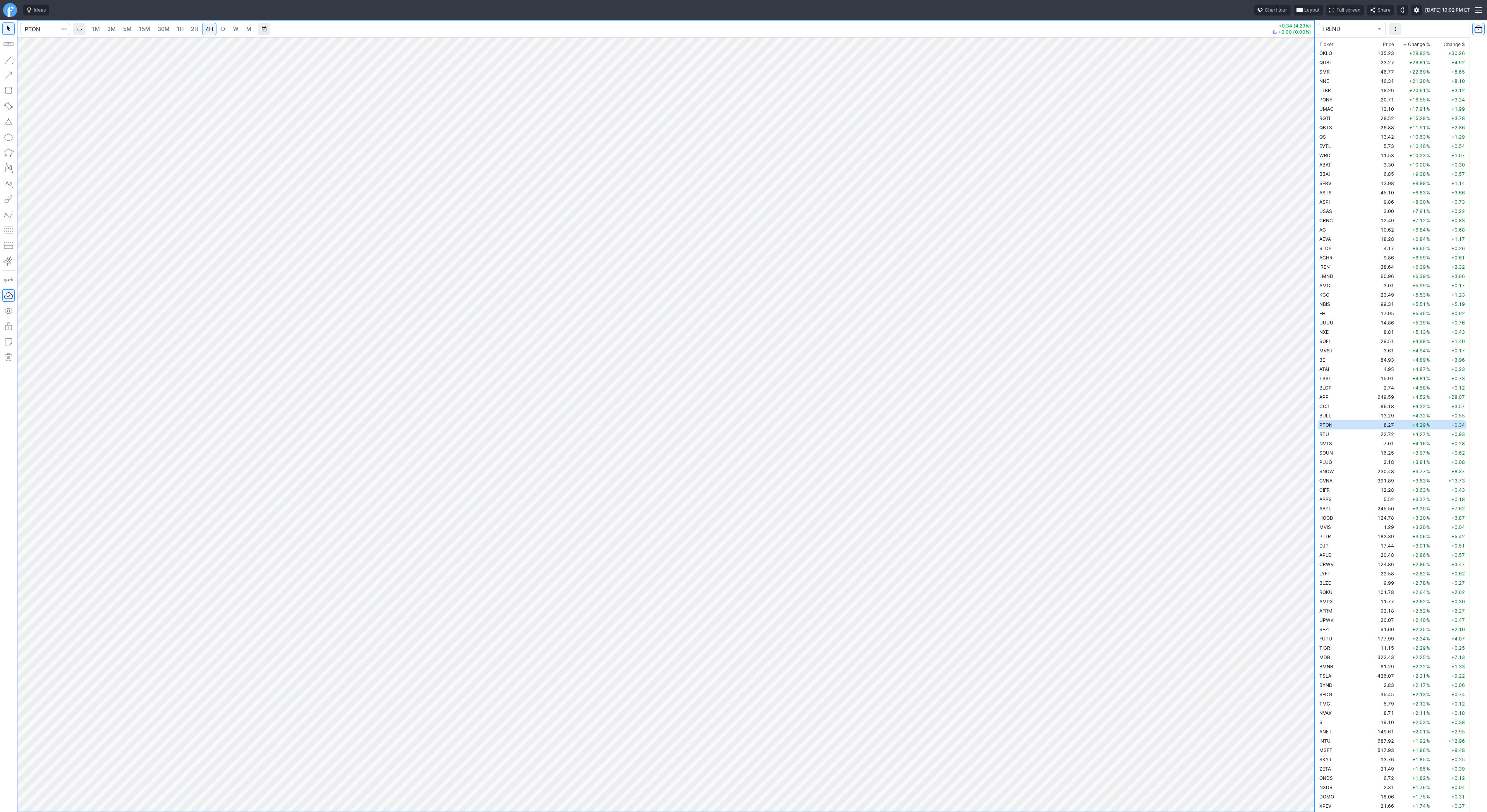
click at [225, 28] on link "D" at bounding box center [223, 29] width 12 height 12
drag, startPoint x: 1304, startPoint y: 404, endPoint x: 1306, endPoint y: 444, distance: 40.0
click at [1310, 454] on div at bounding box center [1306, 422] width 16 height 755
click at [38, 63] on span "Line" at bounding box center [45, 61] width 31 height 8
click at [4, 60] on button "button" at bounding box center [8, 59] width 12 height 12
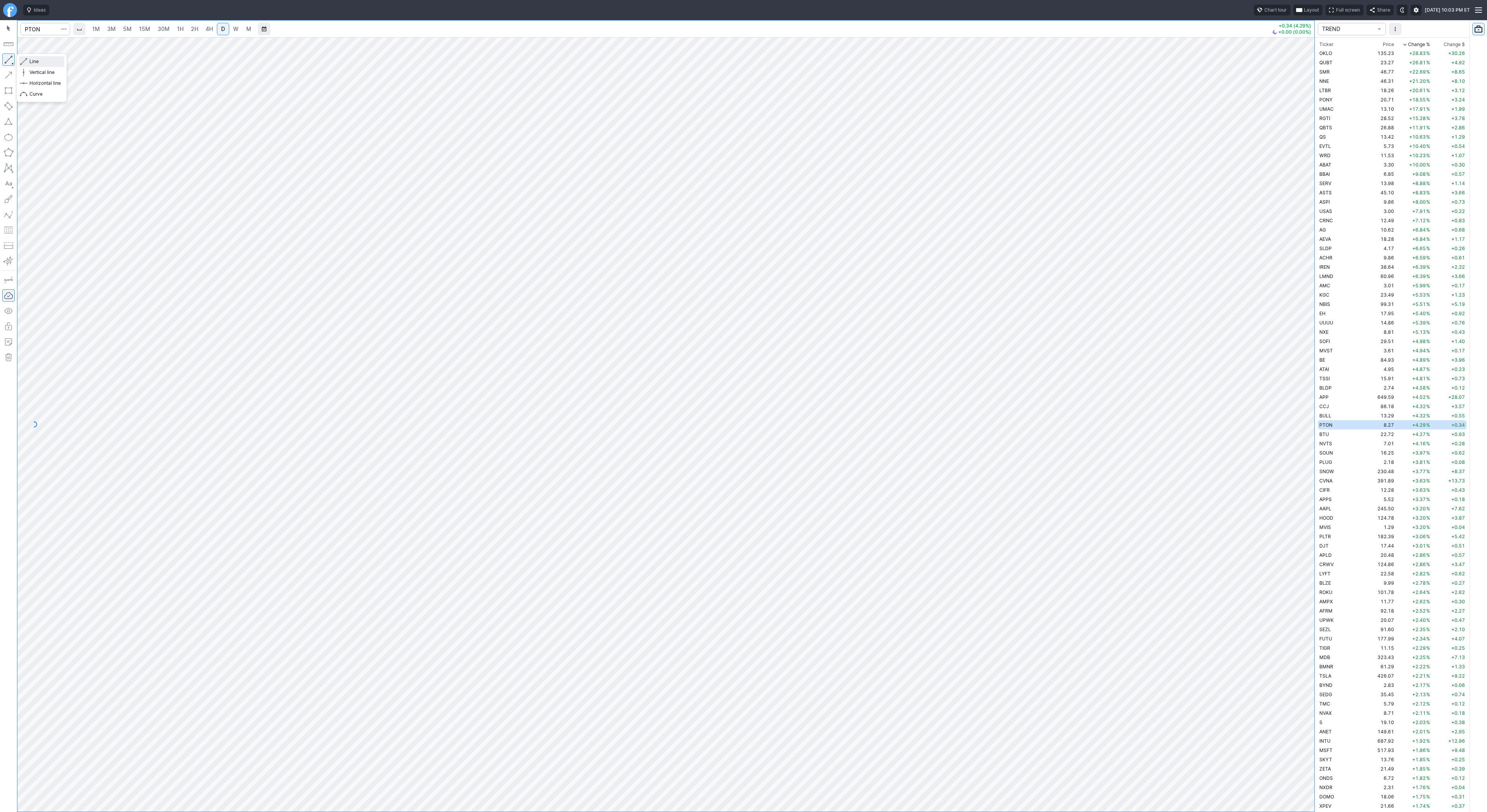
click at [35, 59] on span "Line" at bounding box center [45, 61] width 31 height 8
click at [42, 62] on span "Line" at bounding box center [45, 61] width 31 height 8
drag, startPoint x: 31, startPoint y: 61, endPoint x: 37, endPoint y: 68, distance: 9.2
click at [32, 61] on span "Line" at bounding box center [45, 61] width 31 height 8
click at [29, 58] on span "Line" at bounding box center [45, 61] width 31 height 8
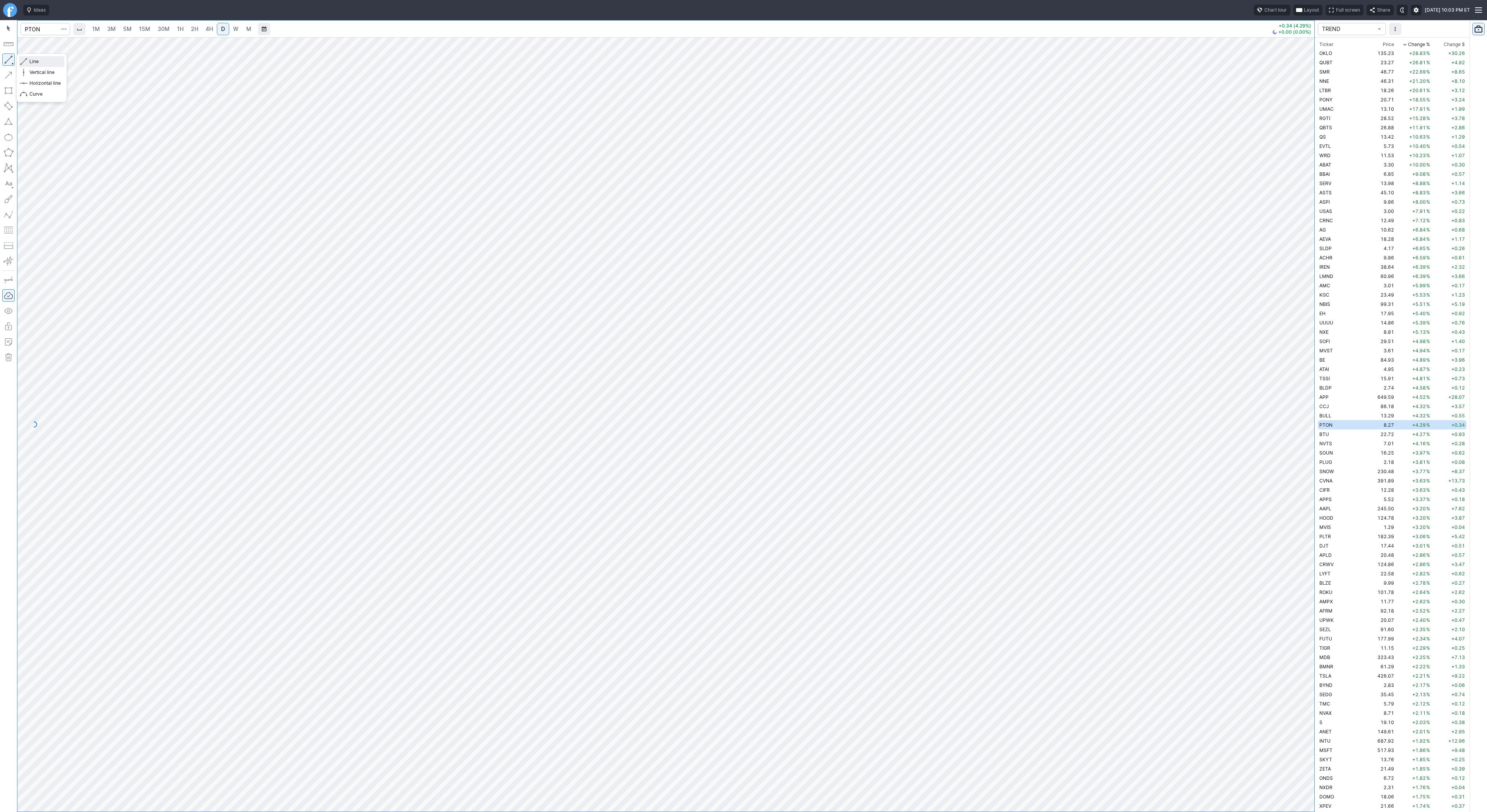
click at [39, 61] on span "Line" at bounding box center [45, 61] width 31 height 8
drag, startPoint x: 36, startPoint y: 61, endPoint x: 44, endPoint y: 72, distance: 13.6
click at [42, 69] on div "Line Vertical line Horizontal line Curve" at bounding box center [42, 77] width 45 height 43
drag, startPoint x: 36, startPoint y: 62, endPoint x: 42, endPoint y: 85, distance: 23.8
click at [37, 61] on span "Line" at bounding box center [45, 61] width 31 height 8
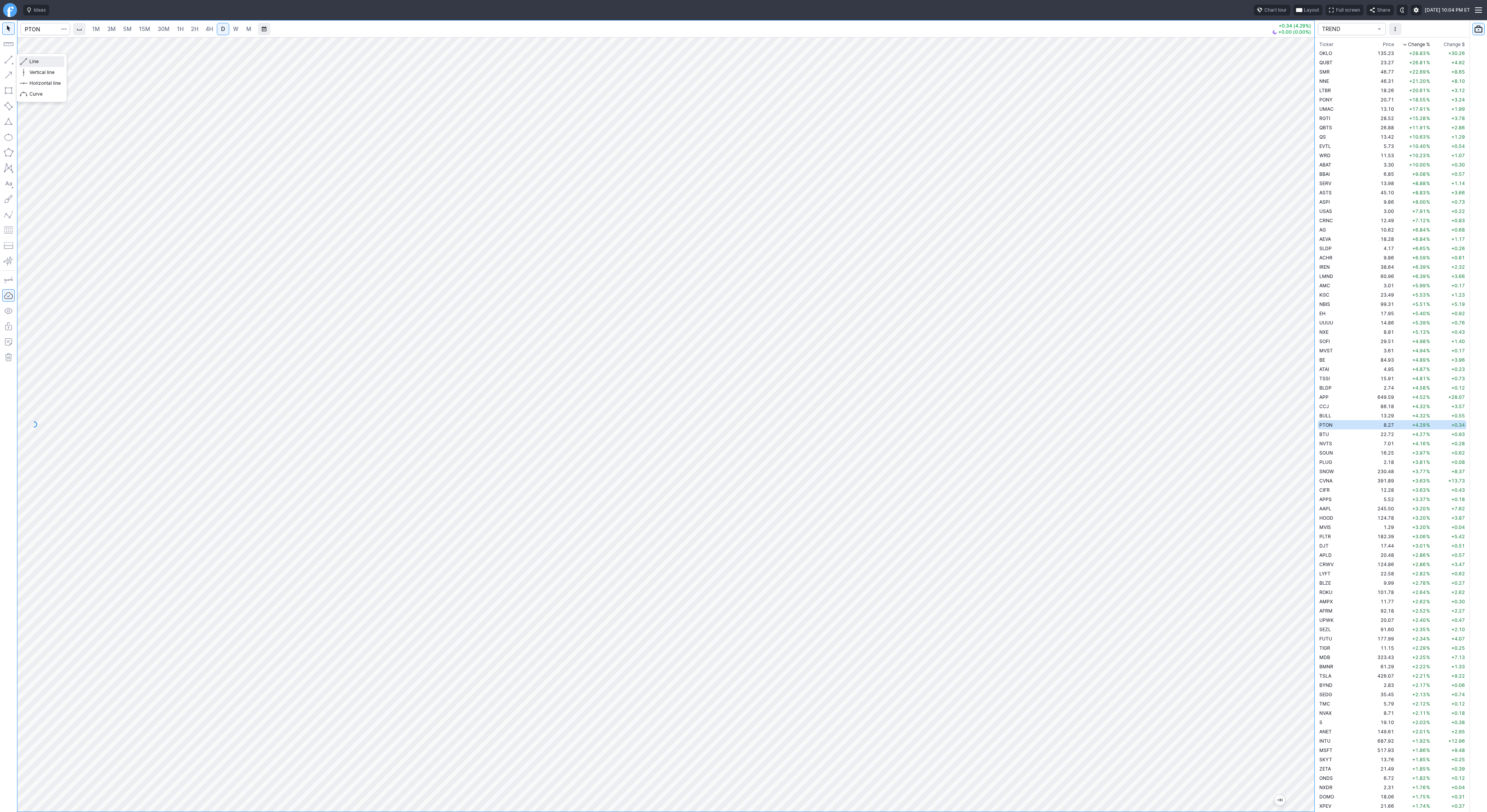
click at [28, 59] on button "Line" at bounding box center [42, 61] width 45 height 11
click at [1331, 436] on td "BTU" at bounding box center [1342, 434] width 49 height 9
click at [1333, 454] on td "SOUN" at bounding box center [1342, 452] width 49 height 9
click at [1331, 463] on span "PLUG" at bounding box center [1326, 462] width 13 height 6
click at [1331, 472] on span "SNOW" at bounding box center [1327, 472] width 14 height 6
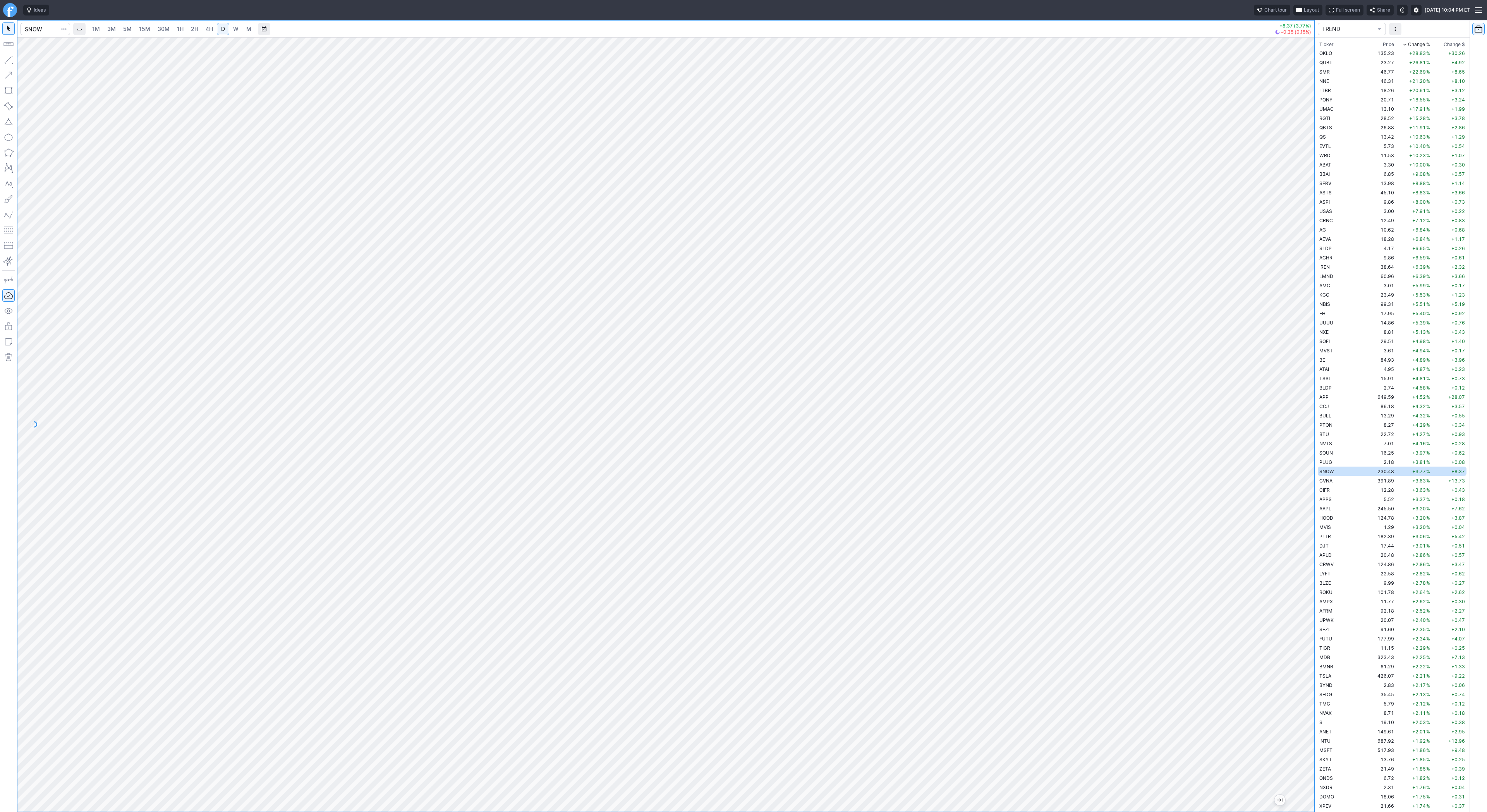
drag, startPoint x: 1308, startPoint y: 508, endPoint x: 1303, endPoint y: 562, distance: 54.2
click at [1312, 572] on div at bounding box center [1306, 422] width 16 height 755
click at [49, 62] on span "Line" at bounding box center [45, 61] width 31 height 8
click at [33, 57] on button "Line" at bounding box center [42, 61] width 45 height 11
click at [33, 58] on span "Line" at bounding box center [45, 61] width 31 height 8
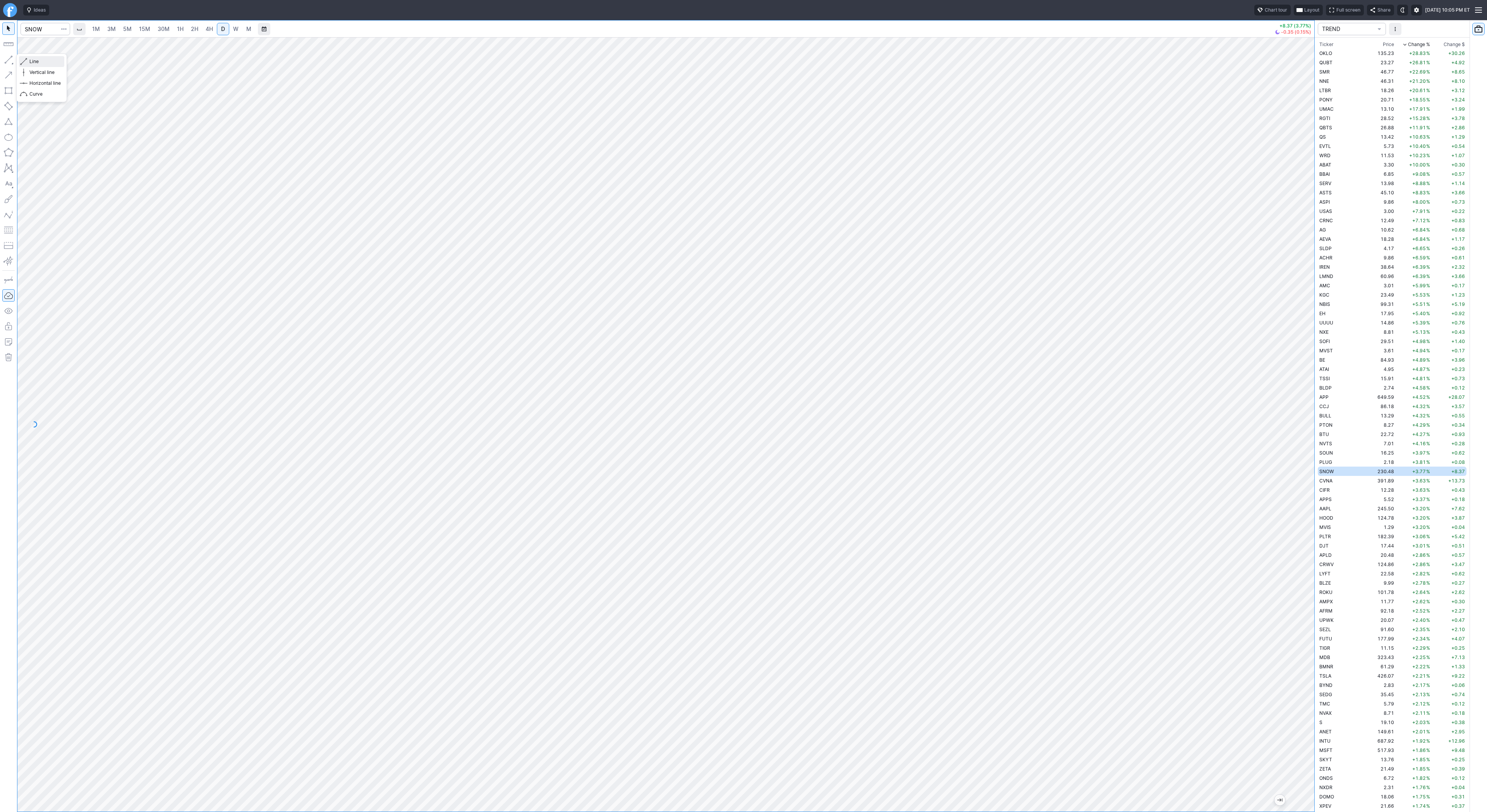
click at [44, 61] on span "Line" at bounding box center [45, 61] width 31 height 8
drag, startPoint x: 1304, startPoint y: 308, endPoint x: 1299, endPoint y: 373, distance: 65.2
click at [1299, 373] on div at bounding box center [1306, 422] width 16 height 755
click at [38, 62] on span "Line" at bounding box center [45, 61] width 31 height 8
click at [36, 59] on span "Line" at bounding box center [45, 61] width 31 height 8
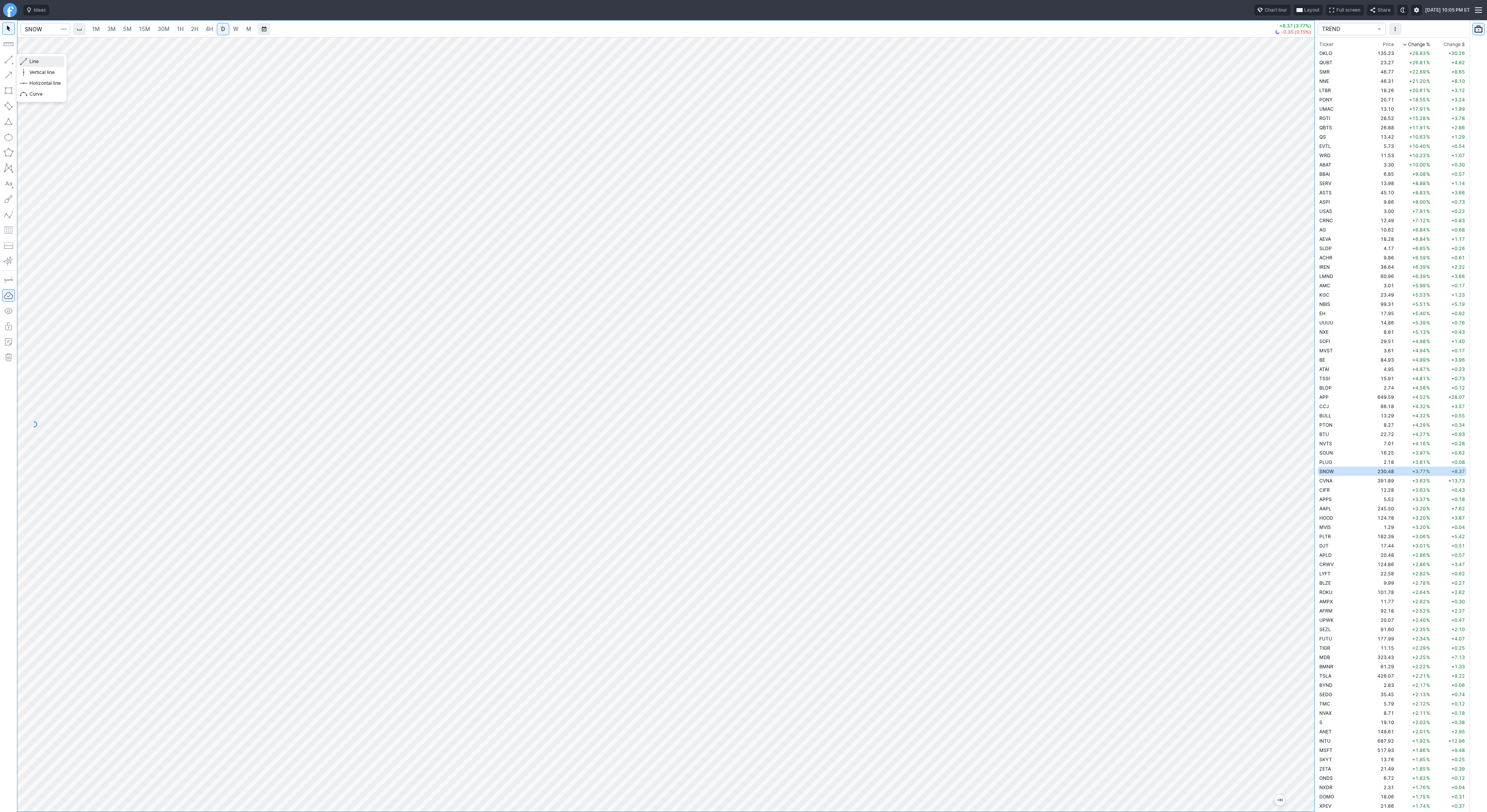
click at [45, 62] on span "Line" at bounding box center [45, 61] width 31 height 8
click at [1337, 481] on td "CVNA" at bounding box center [1342, 480] width 49 height 9
click at [1341, 489] on td "CIFR" at bounding box center [1342, 490] width 49 height 9
click at [31, 63] on span "Line" at bounding box center [45, 61] width 31 height 8
click at [28, 62] on button "Line" at bounding box center [42, 61] width 45 height 11
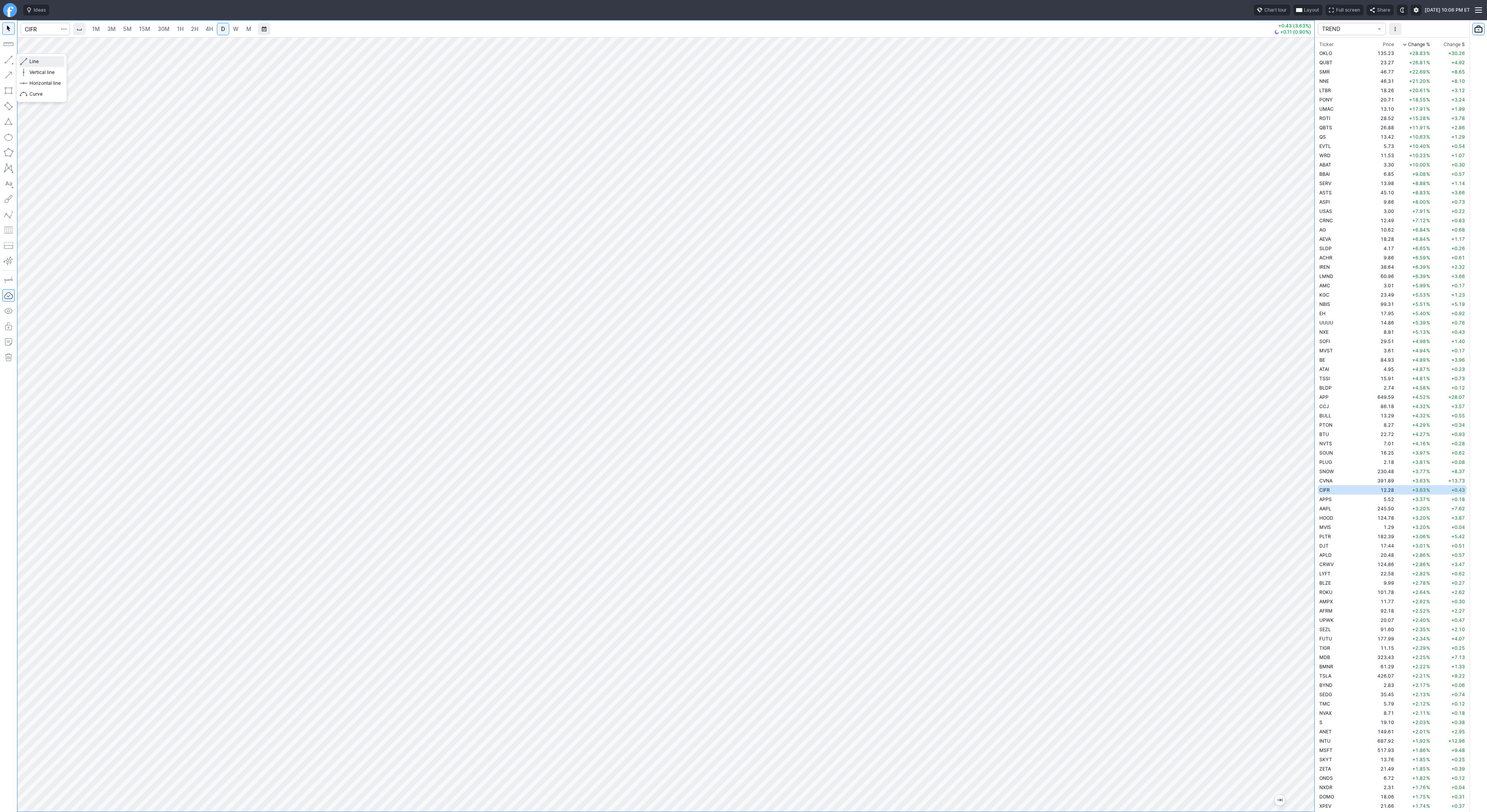
click at [35, 57] on button "Line" at bounding box center [42, 61] width 45 height 11
click at [42, 59] on span "Line" at bounding box center [45, 61] width 31 height 8
click at [1332, 495] on td "APPS" at bounding box center [1342, 499] width 49 height 9
click at [1325, 508] on span "AAPL" at bounding box center [1325, 508] width 12 height 6
click at [1329, 517] on span "HOOD" at bounding box center [1327, 518] width 14 height 6
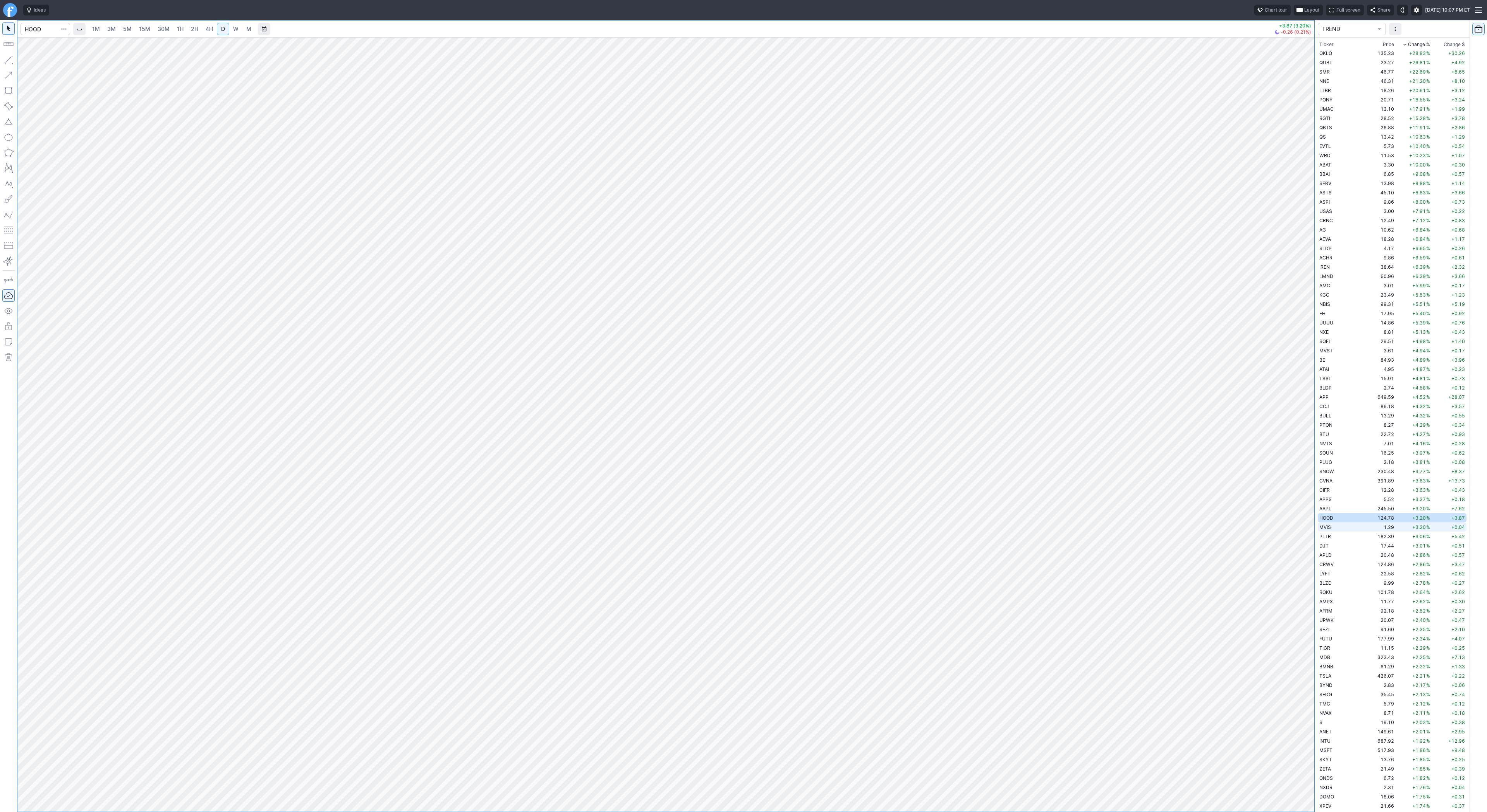
click at [1335, 525] on td "MVIS" at bounding box center [1342, 527] width 49 height 9
click at [1340, 538] on td "PLTR" at bounding box center [1342, 536] width 49 height 9
click at [230, 27] on link "W" at bounding box center [236, 29] width 12 height 12
click at [1322, 545] on span "DJT" at bounding box center [1324, 546] width 9 height 6
click at [218, 27] on link "D" at bounding box center [223, 29] width 12 height 12
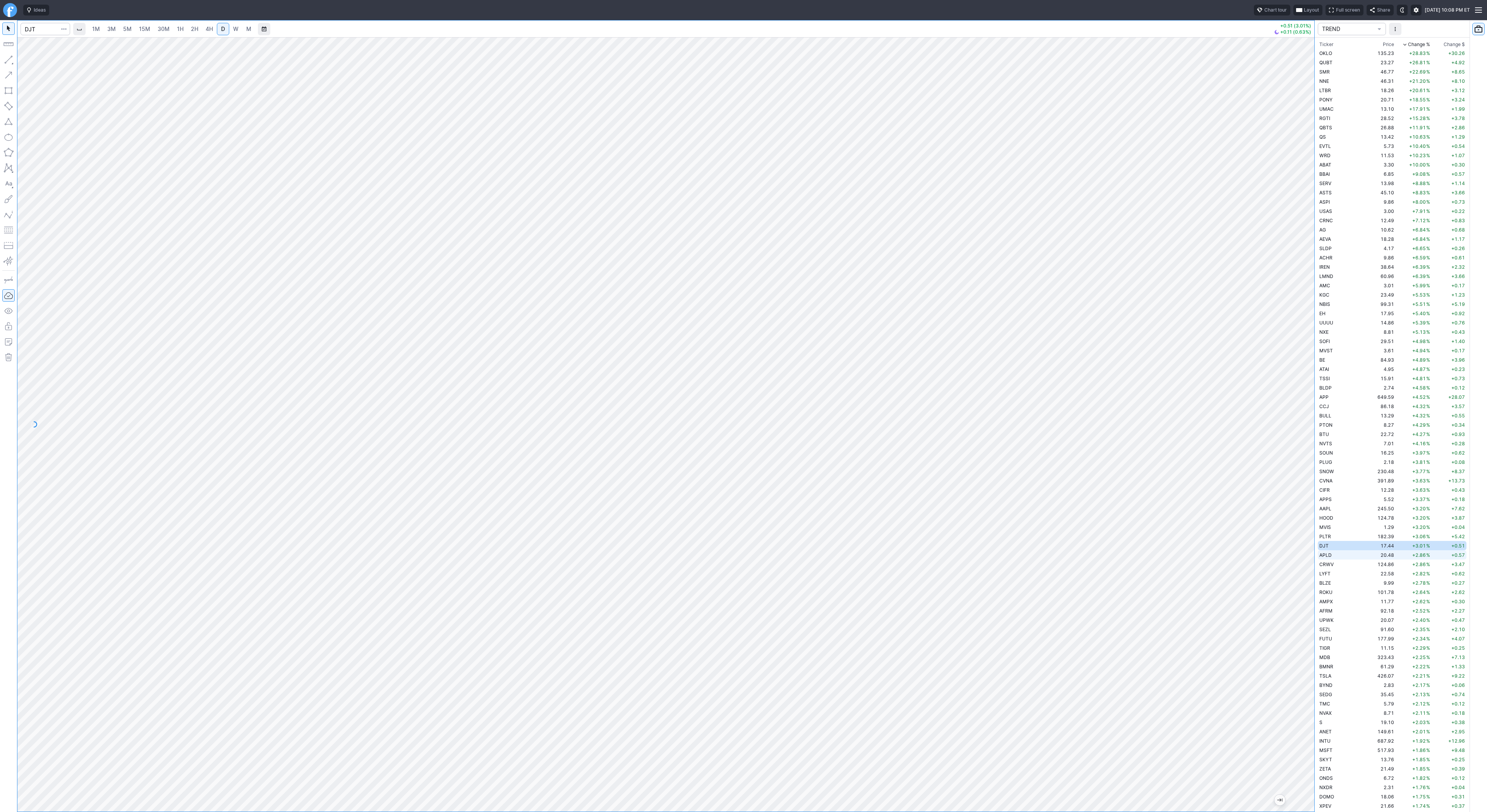
click at [1341, 555] on td "APLD" at bounding box center [1342, 555] width 49 height 9
click at [1325, 567] on td "CRWV" at bounding box center [1342, 564] width 49 height 9
click at [1325, 553] on span "APLD" at bounding box center [1325, 555] width 12 height 6
click at [231, 25] on link "W" at bounding box center [236, 29] width 12 height 12
click at [39, 61] on span "Line" at bounding box center [45, 61] width 31 height 8
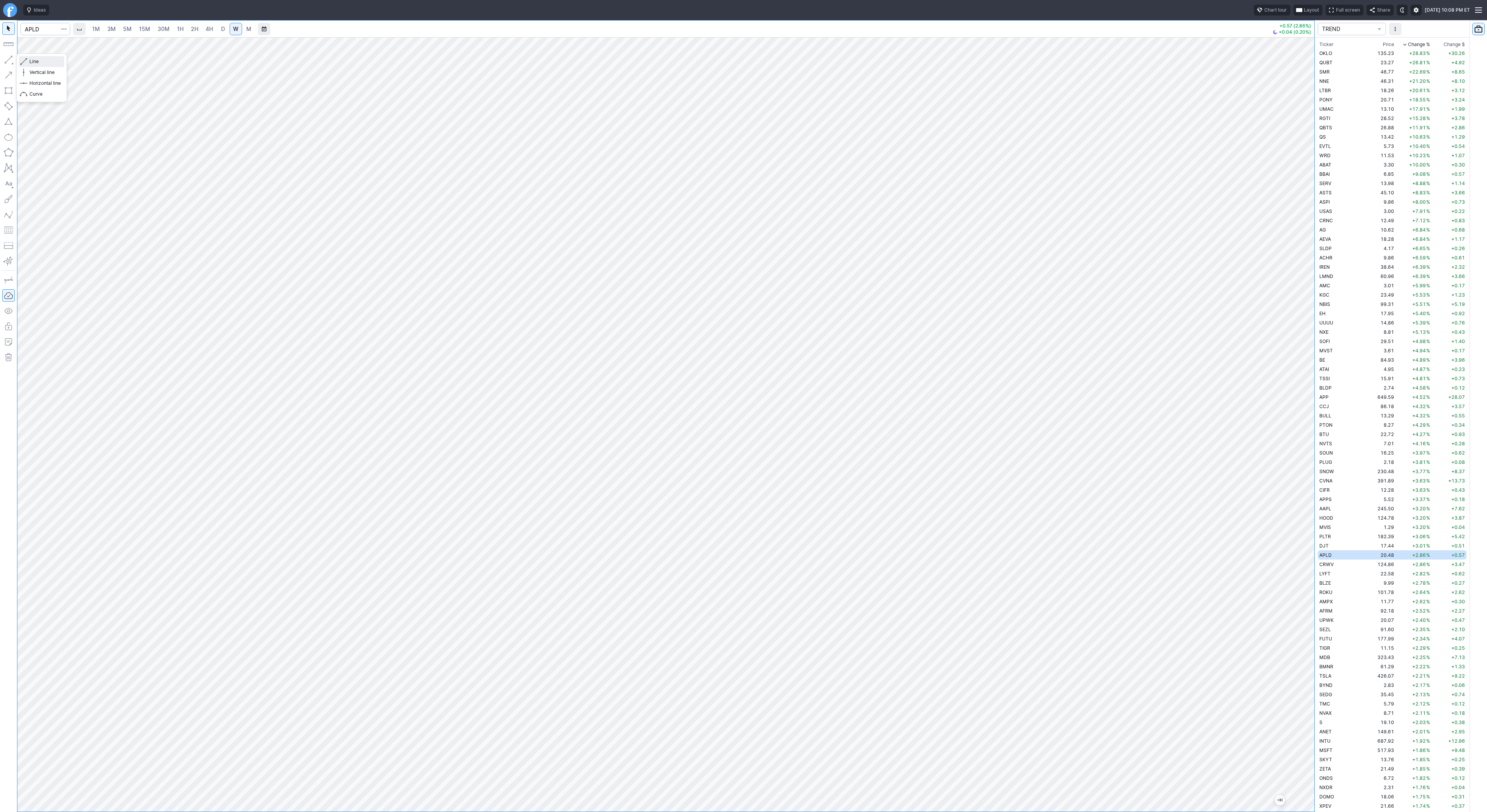
click at [31, 61] on span "Line" at bounding box center [45, 61] width 31 height 8
click at [33, 58] on span "Line" at bounding box center [45, 61] width 31 height 8
click at [33, 61] on span "Line" at bounding box center [45, 61] width 31 height 8
click at [32, 61] on span "Line" at bounding box center [45, 61] width 31 height 8
click at [31, 60] on span "Line" at bounding box center [45, 61] width 31 height 8
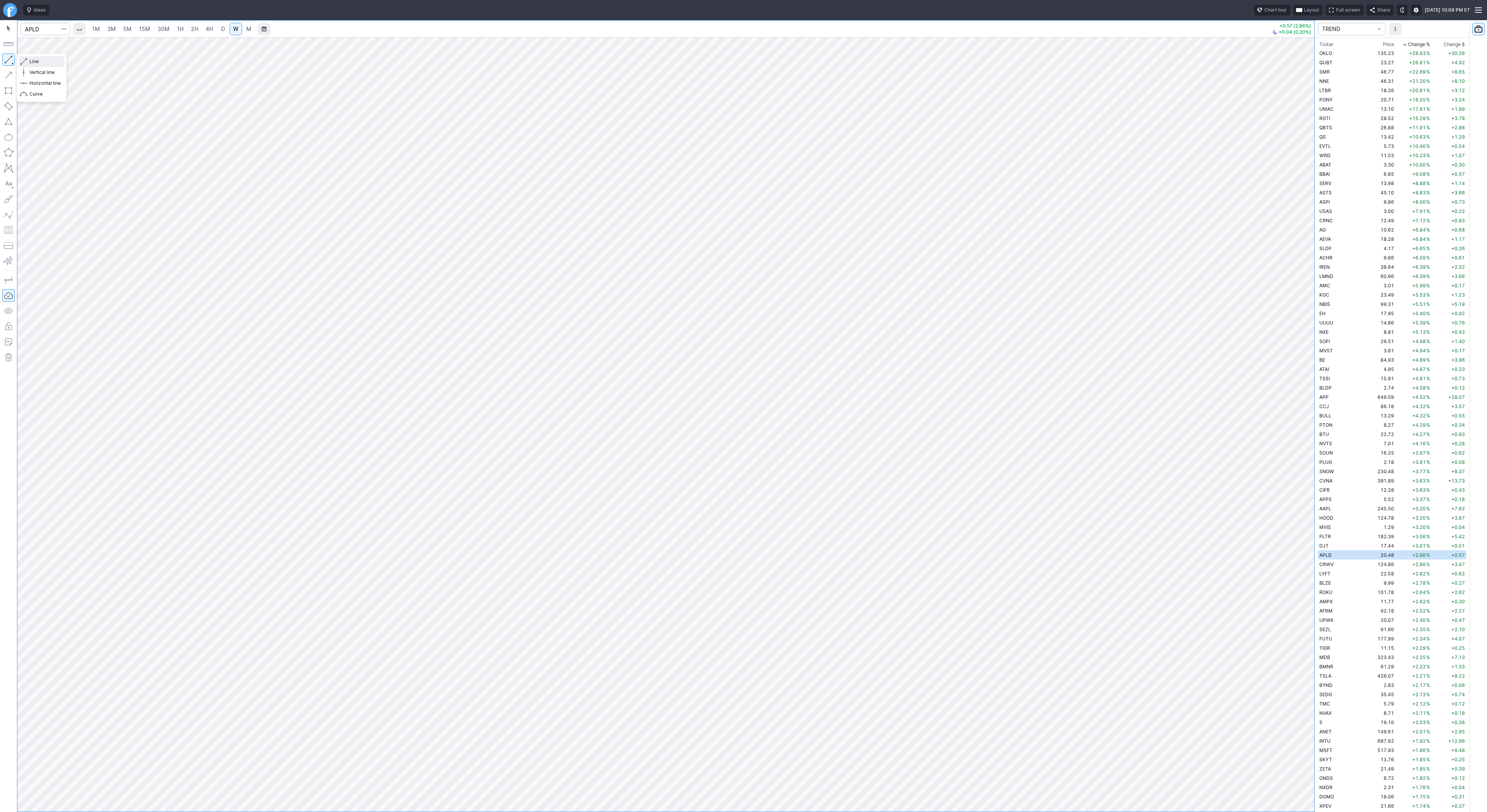
drag, startPoint x: 41, startPoint y: 62, endPoint x: 54, endPoint y: 81, distance: 23.0
click at [41, 63] on span "Line" at bounding box center [45, 61] width 31 height 8
drag, startPoint x: 44, startPoint y: 61, endPoint x: 41, endPoint y: 80, distance: 19.2
click at [44, 61] on span "Line" at bounding box center [45, 61] width 31 height 8
click at [1366, 564] on td "124.86" at bounding box center [1381, 564] width 29 height 9
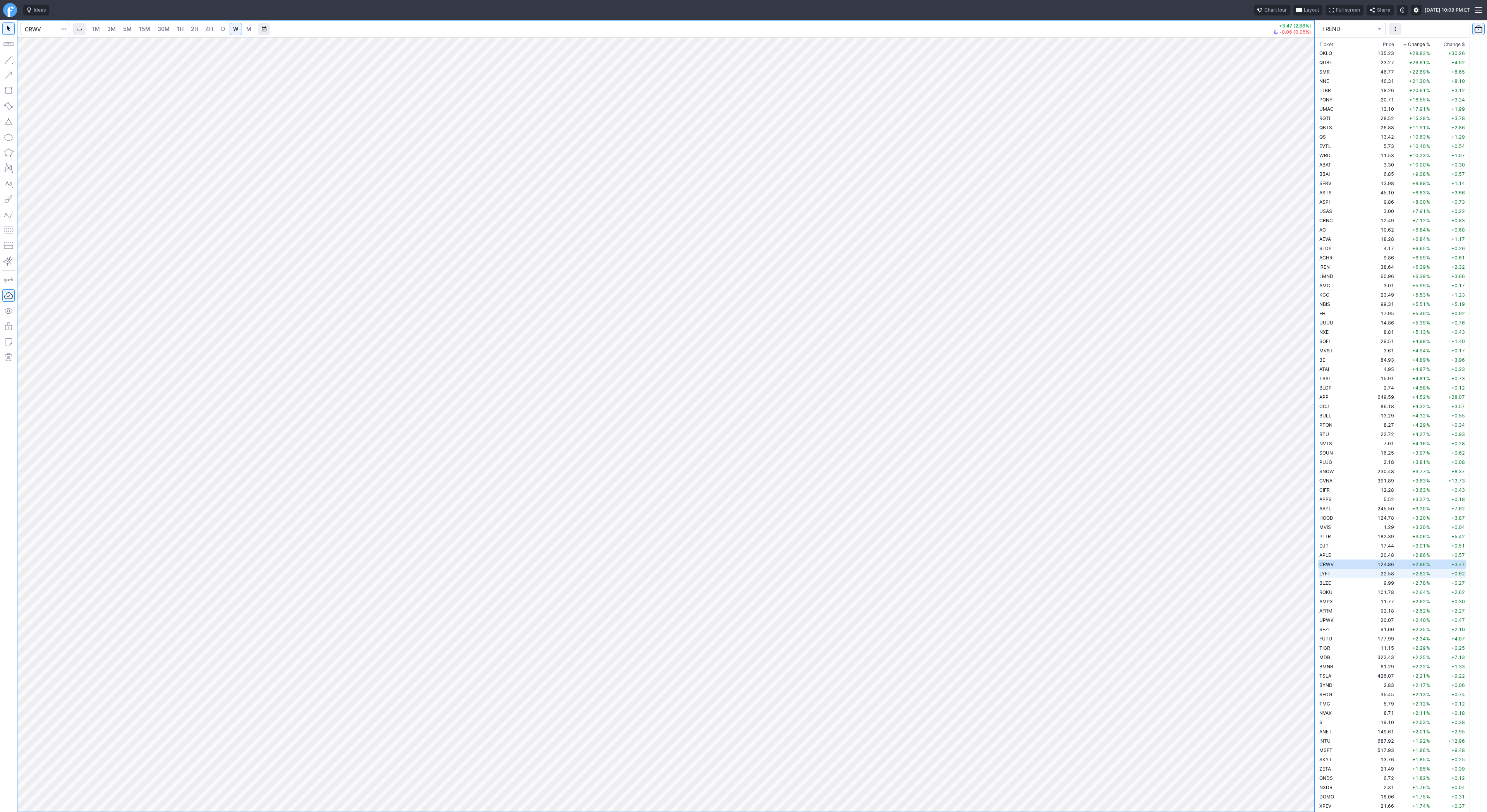
click at [1333, 574] on td "LYFT" at bounding box center [1342, 573] width 49 height 9
click at [1333, 593] on td "ROKU" at bounding box center [1342, 592] width 49 height 9
click at [1366, 603] on td "11.77" at bounding box center [1381, 601] width 29 height 9
click at [1366, 609] on td "92.18" at bounding box center [1381, 611] width 29 height 9
click at [1346, 604] on td "AMPX" at bounding box center [1342, 601] width 49 height 9
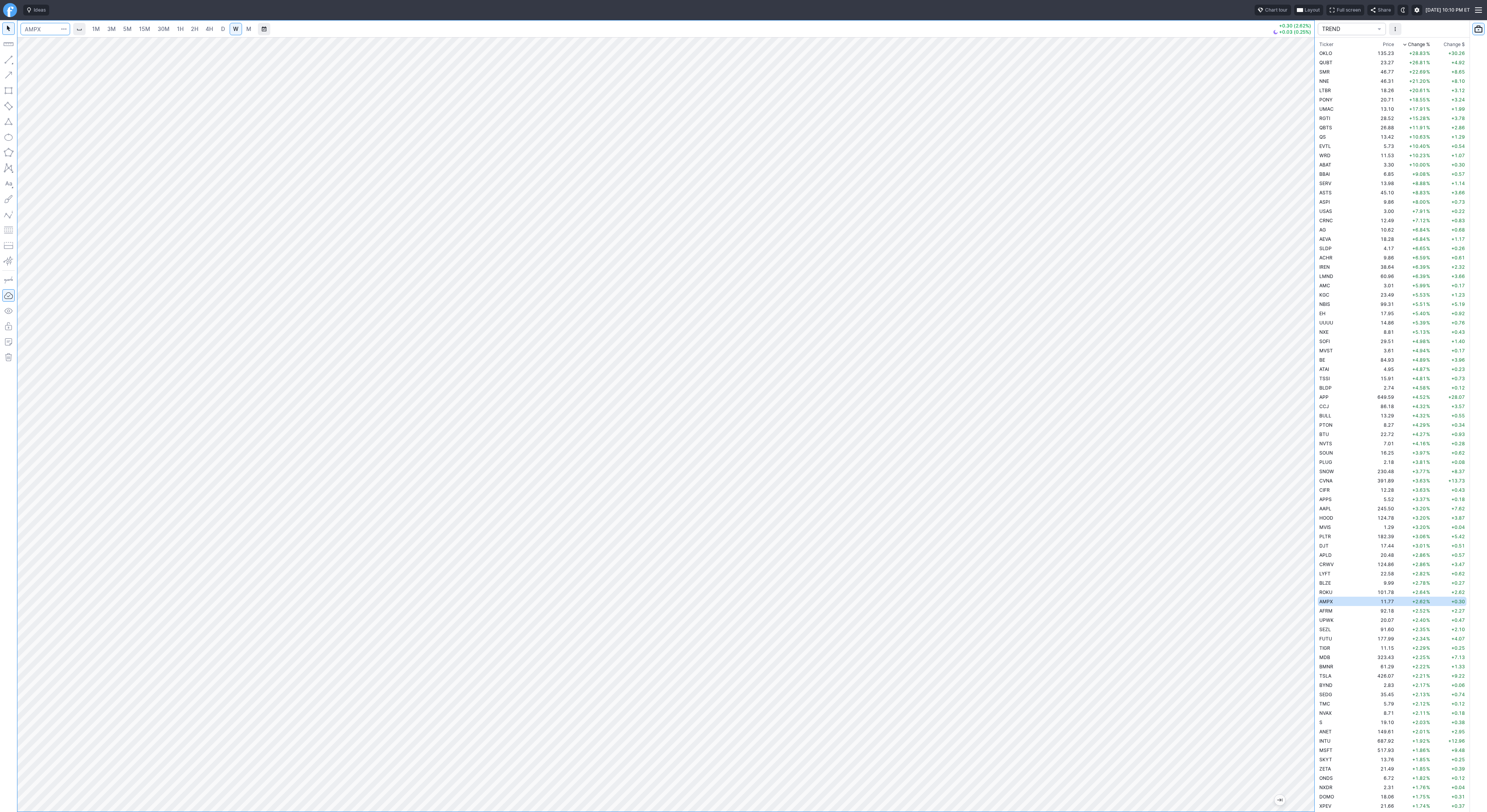
click at [37, 27] on input "Search" at bounding box center [46, 29] width 50 height 12
type input "sbet"
click at [71, 45] on span "SharpLink Gaming Inc" at bounding box center [76, 46] width 48 height 6
click at [217, 29] on link "D" at bounding box center [223, 29] width 12 height 12
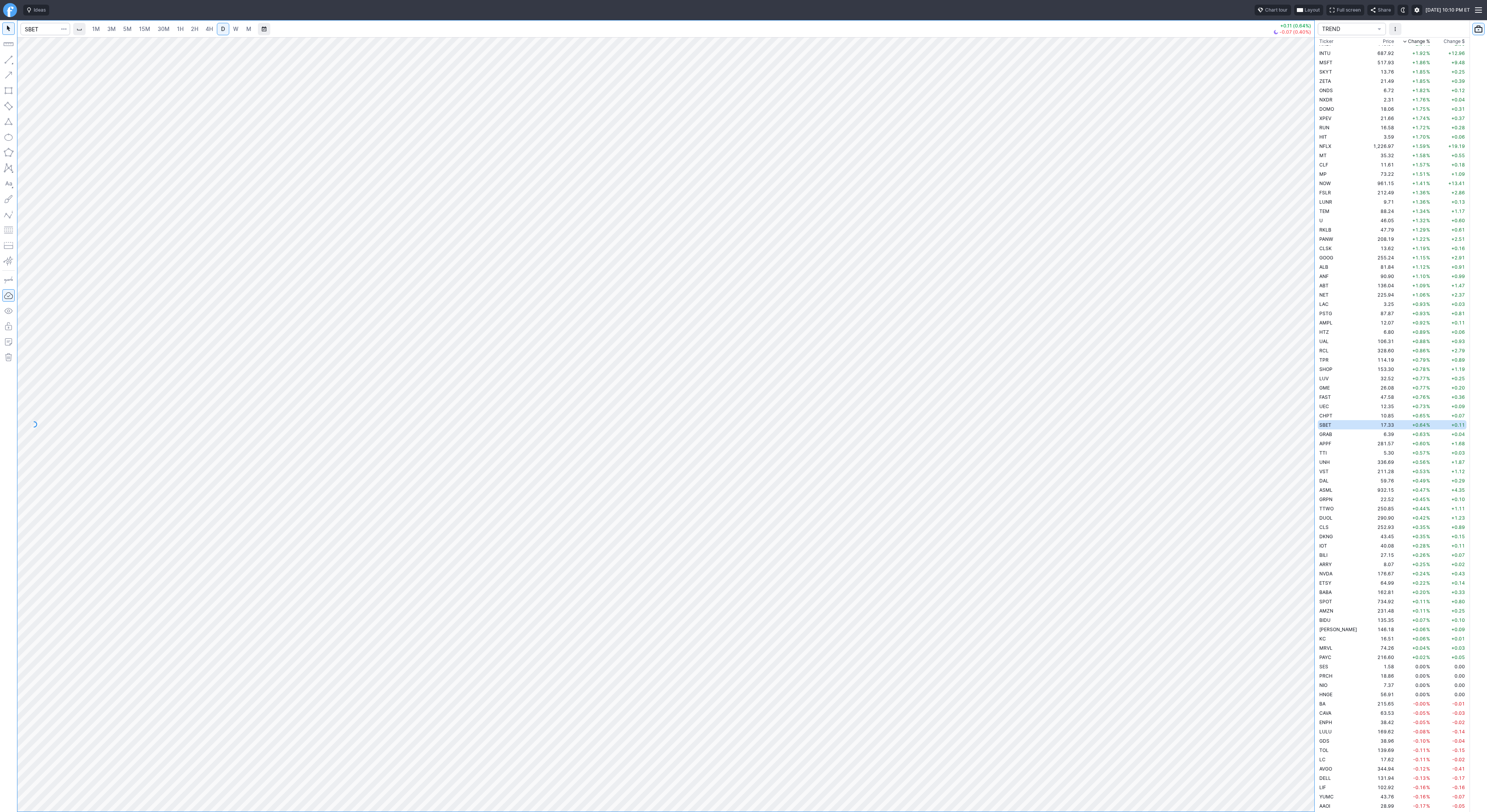
click at [196, 30] on span "2H" at bounding box center [195, 28] width 8 height 6
drag, startPoint x: 1314, startPoint y: 360, endPoint x: 1303, endPoint y: 385, distance: 27.3
drag, startPoint x: 1304, startPoint y: 390, endPoint x: 1302, endPoint y: 428, distance: 38.1
click at [1305, 432] on div at bounding box center [1306, 422] width 16 height 755
click at [24, 62] on span "button" at bounding box center [25, 61] width 5 height 11
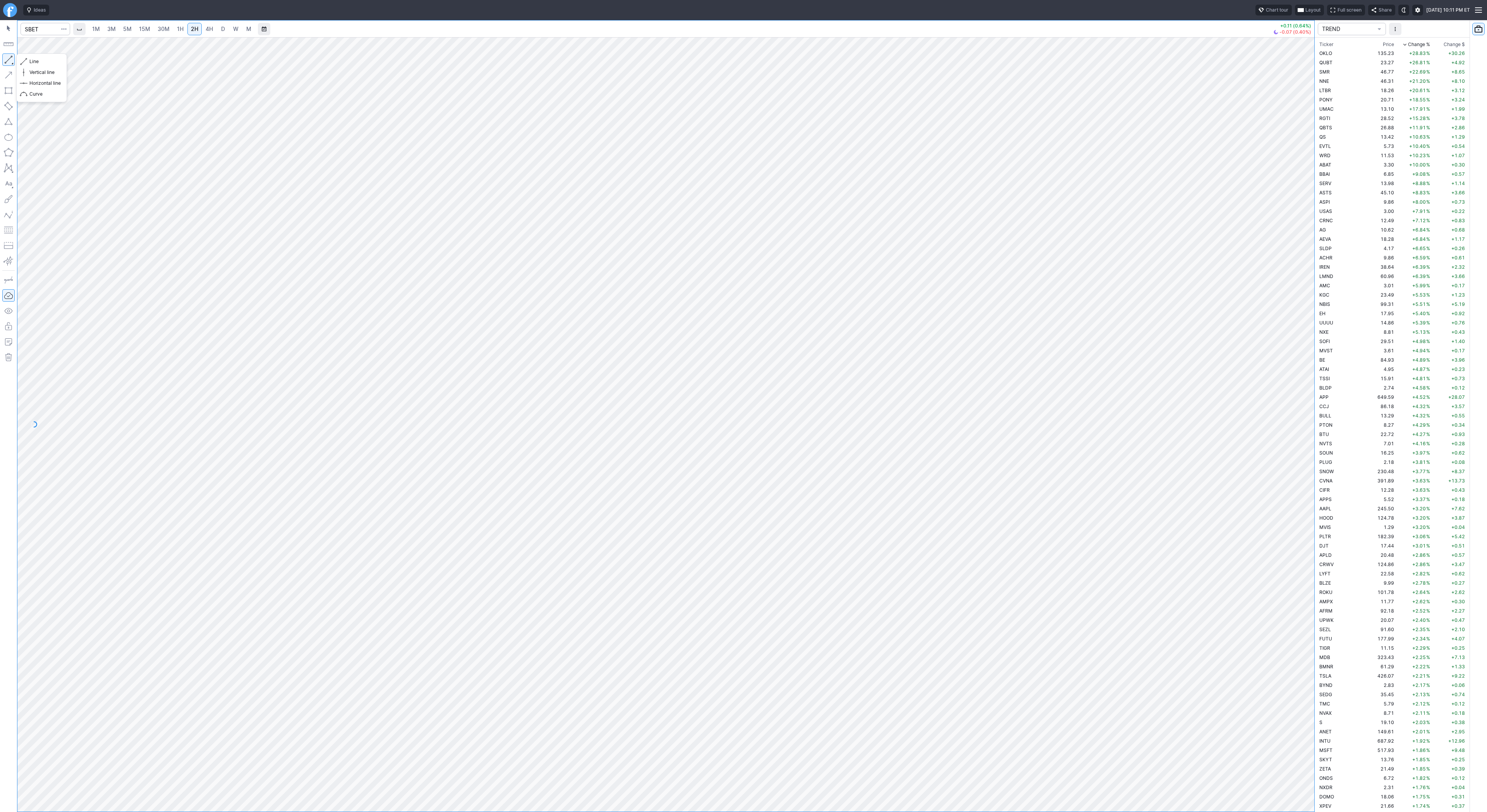
drag, startPoint x: 8, startPoint y: 58, endPoint x: 29, endPoint y: 101, distance: 47.9
click at [8, 64] on button "button" at bounding box center [8, 59] width 12 height 12
click at [5, 55] on button "button" at bounding box center [8, 59] width 12 height 12
click at [38, 59] on span "Line" at bounding box center [45, 61] width 31 height 8
click at [34, 60] on span "Line" at bounding box center [45, 61] width 31 height 8
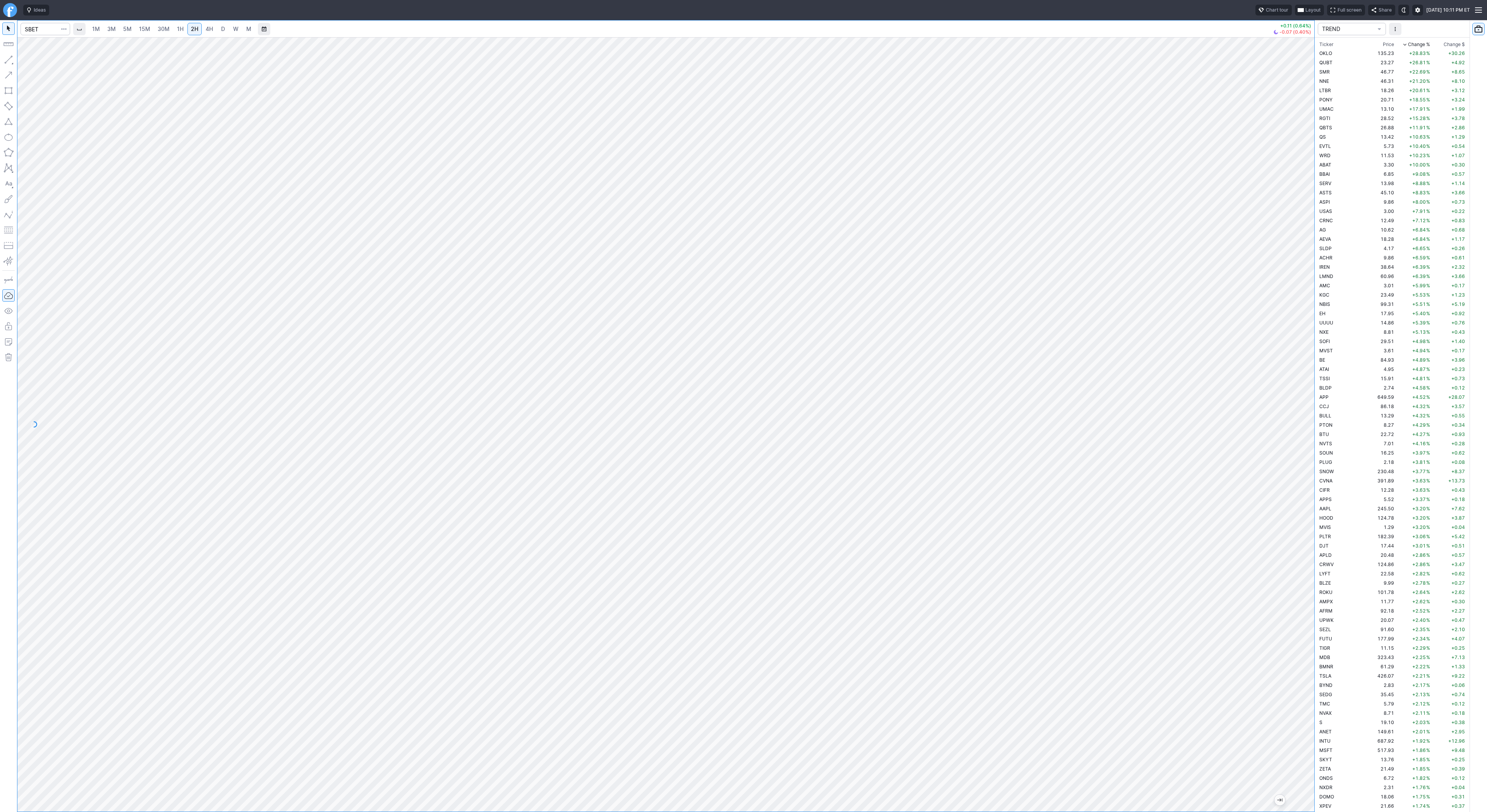
click at [1284, 368] on div at bounding box center [666, 424] width 1297 height 774
click at [33, 61] on span "Line" at bounding box center [45, 61] width 31 height 8
click at [40, 62] on span "Line" at bounding box center [45, 61] width 31 height 8
drag, startPoint x: 1307, startPoint y: 236, endPoint x: 1305, endPoint y: 291, distance: 55.0
click at [1314, 303] on div at bounding box center [1306, 422] width 16 height 755
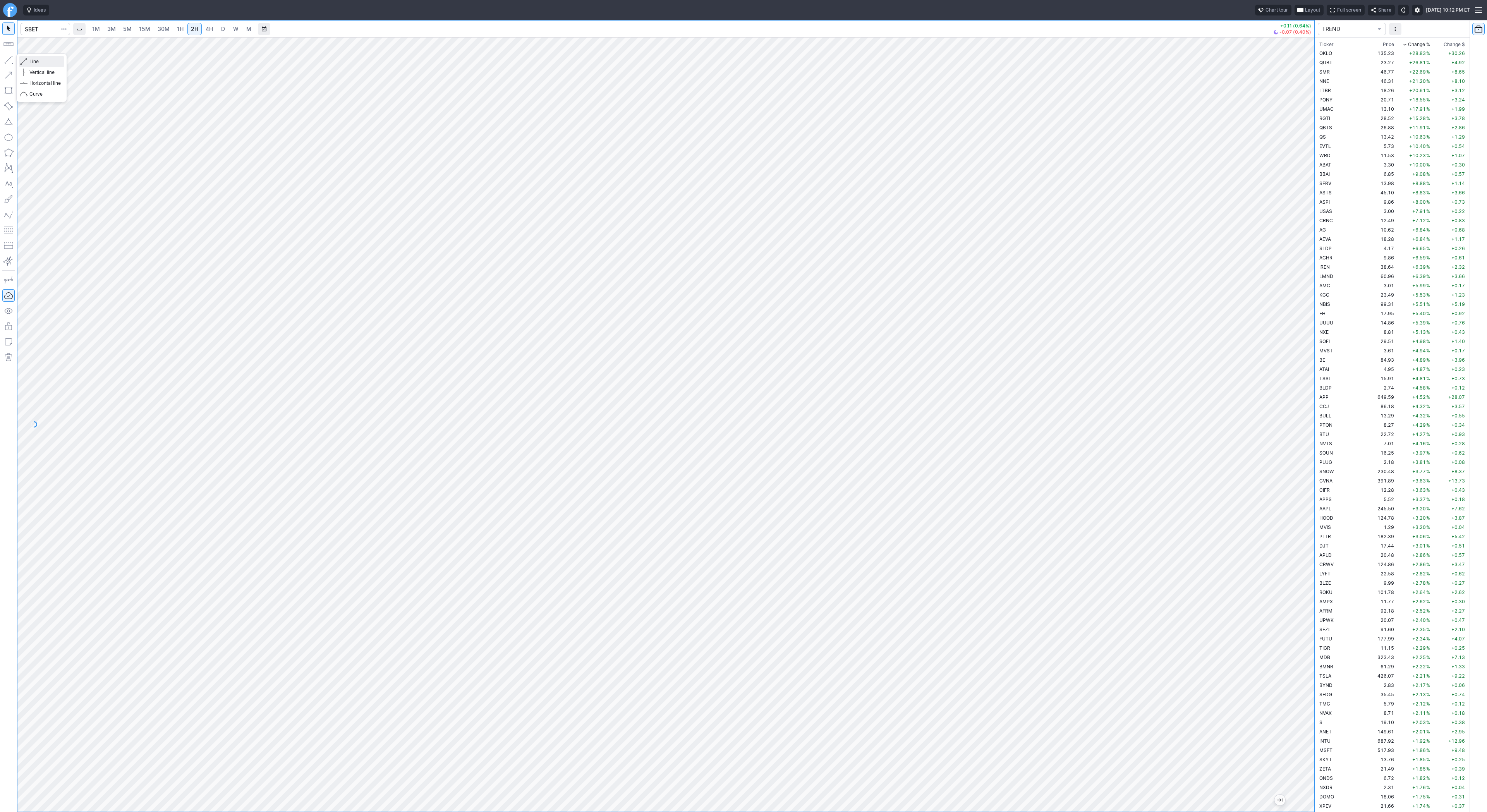
drag, startPoint x: 32, startPoint y: 58, endPoint x: 40, endPoint y: 74, distance: 17.9
click at [32, 58] on span "Line" at bounding box center [45, 61] width 31 height 8
drag, startPoint x: 1314, startPoint y: 246, endPoint x: 1310, endPoint y: 300, distance: 54.1
drag, startPoint x: 1314, startPoint y: 283, endPoint x: 1306, endPoint y: 302, distance: 20.6
click at [1306, 302] on div at bounding box center [1306, 422] width 16 height 755
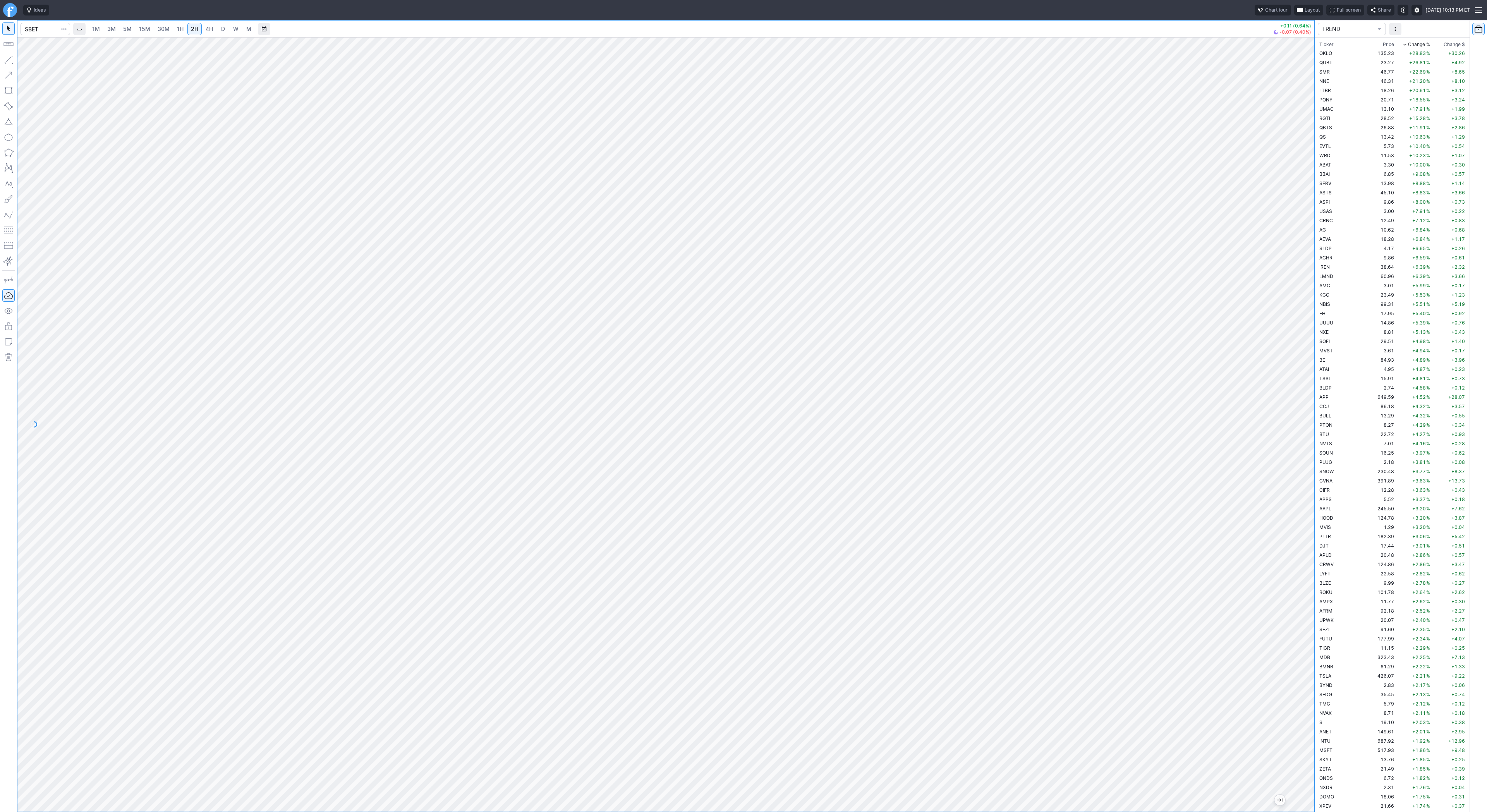
click at [5, 60] on button "button" at bounding box center [8, 59] width 12 height 12
click at [30, 60] on span "Line" at bounding box center [45, 61] width 31 height 8
drag, startPoint x: 42, startPoint y: 58, endPoint x: 63, endPoint y: 97, distance: 44.3
click at [42, 59] on span "Line" at bounding box center [45, 61] width 31 height 8
click at [35, 30] on input "Search" at bounding box center [46, 29] width 50 height 12
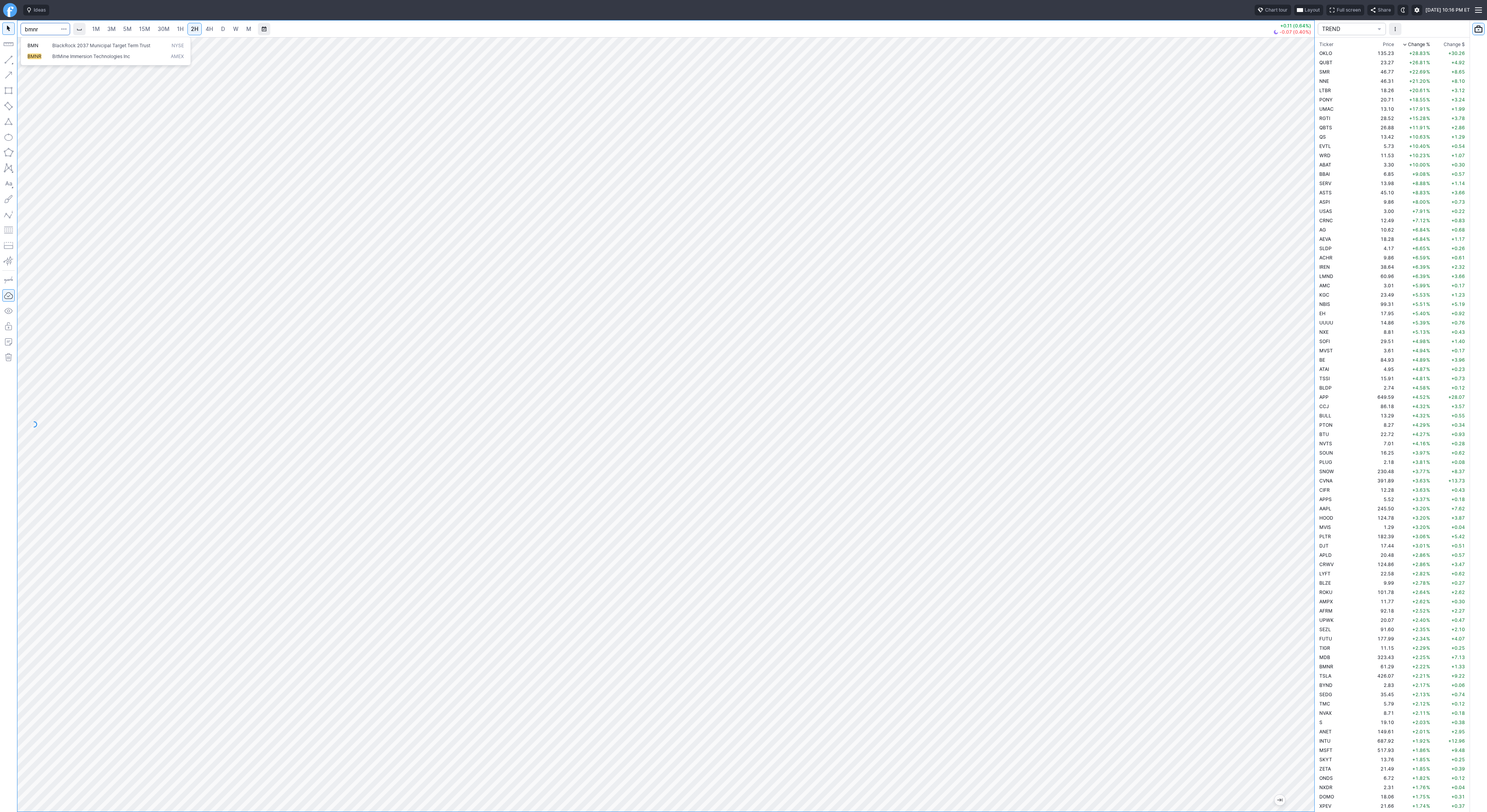
type input "bmnr"
drag, startPoint x: 1310, startPoint y: 362, endPoint x: 1305, endPoint y: 431, distance: 69.2
click at [1305, 431] on div at bounding box center [1306, 422] width 16 height 755
click at [1284, 440] on div at bounding box center [666, 424] width 1297 height 774
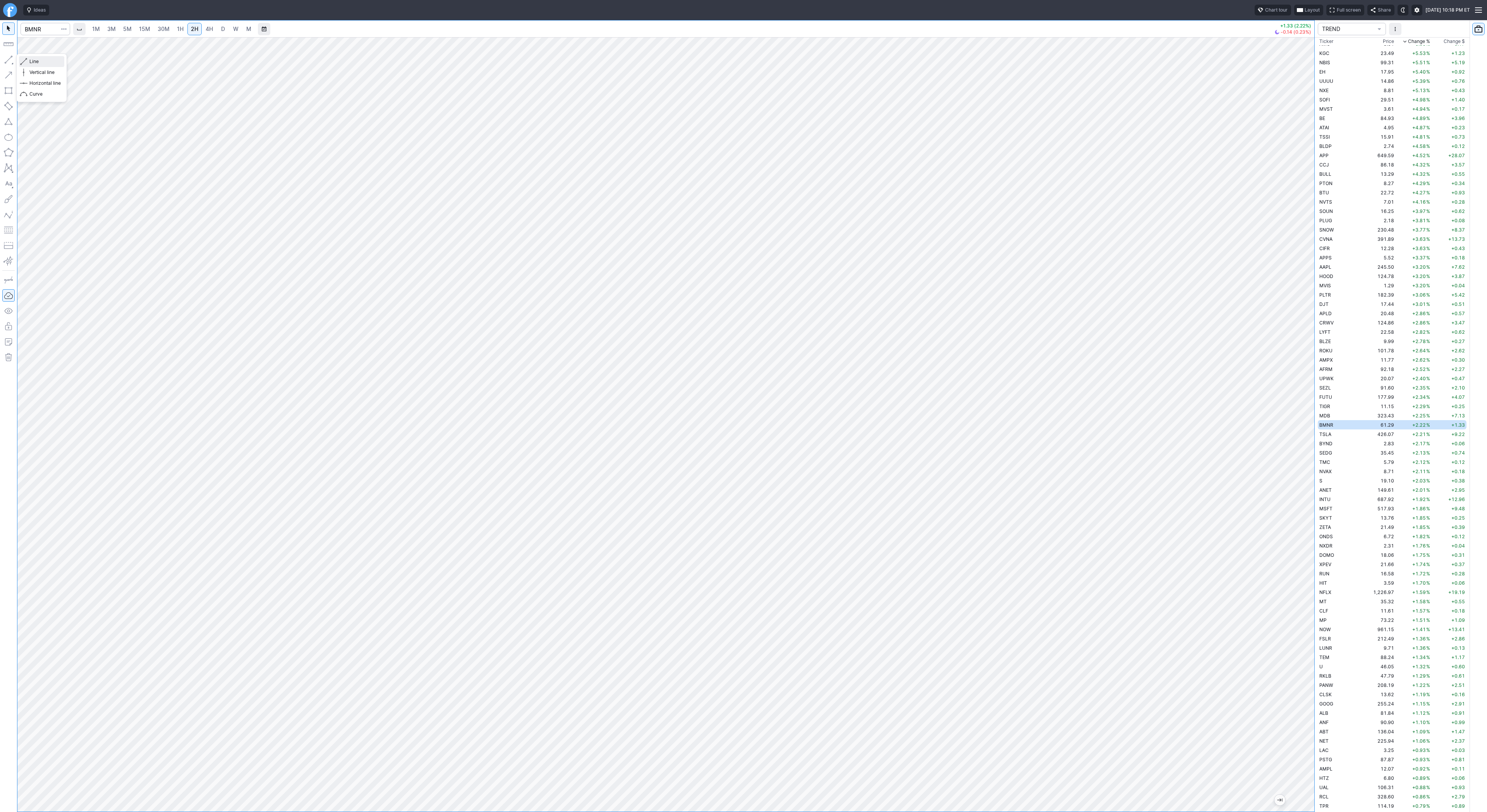
click at [43, 57] on button "Line" at bounding box center [42, 61] width 45 height 11
click at [1366, 434] on td "426.07" at bounding box center [1381, 434] width 29 height 9
click at [1338, 441] on td "BYND" at bounding box center [1342, 443] width 49 height 9
click at [1322, 452] on span "SEDG" at bounding box center [1326, 453] width 13 height 6
click at [1366, 464] on td "5.79" at bounding box center [1381, 462] width 29 height 9
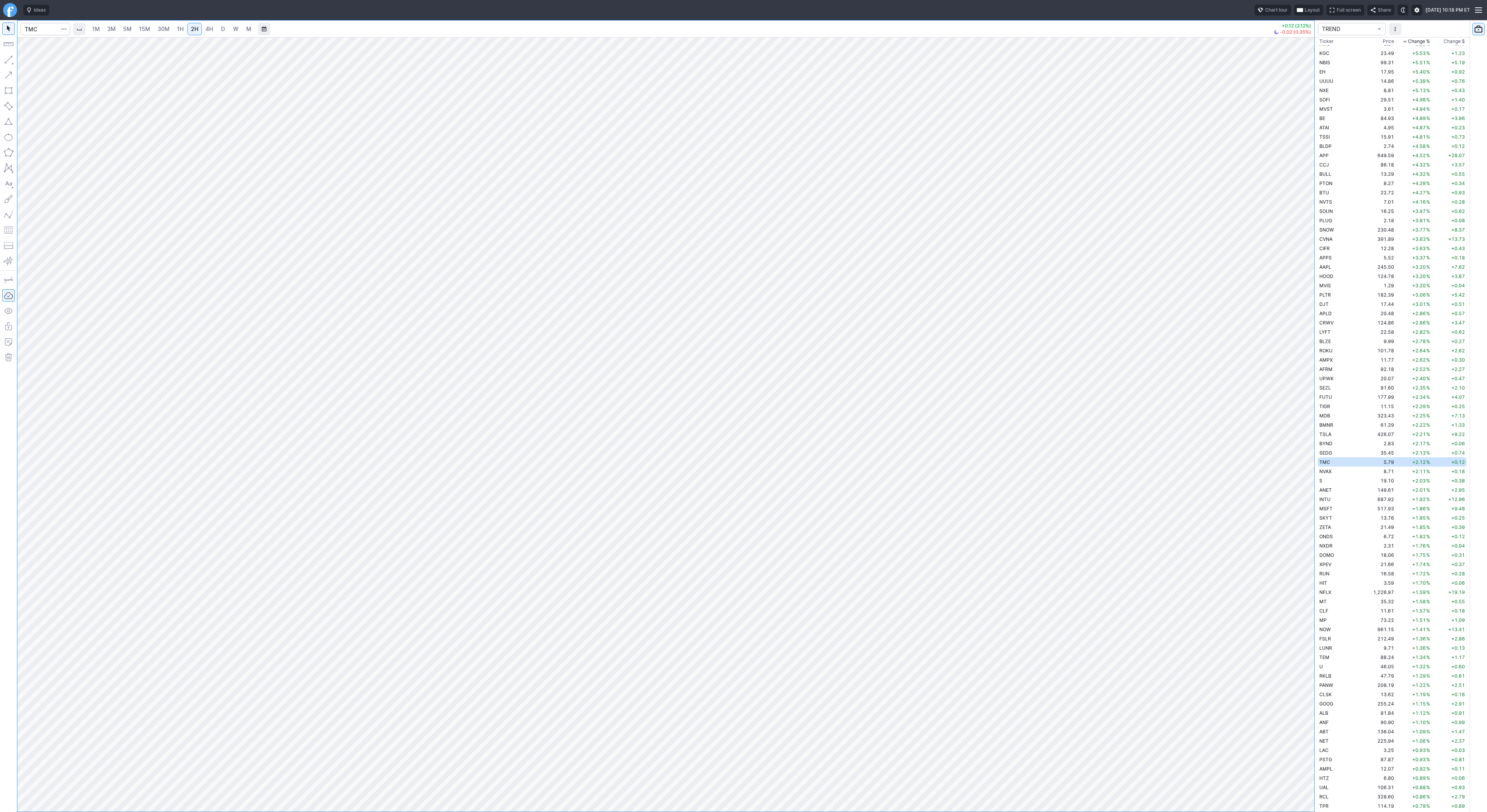
click at [223, 28] on span "D" at bounding box center [223, 28] width 4 height 6
click at [1327, 470] on span "NVAX" at bounding box center [1325, 472] width 12 height 6
click at [1324, 481] on td "S" at bounding box center [1342, 480] width 49 height 9
click at [1327, 470] on span "NVAX" at bounding box center [1325, 472] width 12 height 6
click at [1340, 482] on td "S" at bounding box center [1342, 480] width 49 height 9
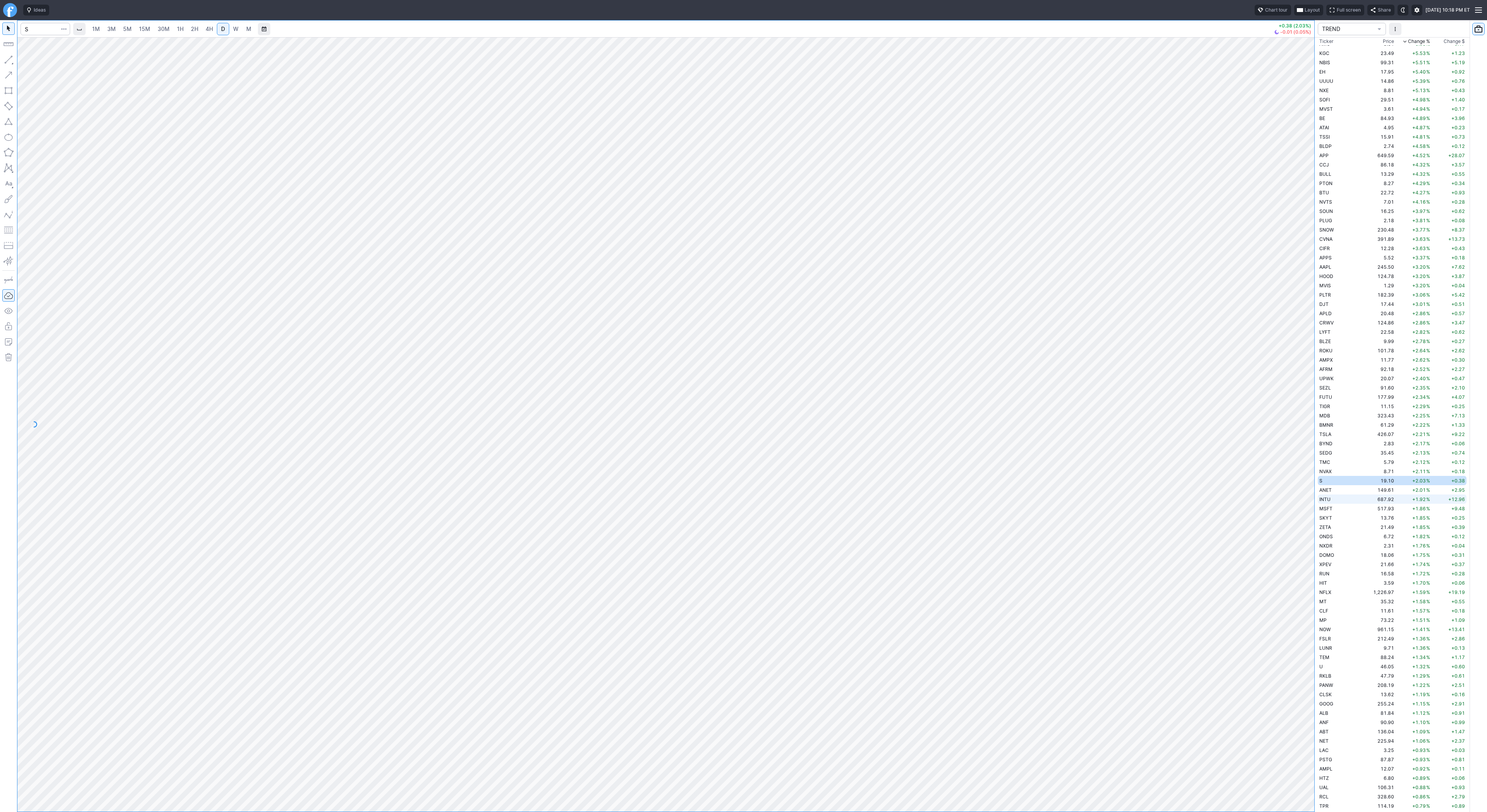
click at [1336, 496] on td "INTU" at bounding box center [1342, 499] width 49 height 9
click at [1335, 497] on td "INTU" at bounding box center [1342, 499] width 49 height 9
click at [1335, 488] on td "ANET" at bounding box center [1342, 490] width 49 height 9
click at [52, 30] on input "Search" at bounding box center [46, 29] width 50 height 12
type input "amd"
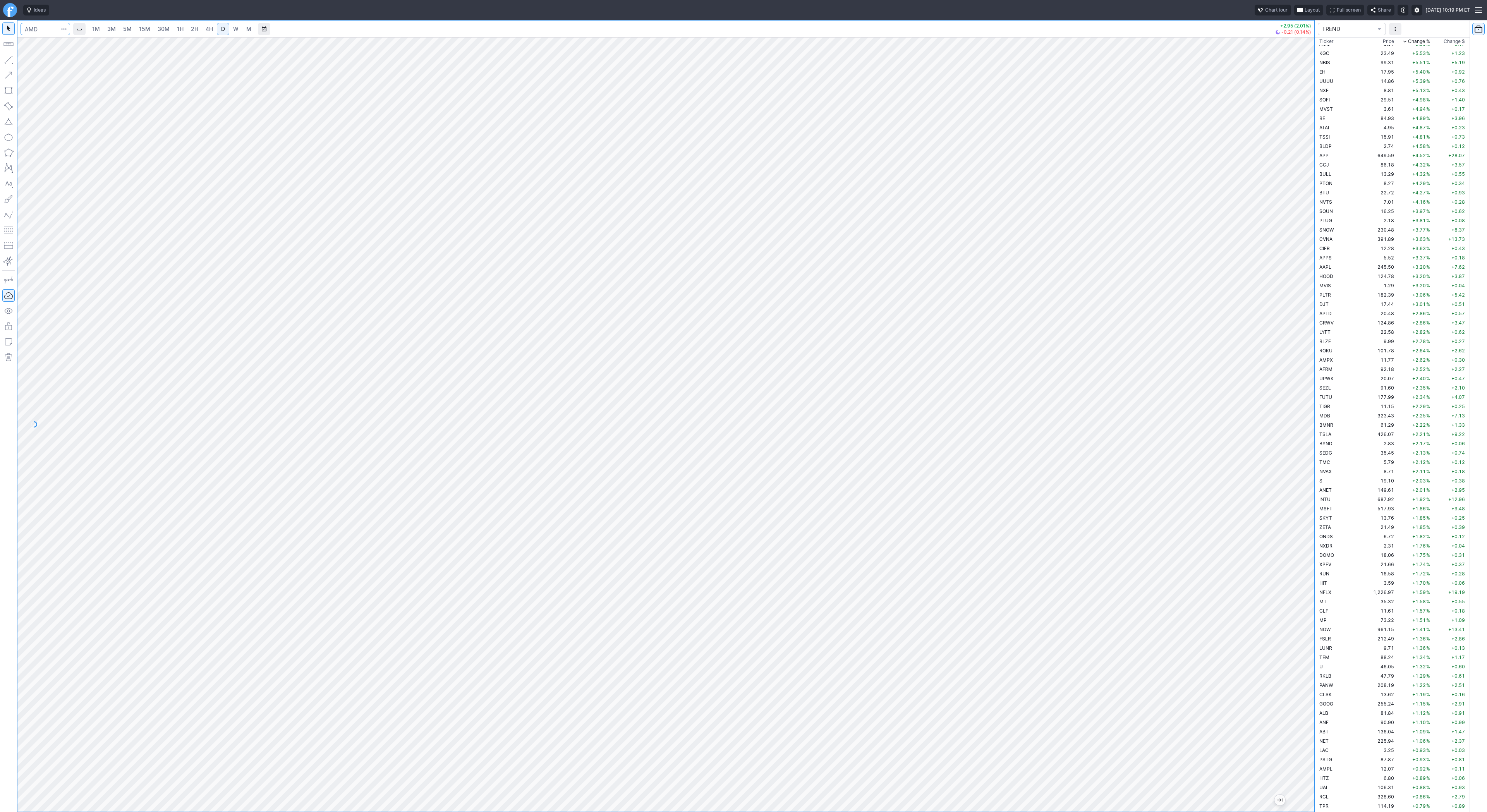
scroll to position [1143, 0]
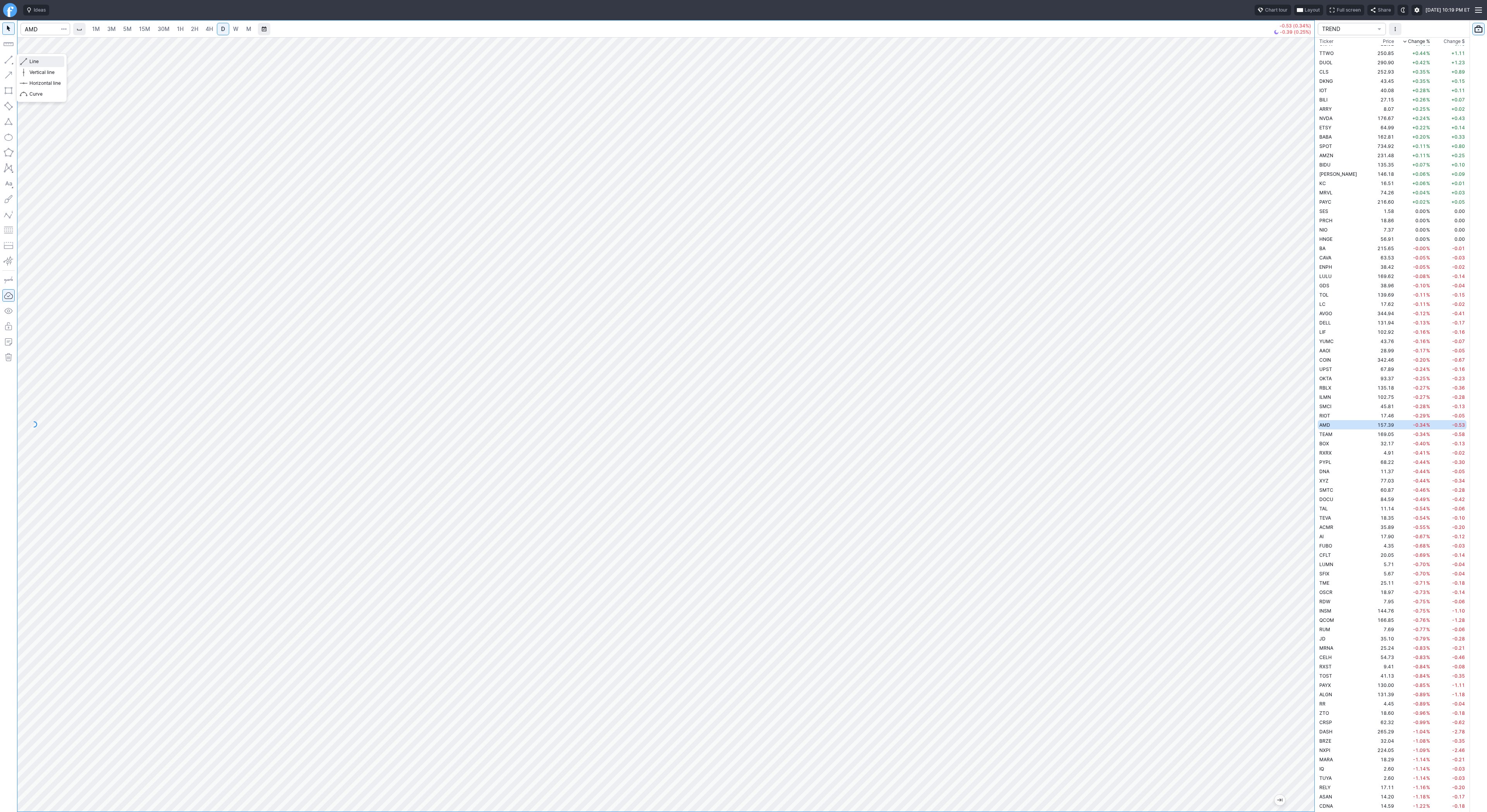
click at [42, 65] on button "Line" at bounding box center [42, 61] width 45 height 11
drag, startPoint x: 5, startPoint y: 56, endPoint x: 20, endPoint y: 92, distance: 39.0
click at [5, 56] on button "button" at bounding box center [8, 59] width 12 height 12
click at [9, 58] on button "button" at bounding box center [8, 59] width 12 height 12
click at [40, 60] on span "Line" at bounding box center [45, 61] width 31 height 8
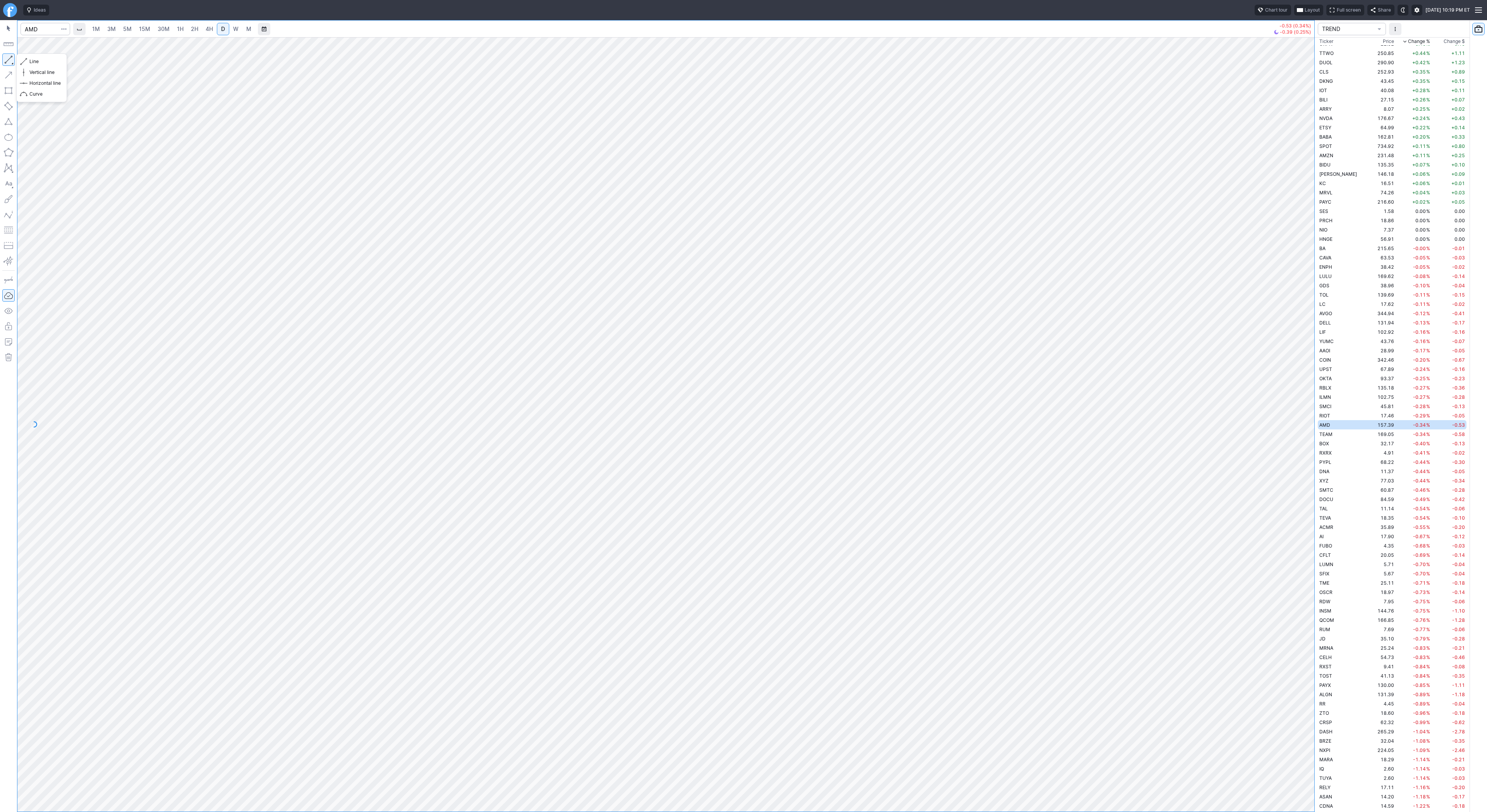
click at [4, 58] on button "button" at bounding box center [8, 59] width 12 height 12
click at [7, 59] on button "button" at bounding box center [8, 59] width 12 height 12
click at [33, 63] on span "Line" at bounding box center [45, 61] width 31 height 8
click at [9, 60] on button "button" at bounding box center [8, 59] width 12 height 12
click at [32, 60] on span "Line" at bounding box center [45, 61] width 31 height 8
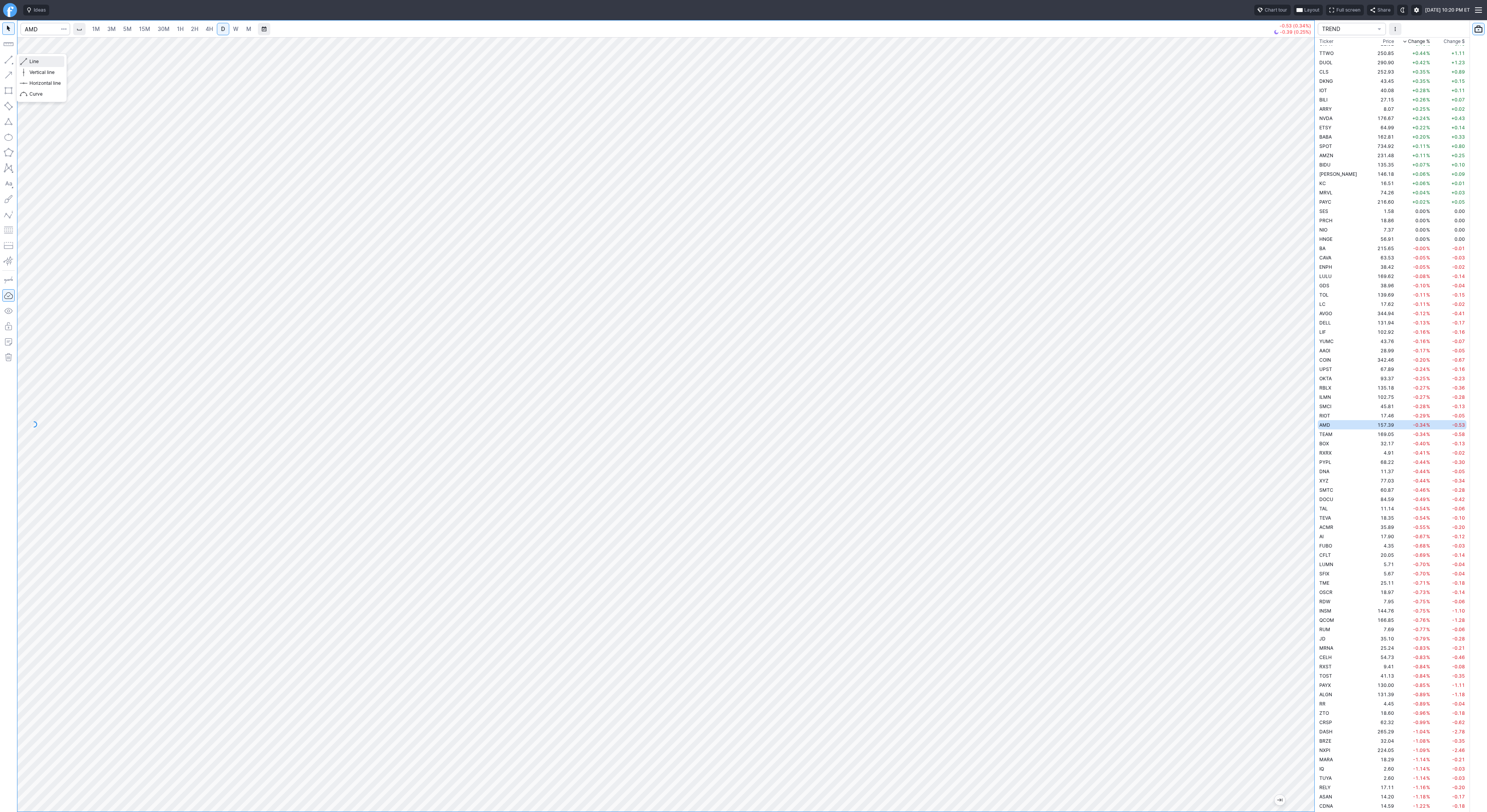
drag, startPoint x: 39, startPoint y: 62, endPoint x: 42, endPoint y: 70, distance: 8.5
click at [40, 66] on div "Line Vertical line Horizontal line Curve" at bounding box center [42, 77] width 45 height 43
click at [1339, 436] on td "TEAM" at bounding box center [1342, 434] width 49 height 9
click at [36, 61] on span "Line" at bounding box center [45, 61] width 31 height 8
click at [31, 62] on span "Line" at bounding box center [45, 61] width 31 height 8
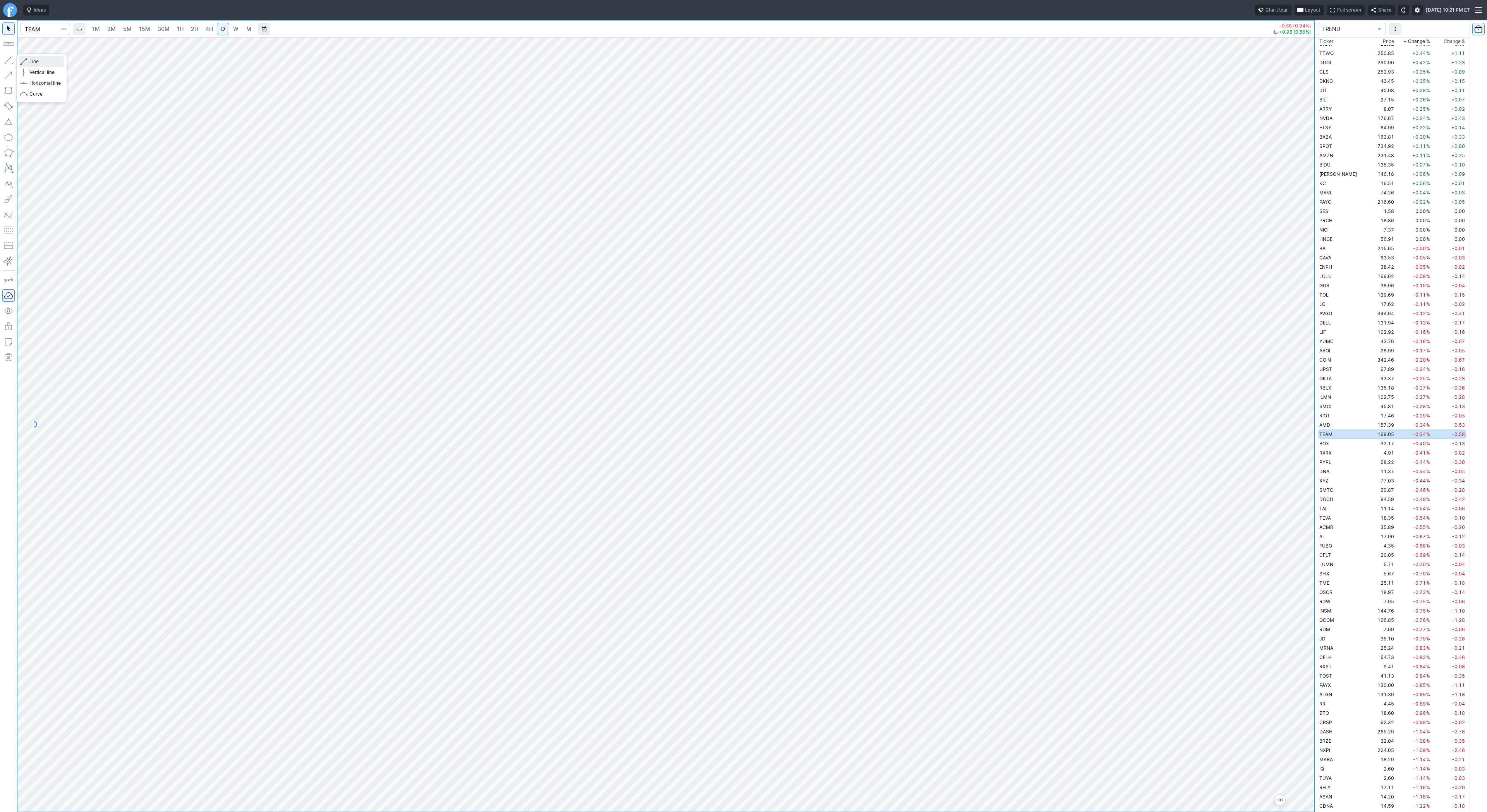
click at [38, 59] on span "Line" at bounding box center [45, 61] width 31 height 8
click at [6, 58] on button "button" at bounding box center [8, 59] width 12 height 12
drag, startPoint x: 8, startPoint y: 57, endPoint x: 7, endPoint y: 63, distance: 6.1
click at [8, 57] on button "button" at bounding box center [8, 59] width 12 height 12
click at [35, 60] on span "Line" at bounding box center [45, 61] width 31 height 8
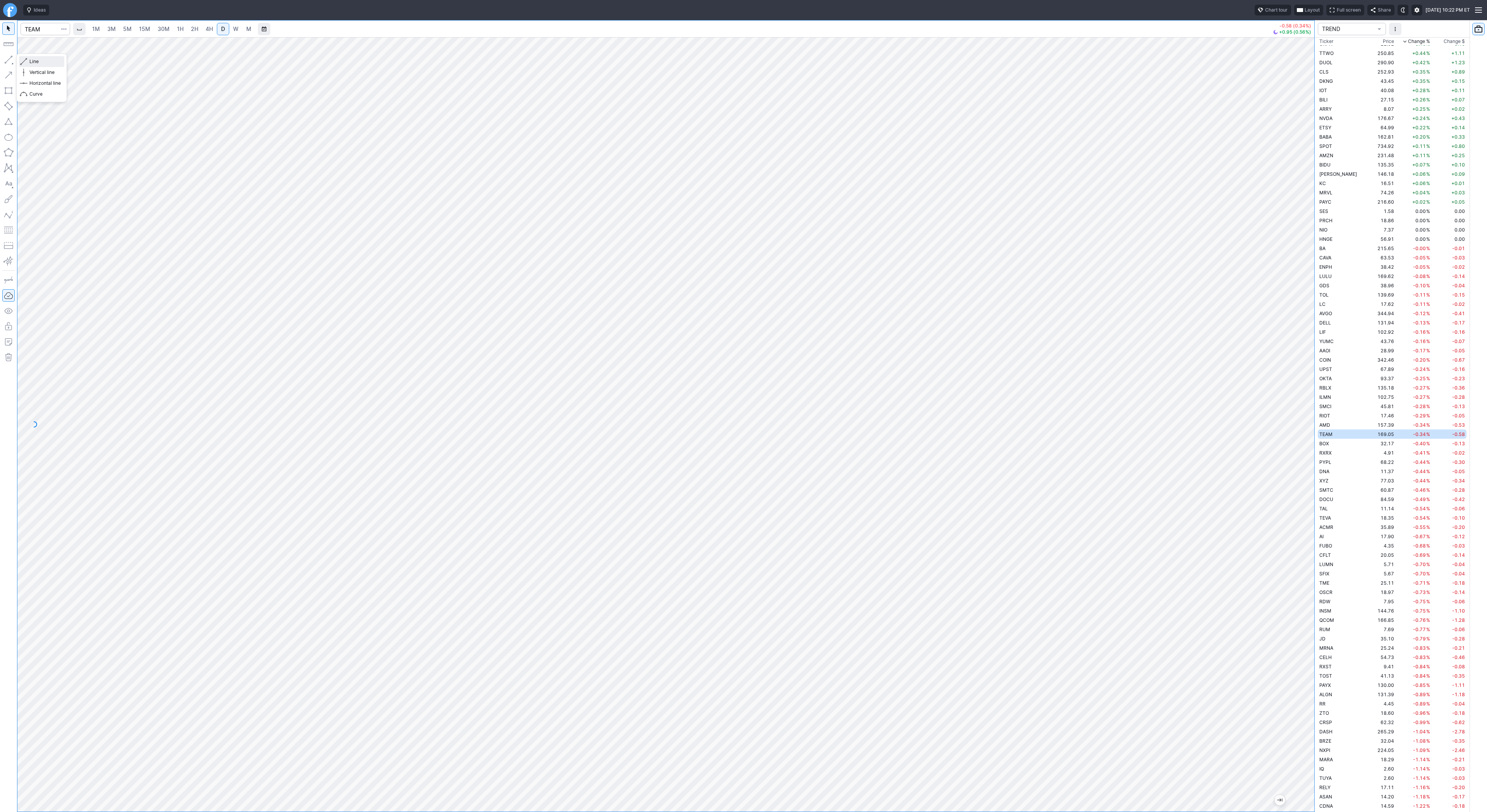
click at [31, 59] on span "Line" at bounding box center [45, 61] width 31 height 8
click at [40, 24] on input "Search" at bounding box center [46, 29] width 50 height 12
type input "orcl"
click at [70, 49] on button "ORCL Oracle Corp NYSE" at bounding box center [106, 46] width 163 height 11
click at [33, 63] on span "Line" at bounding box center [45, 61] width 31 height 8
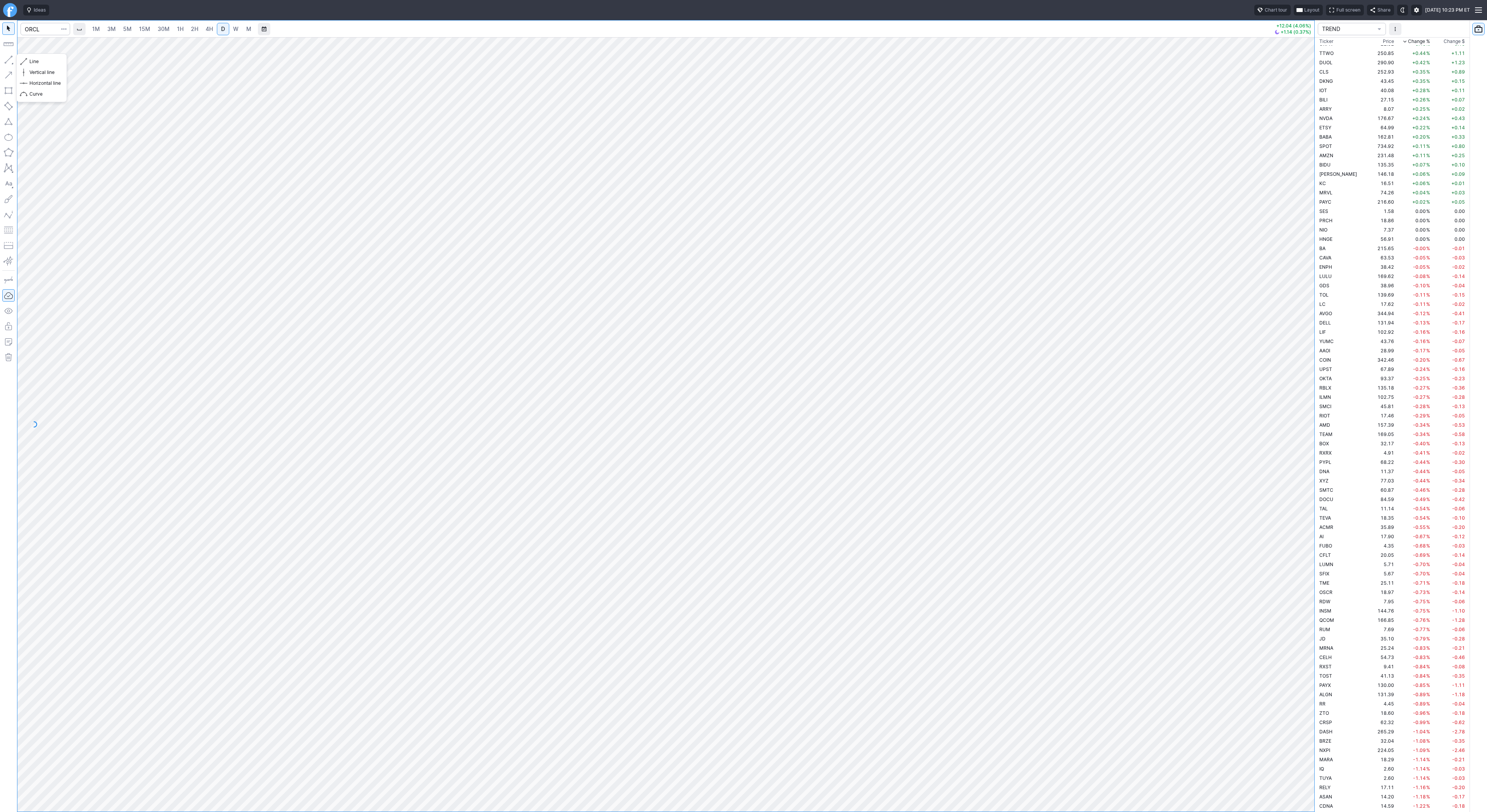
click at [4, 55] on button "button" at bounding box center [8, 59] width 12 height 12
click at [39, 65] on span "Line" at bounding box center [45, 61] width 31 height 8
click at [33, 61] on span "Line" at bounding box center [45, 61] width 31 height 8
click at [59, 62] on span "Line" at bounding box center [45, 61] width 31 height 8
click at [17, 59] on div "Line Vertical line Horizontal line Curve" at bounding box center [42, 77] width 50 height 48
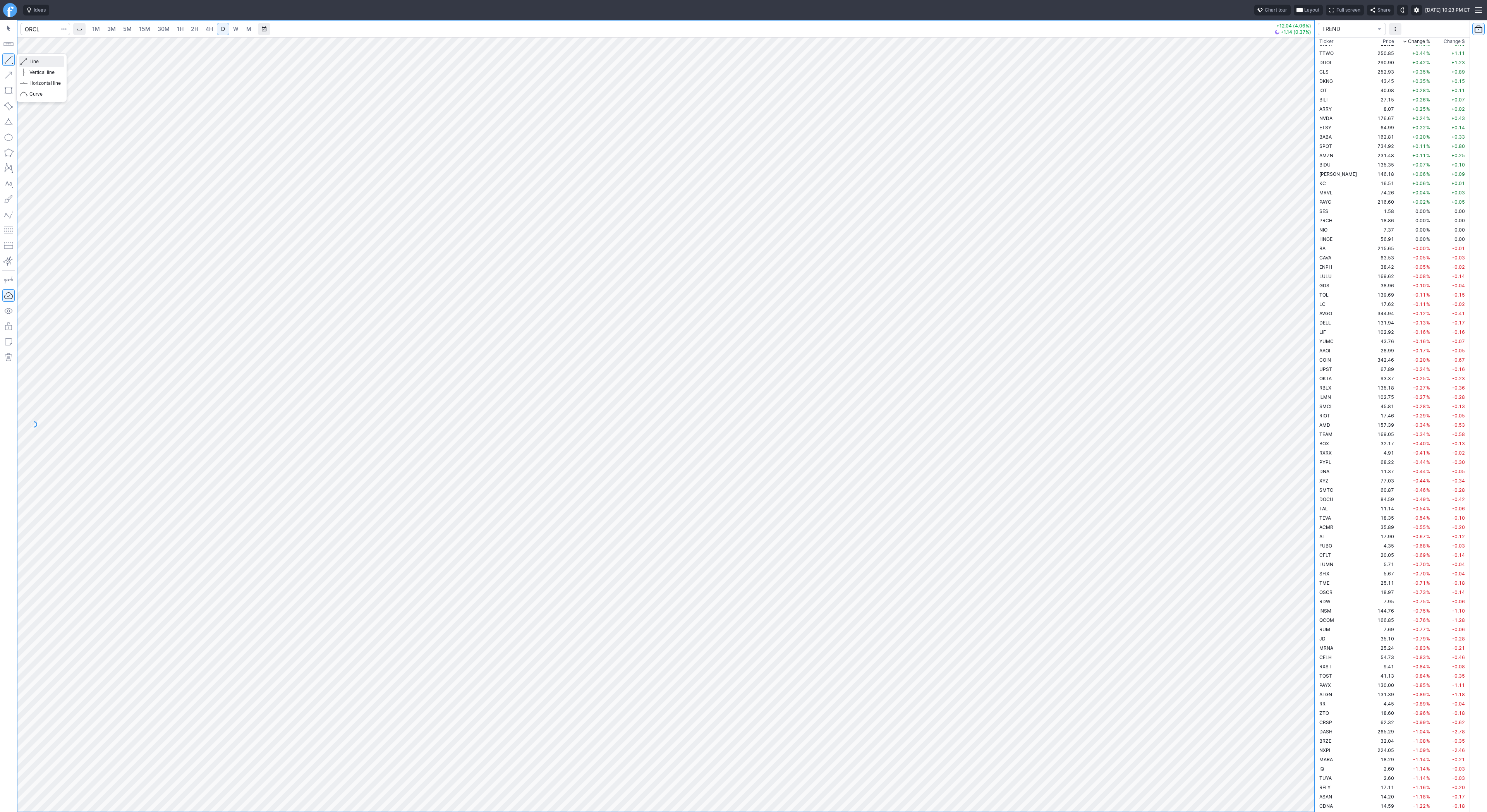
click at [34, 59] on span "Line" at bounding box center [45, 61] width 31 height 8
click at [33, 60] on span "Line" at bounding box center [45, 61] width 31 height 8
click at [1339, 470] on td "DNA" at bounding box center [1342, 471] width 49 height 9
click at [1333, 477] on td "XYZ" at bounding box center [1342, 480] width 49 height 9
click at [1334, 491] on td "SMTC" at bounding box center [1342, 490] width 49 height 9
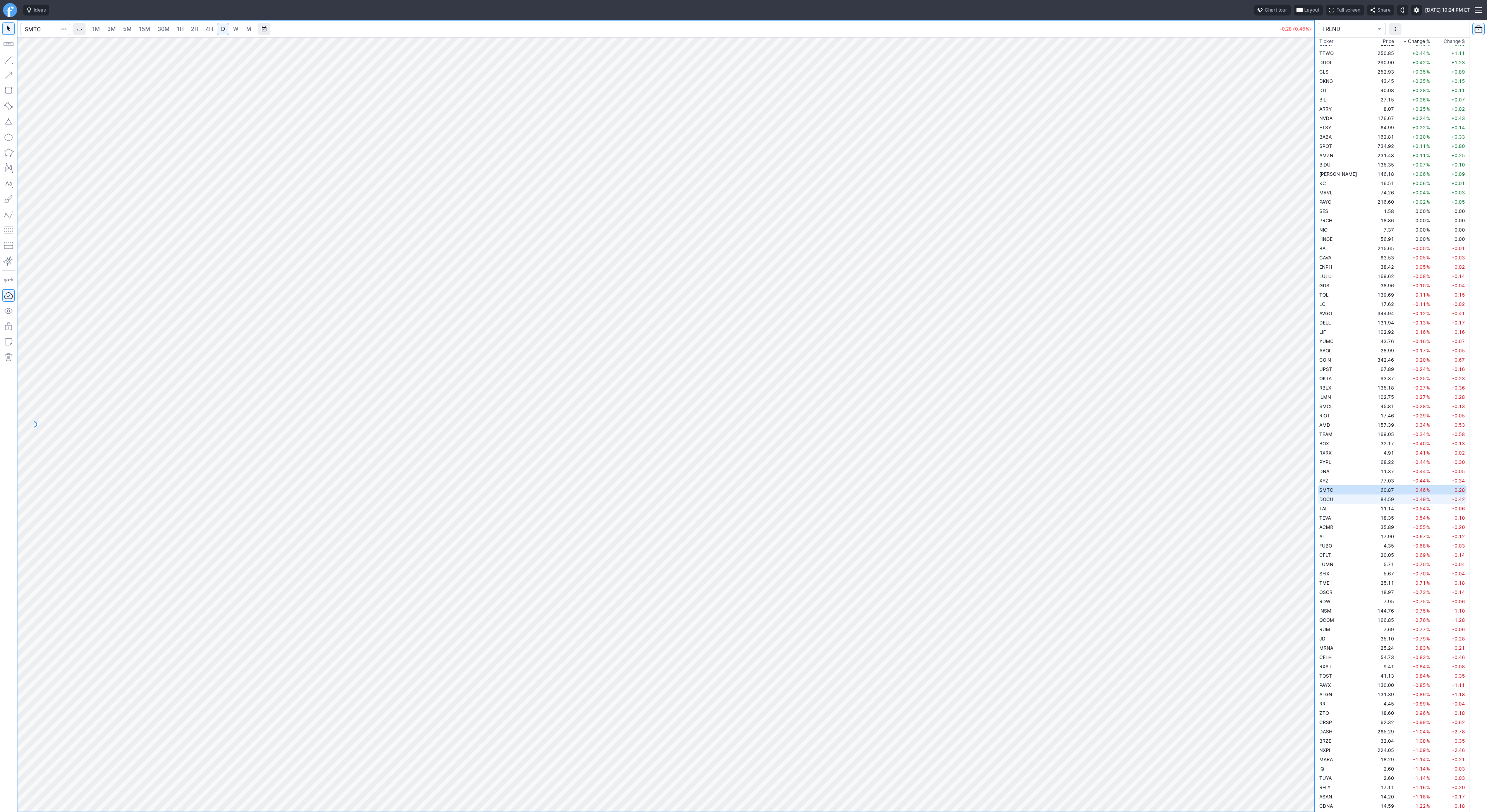
click at [1339, 499] on td "DOCU" at bounding box center [1342, 499] width 49 height 9
click at [1338, 495] on td "DOCU" at bounding box center [1342, 499] width 49 height 9
click at [1337, 489] on td "SMTC" at bounding box center [1342, 490] width 49 height 9
click at [1335, 499] on td "DOCU" at bounding box center [1342, 499] width 49 height 9
click at [1330, 510] on td "TAL" at bounding box center [1342, 508] width 49 height 9
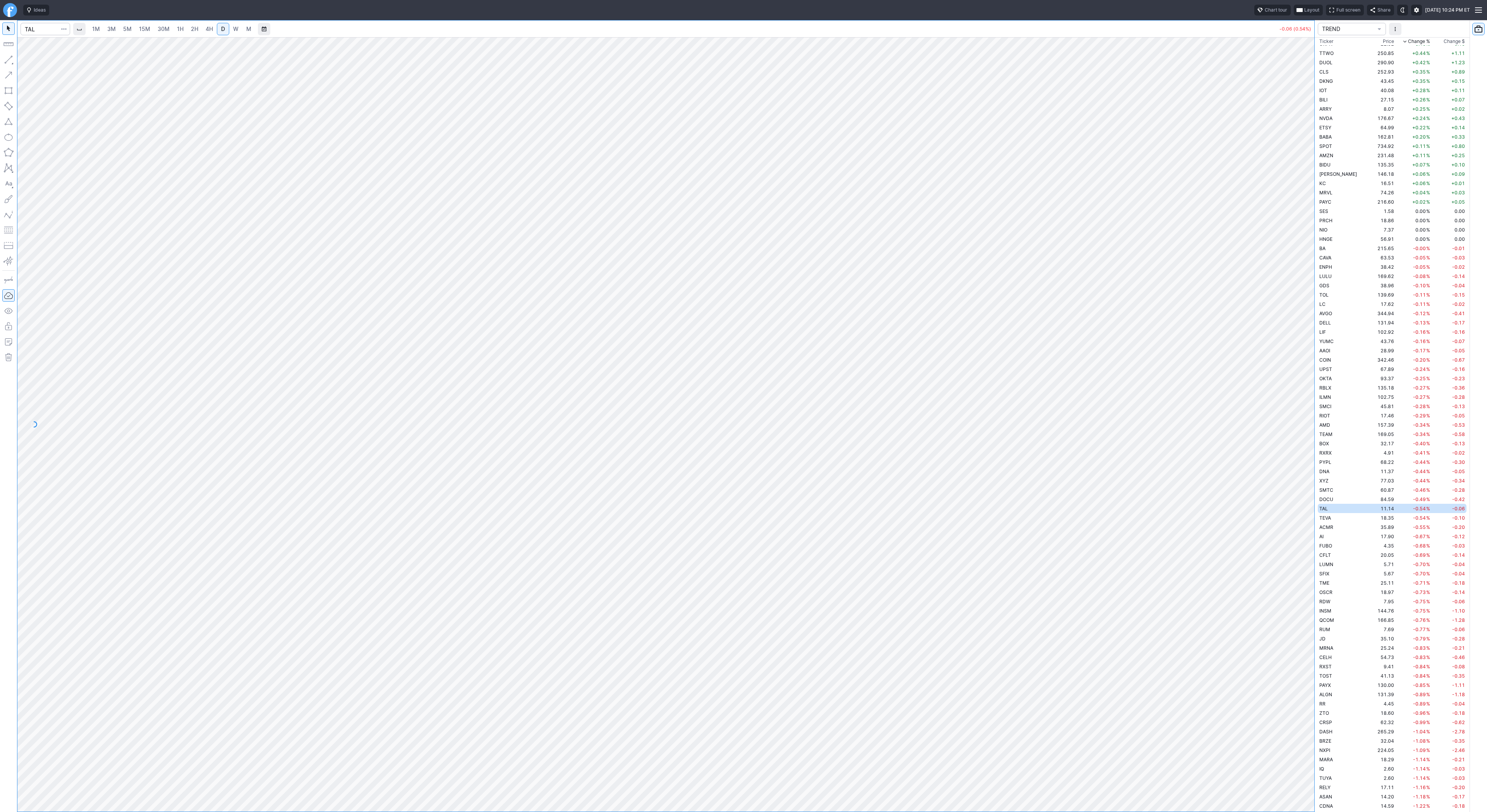
click at [235, 29] on span "W" at bounding box center [236, 28] width 5 height 6
click at [222, 30] on span "D" at bounding box center [223, 28] width 4 height 6
click at [39, 61] on span "Line" at bounding box center [45, 61] width 31 height 8
click at [1366, 519] on td "18.35" at bounding box center [1381, 518] width 29 height 9
click at [1334, 540] on td "AI" at bounding box center [1342, 536] width 49 height 9
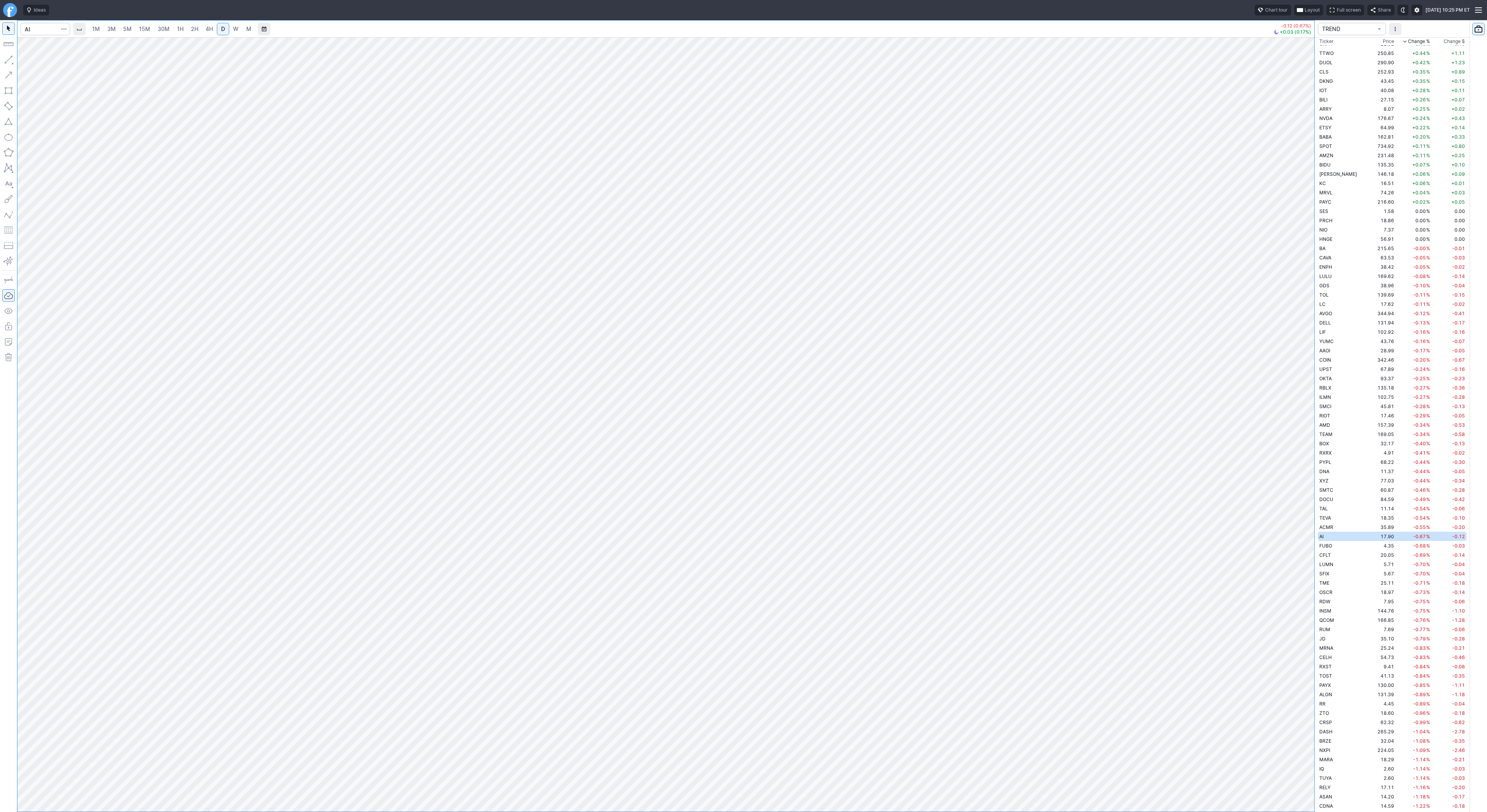
click at [233, 30] on span "W" at bounding box center [236, 28] width 5 height 6
click at [222, 33] on link "D" at bounding box center [223, 29] width 12 height 12
click at [235, 29] on span "W" at bounding box center [236, 28] width 5 height 6
click at [34, 61] on span "Line" at bounding box center [45, 61] width 31 height 8
click at [28, 61] on button "Line" at bounding box center [42, 61] width 45 height 11
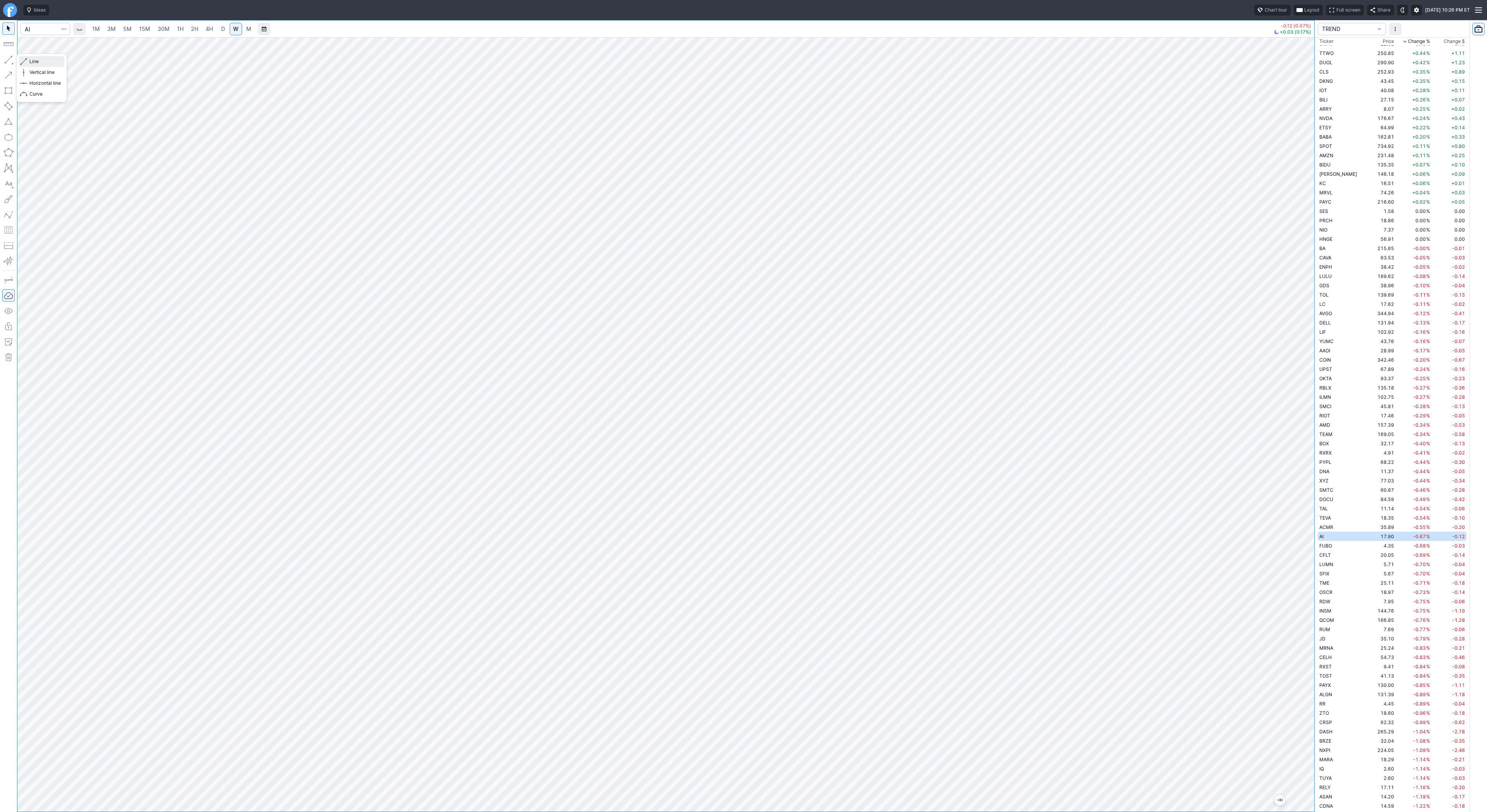
click at [29, 59] on button "Line" at bounding box center [42, 61] width 45 height 11
click at [222, 29] on span "D" at bounding box center [223, 28] width 4 height 6
click at [29, 63] on span "Line" at bounding box center [45, 61] width 31 height 8
click at [10, 60] on button "button" at bounding box center [8, 59] width 12 height 12
click at [5, 58] on button "button" at bounding box center [8, 59] width 12 height 12
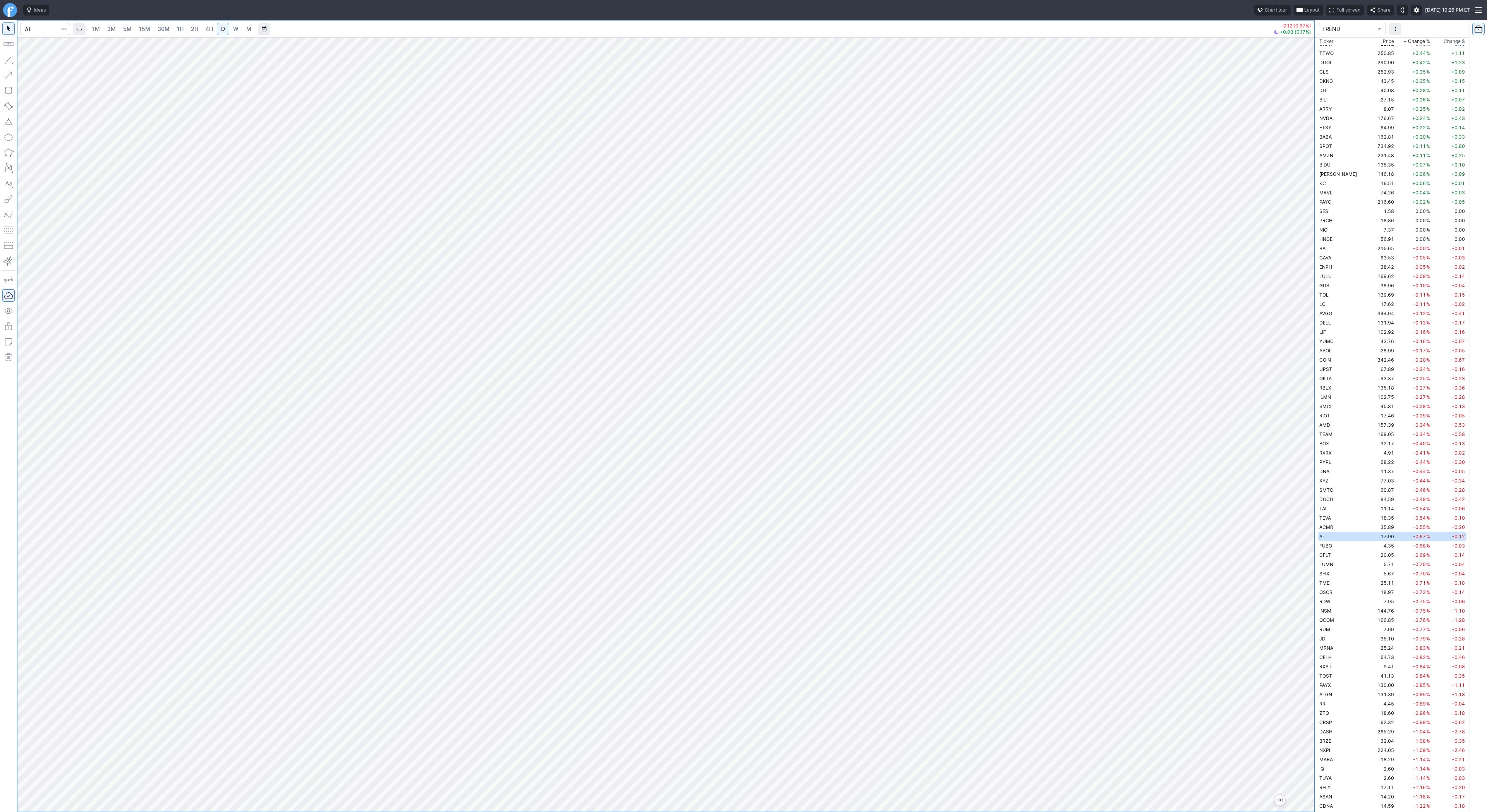
click at [237, 28] on span "W" at bounding box center [236, 28] width 5 height 6
click at [39, 64] on span "Line" at bounding box center [45, 61] width 31 height 8
click at [16, 29] on div at bounding box center [9, 416] width 17 height 792
click at [37, 28] on input "Search" at bounding box center [46, 29] width 50 height 12
type input "arm"
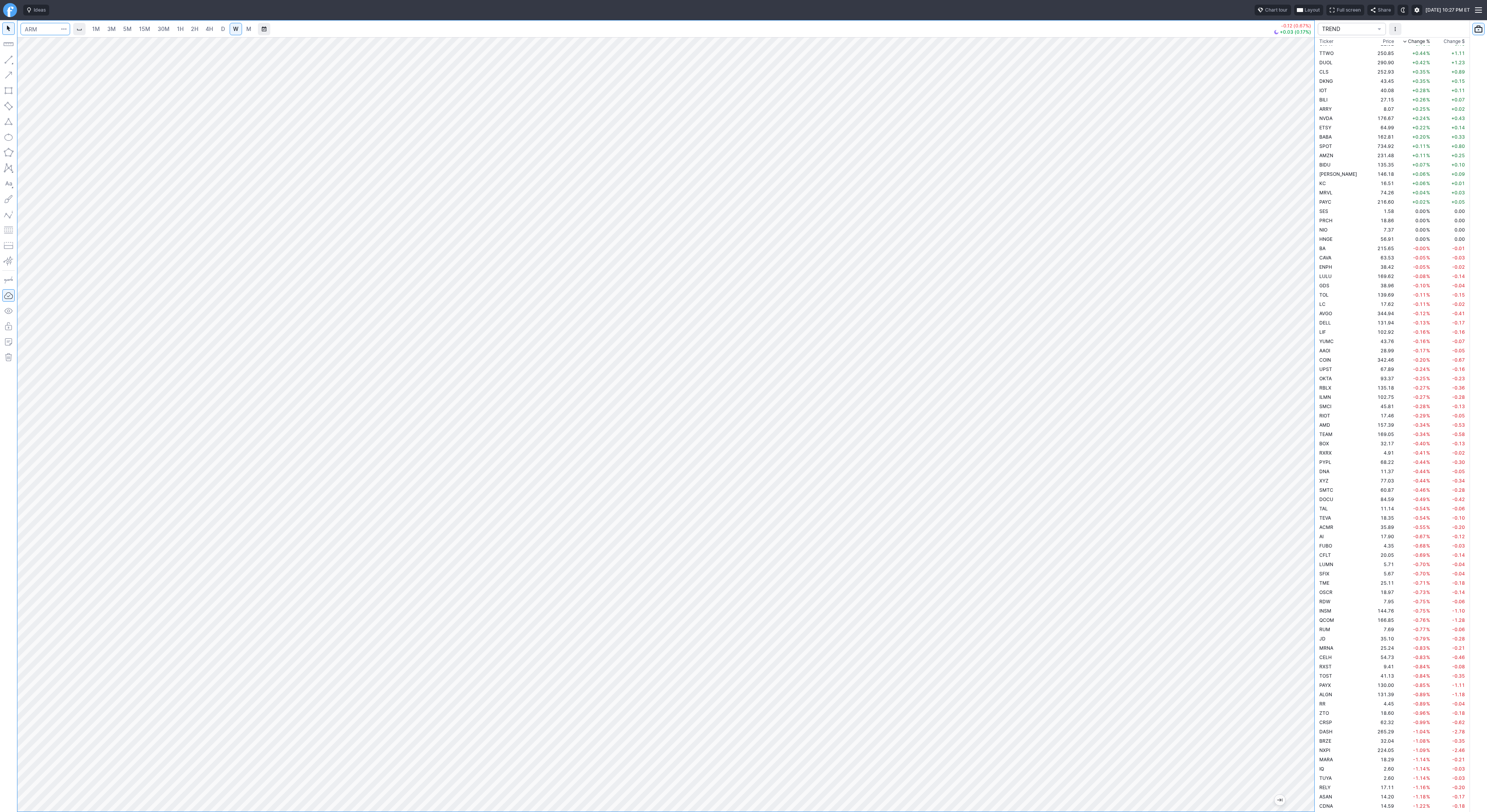
scroll to position [1914, 0]
click at [225, 30] on link "D" at bounding box center [223, 29] width 12 height 12
drag, startPoint x: 1307, startPoint y: 360, endPoint x: 1305, endPoint y: 536, distance: 176.0
click at [1307, 538] on div at bounding box center [1306, 422] width 16 height 755
click at [33, 61] on span "Line" at bounding box center [45, 61] width 31 height 8
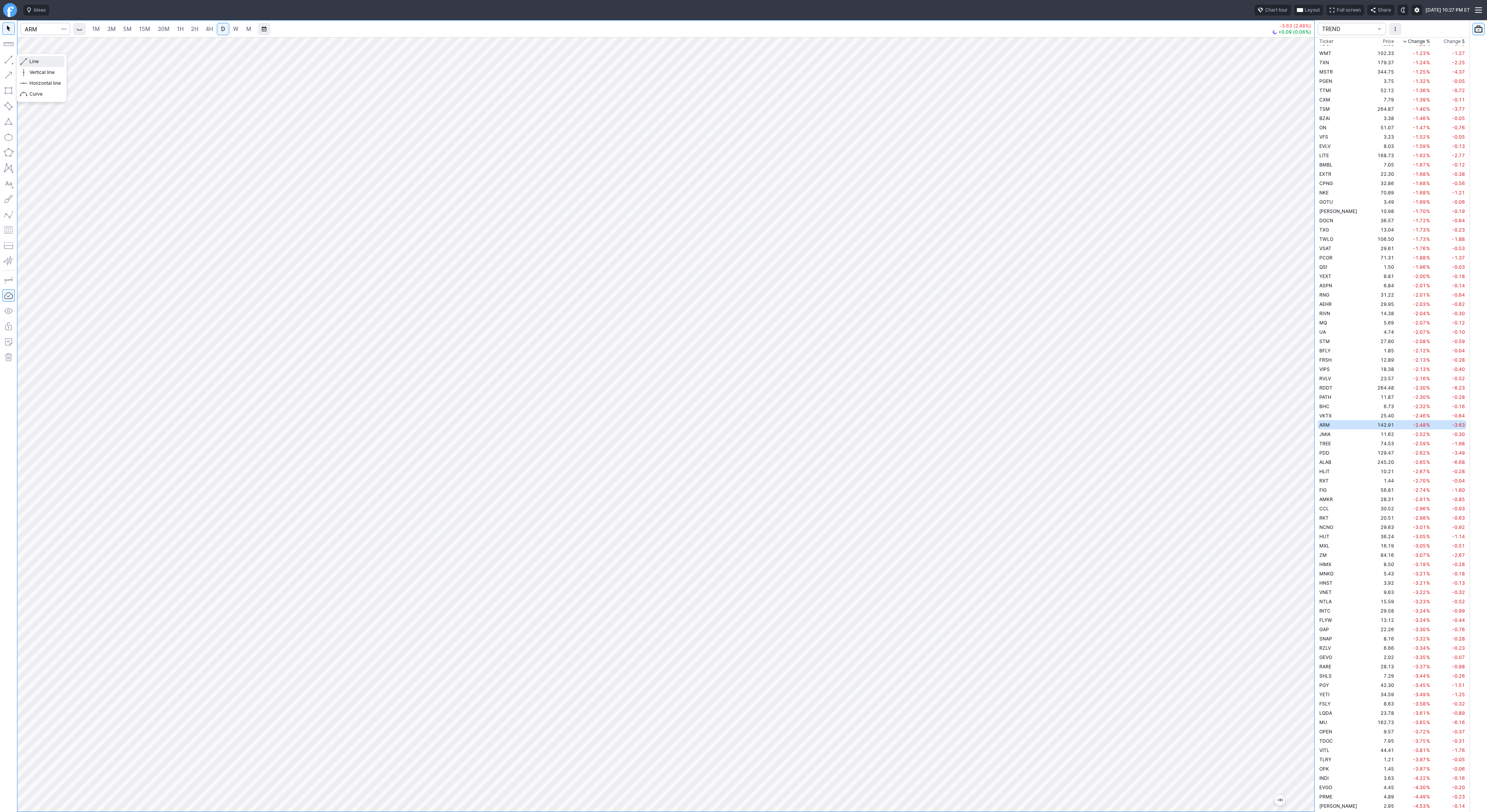
click at [40, 63] on span "Line" at bounding box center [45, 61] width 31 height 8
click at [28, 59] on button "Line" at bounding box center [42, 61] width 45 height 11
click at [31, 64] on span "Line" at bounding box center [45, 61] width 31 height 8
click at [51, 64] on span "Line" at bounding box center [45, 61] width 31 height 8
click at [33, 62] on span "Line" at bounding box center [45, 61] width 31 height 8
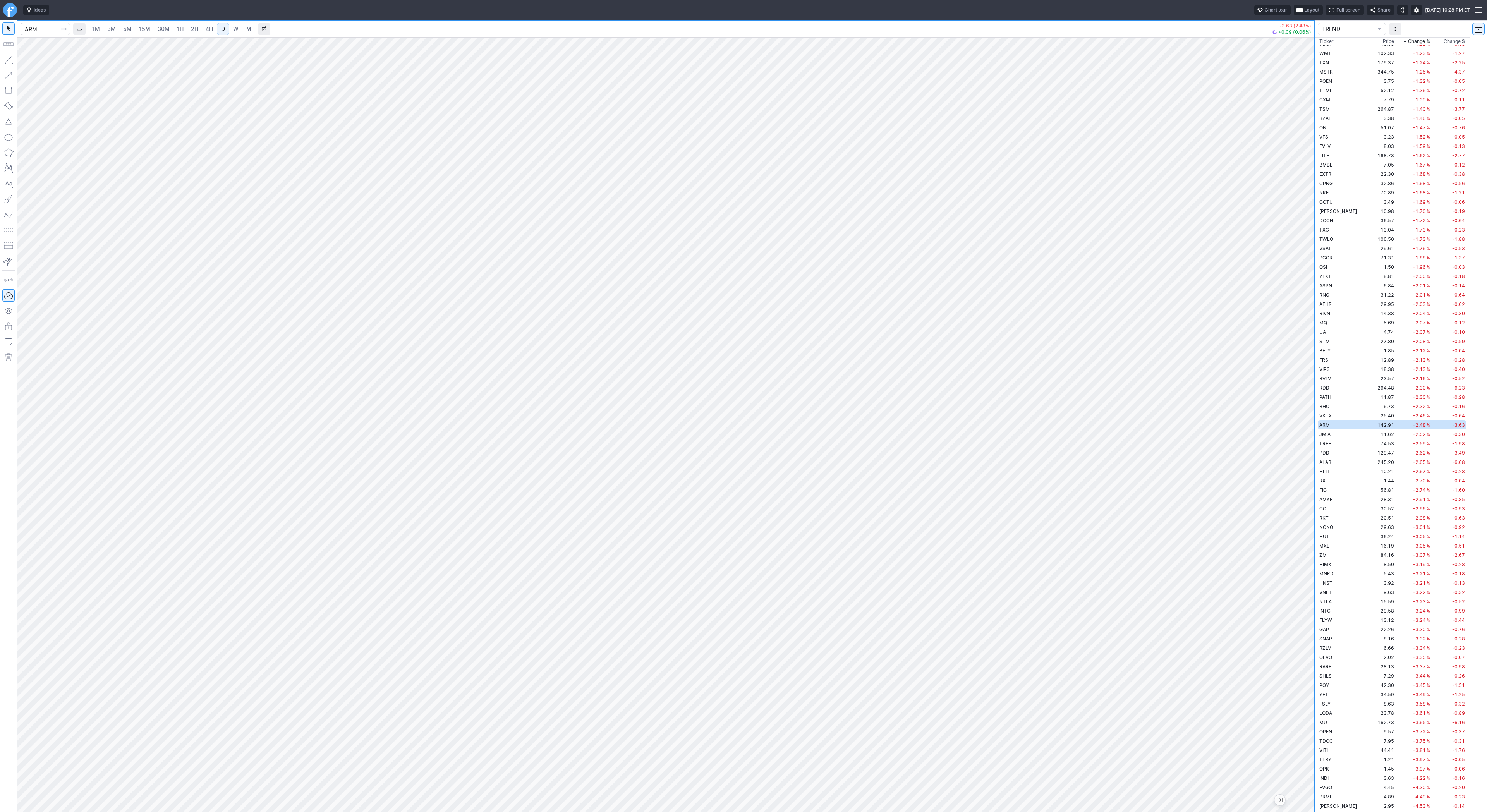
click at [1292, 281] on div at bounding box center [666, 424] width 1297 height 774
click at [31, 58] on span "Line" at bounding box center [45, 61] width 31 height 8
drag, startPoint x: 1308, startPoint y: 298, endPoint x: 1313, endPoint y: 426, distance: 128.1
click at [1313, 426] on div at bounding box center [1306, 422] width 16 height 755
